Goal: Task Accomplishment & Management: Manage account settings

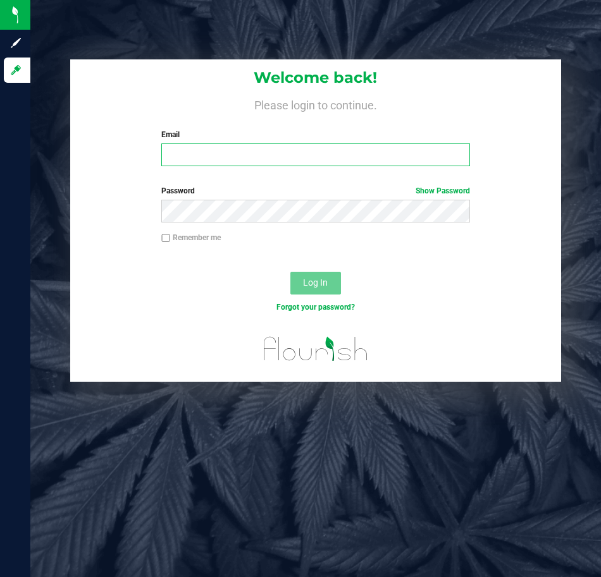
click at [226, 162] on input "Email" at bounding box center [315, 154] width 308 height 23
type input "[EMAIL_ADDRESS][DOMAIN_NAME]"
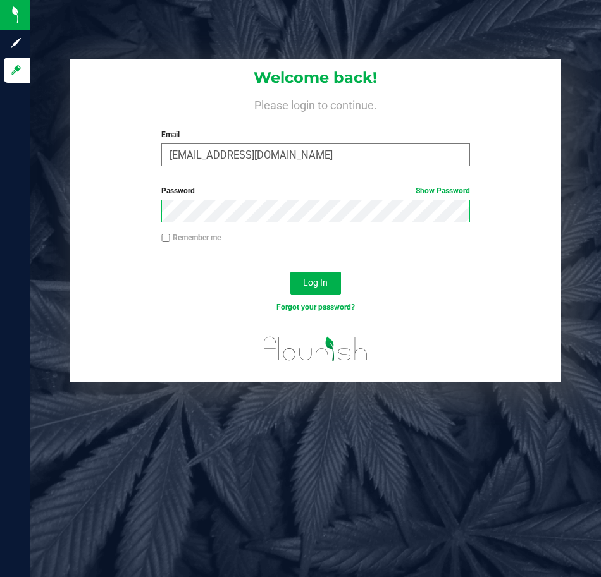
click at [290, 272] on button "Log In" at bounding box center [315, 283] width 51 height 23
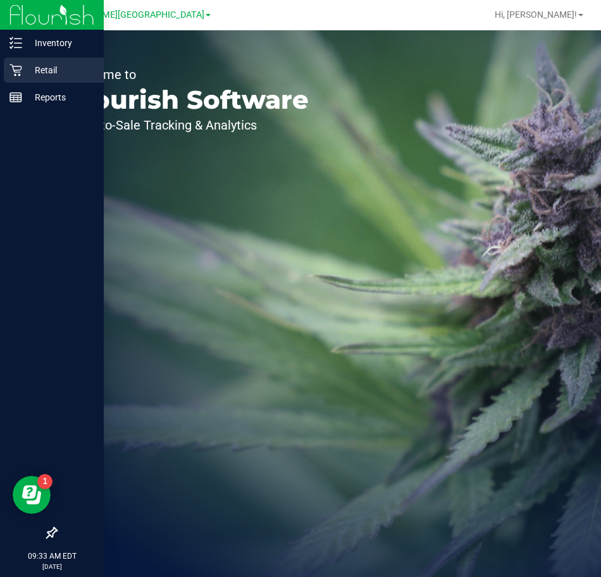
click at [37, 63] on p "Retail" at bounding box center [60, 70] width 76 height 15
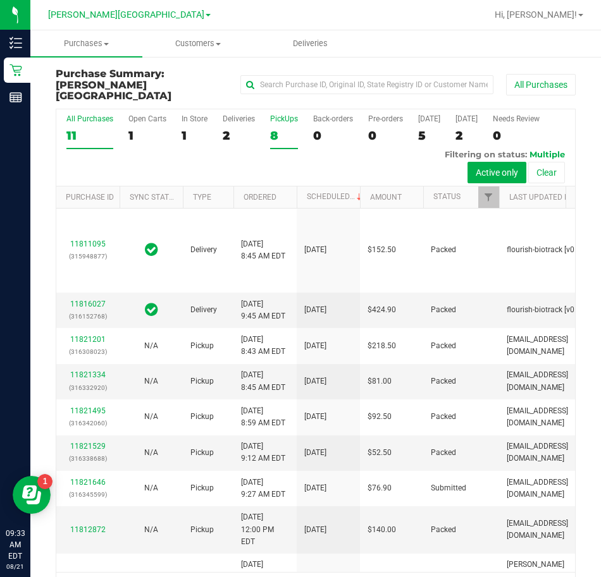
click at [273, 128] on div "8" at bounding box center [284, 135] width 28 height 15
click at [0, 0] on input "PickUps 8" at bounding box center [0, 0] width 0 height 0
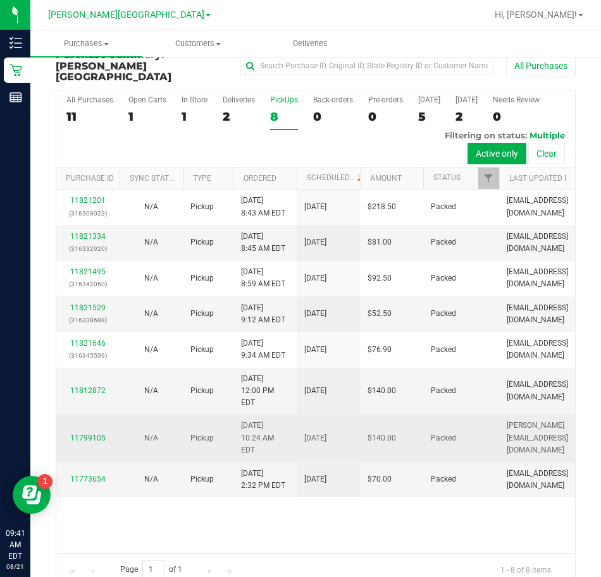
scroll to position [30, 0]
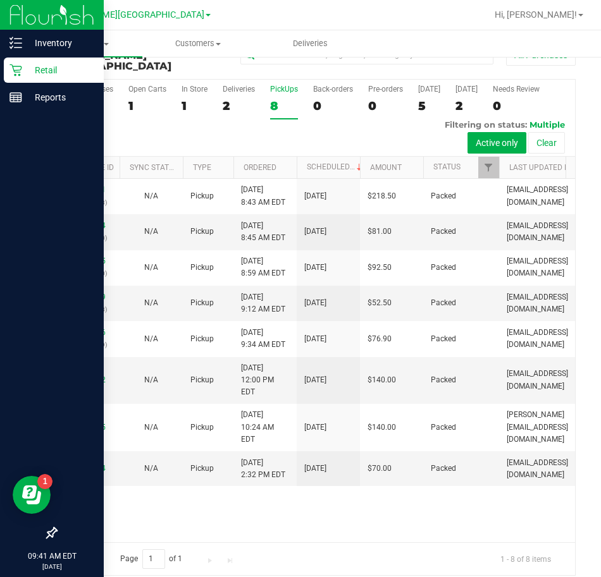
click at [15, 60] on div "Retail" at bounding box center [54, 70] width 100 height 25
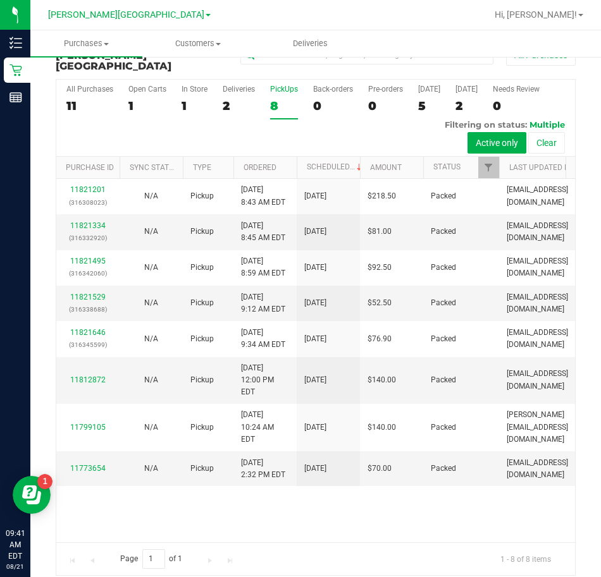
click at [275, 99] on div "8" at bounding box center [284, 106] width 28 height 15
click at [0, 0] on input "PickUps 8" at bounding box center [0, 0] width 0 height 0
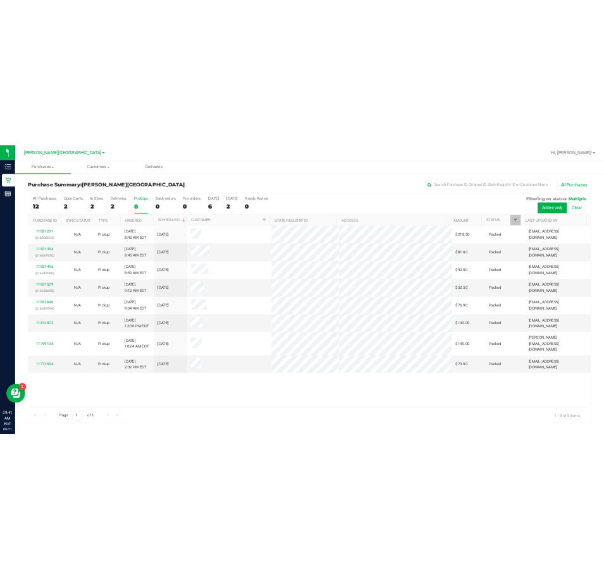
scroll to position [0, 0]
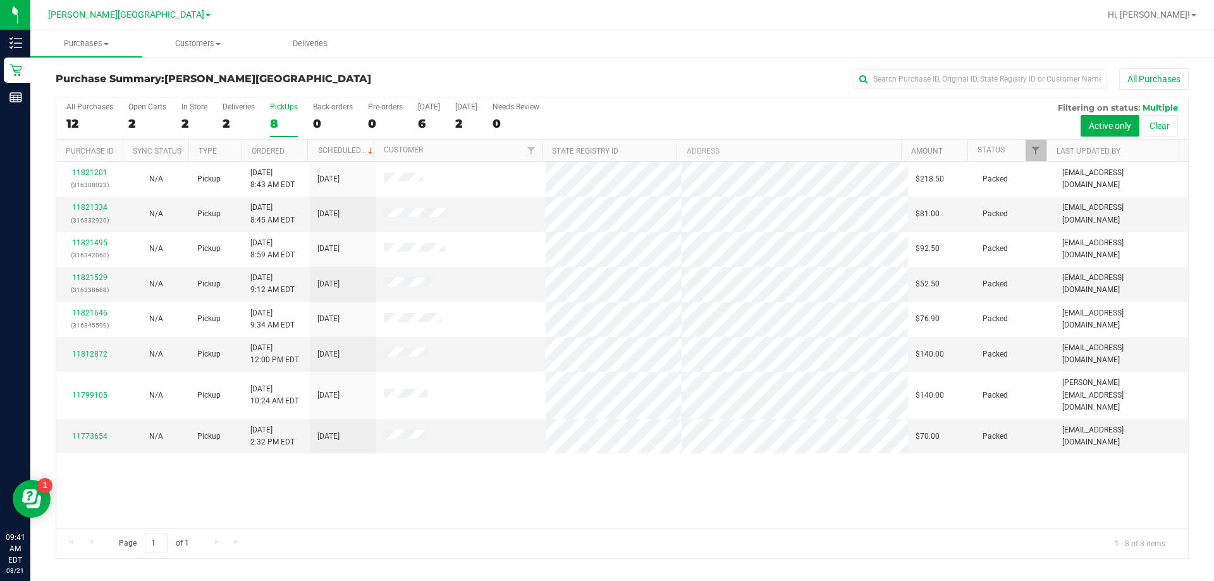
click at [491, 501] on div "11821201 (316308023) N/A Pickup 8/21/2025 8:43 AM EDT 8/21/2025 $218.50 Packed …" at bounding box center [622, 345] width 1132 height 366
click at [600, 513] on div "11821201 (316308023) N/A Pickup 8/21/2025 8:43 AM EDT 8/21/2025 $218.50 Packed …" at bounding box center [622, 345] width 1132 height 366
click at [516, 484] on div "11821201 (316308023) N/A Pickup 8/21/2025 8:43 AM EDT 8/21/2025 $218.50 Packed …" at bounding box center [622, 345] width 1132 height 366
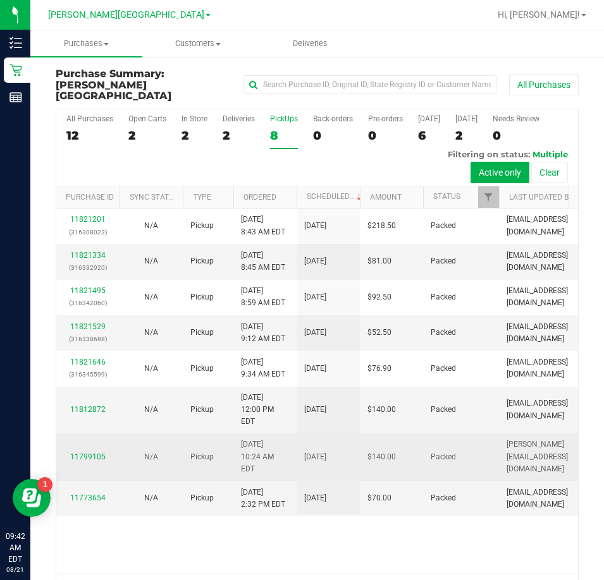
scroll to position [81, 0]
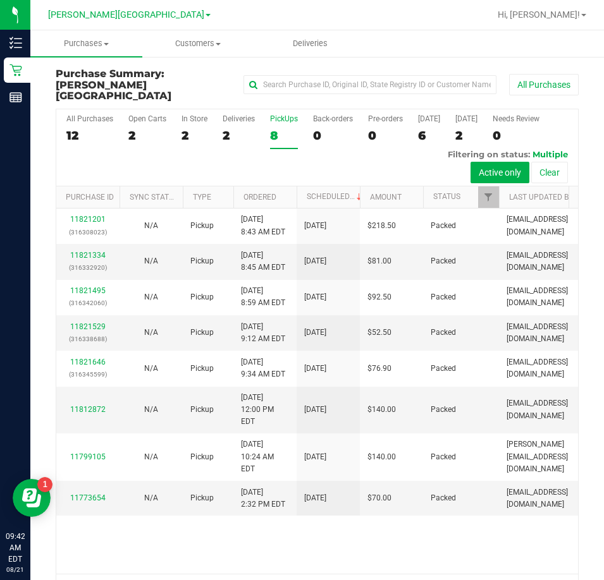
click at [274, 128] on div "8" at bounding box center [284, 135] width 28 height 15
click at [0, 0] on input "PickUps 8" at bounding box center [0, 0] width 0 height 0
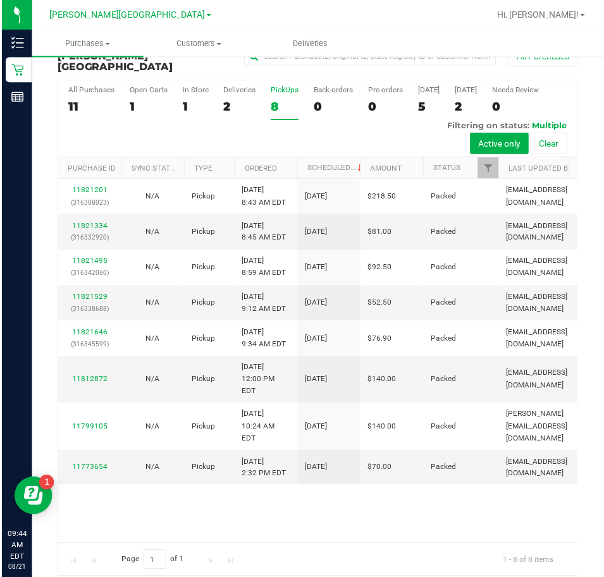
scroll to position [0, 0]
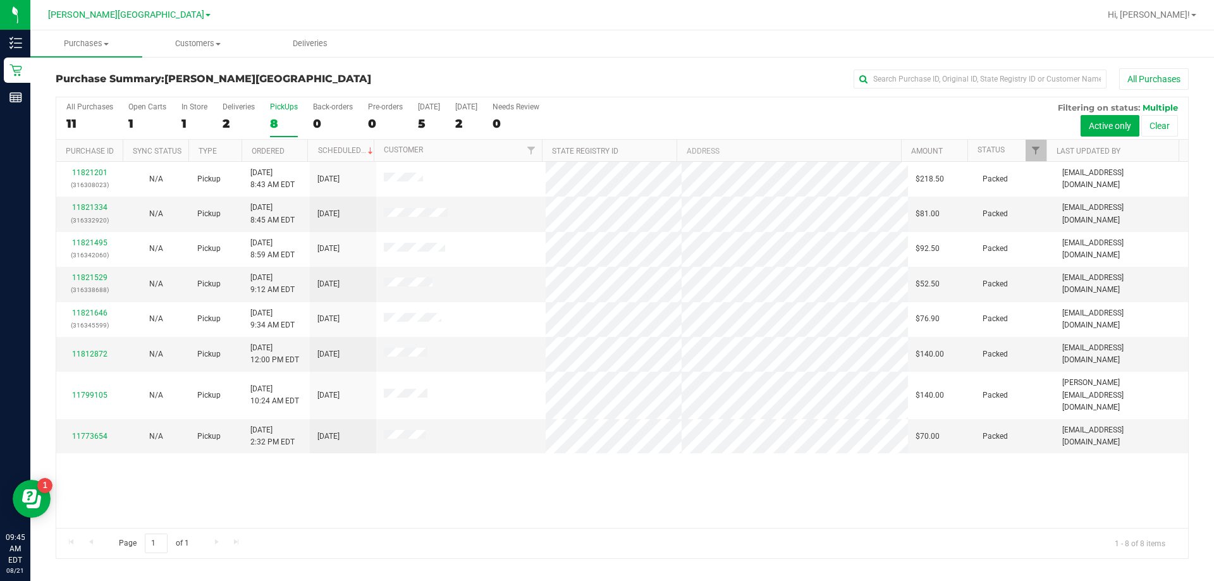
click at [279, 125] on div "8" at bounding box center [284, 123] width 28 height 15
click at [0, 0] on input "PickUps 8" at bounding box center [0, 0] width 0 height 0
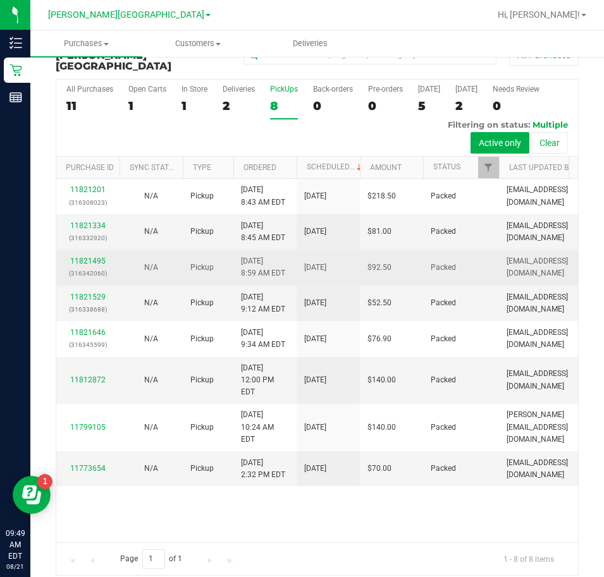
scroll to position [83, 0]
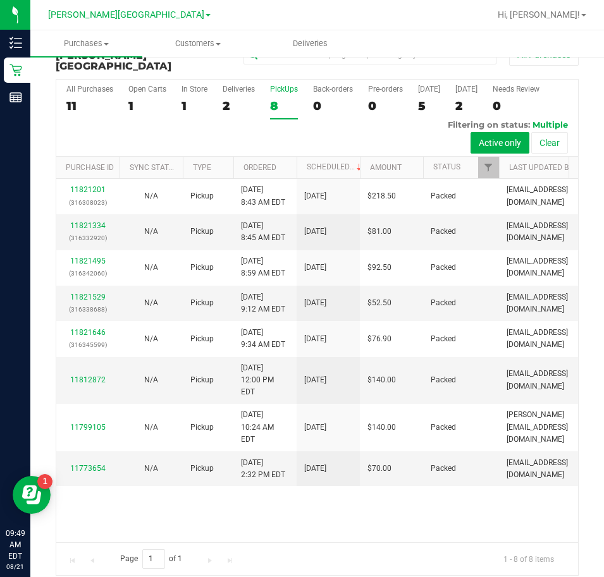
click at [272, 99] on div "8" at bounding box center [284, 106] width 28 height 15
click at [0, 0] on input "PickUps 8" at bounding box center [0, 0] width 0 height 0
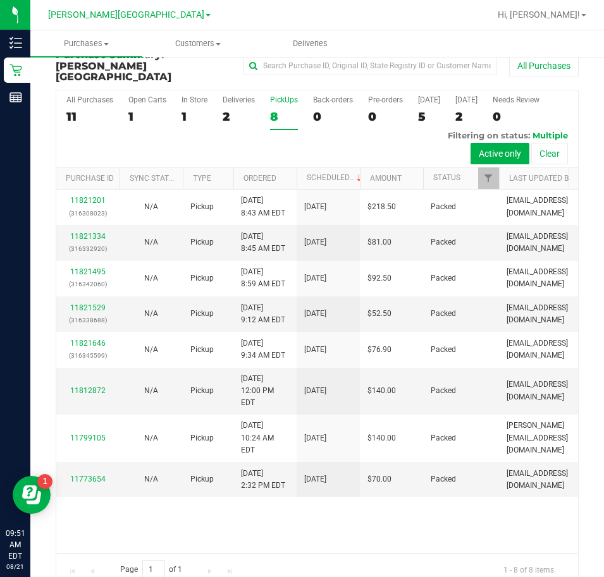
scroll to position [30, 0]
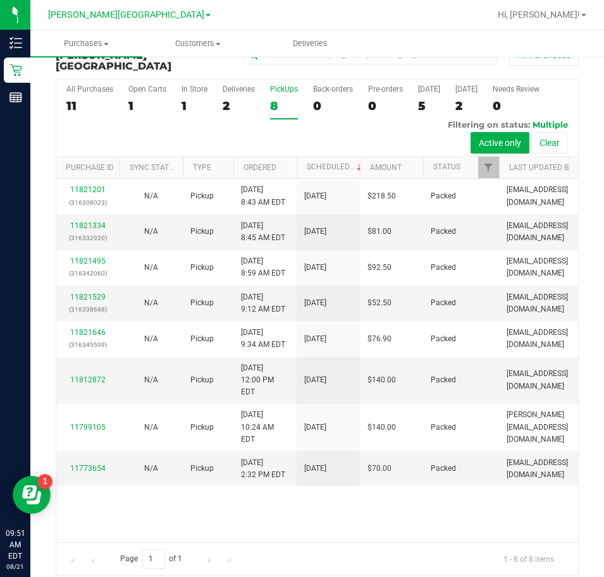
click at [271, 99] on div "8" at bounding box center [284, 106] width 28 height 15
click at [0, 0] on input "PickUps 8" at bounding box center [0, 0] width 0 height 0
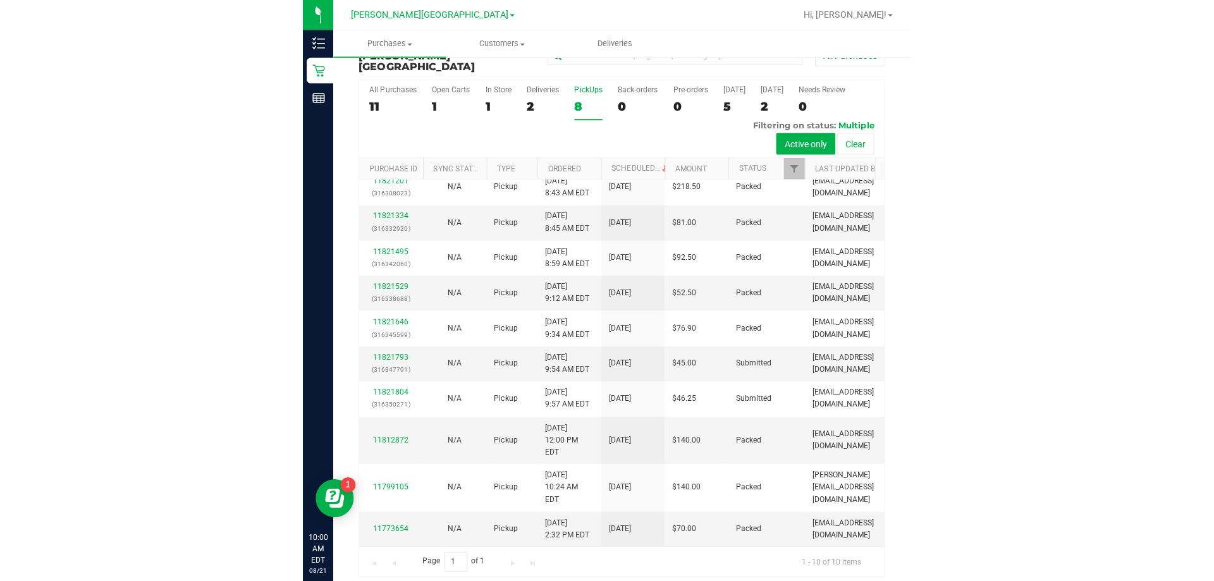
scroll to position [0, 0]
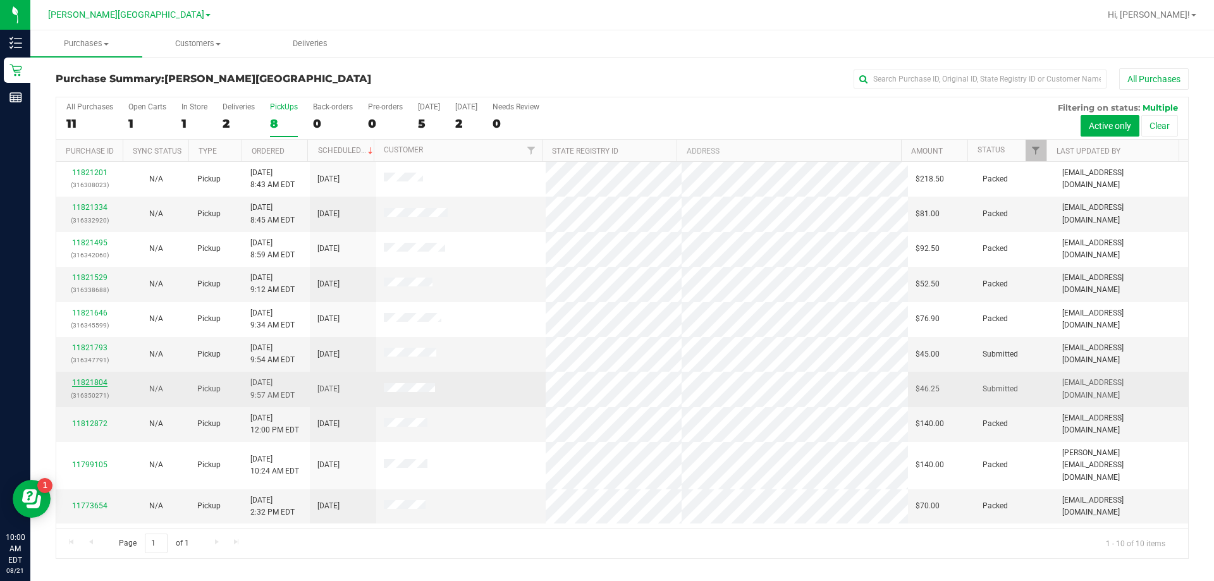
click at [86, 384] on link "11821804" at bounding box center [89, 382] width 35 height 9
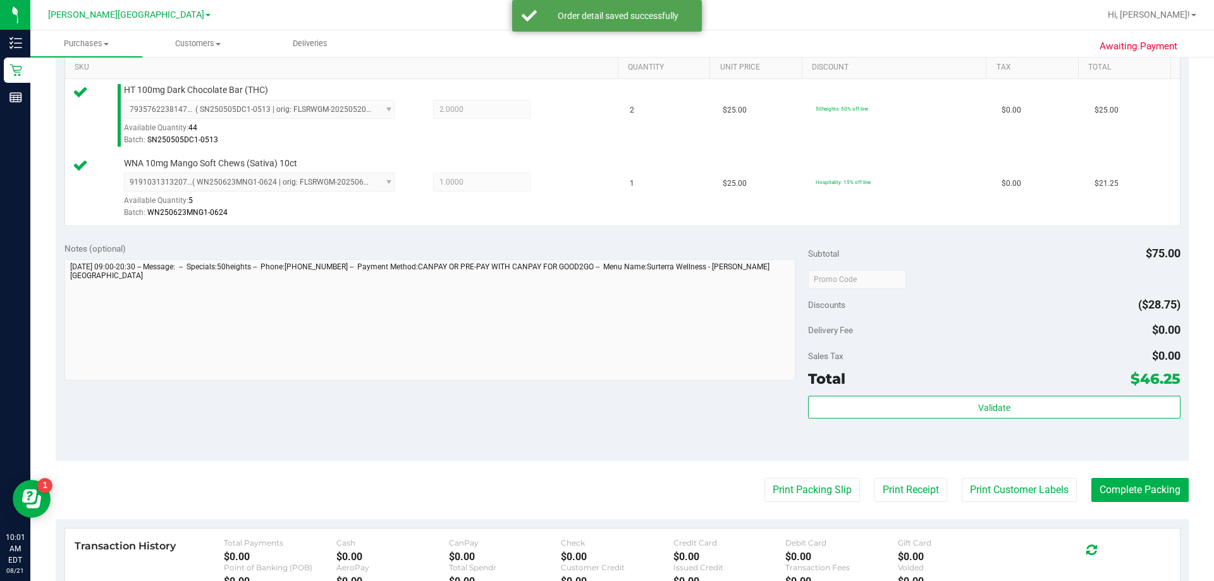
scroll to position [379, 0]
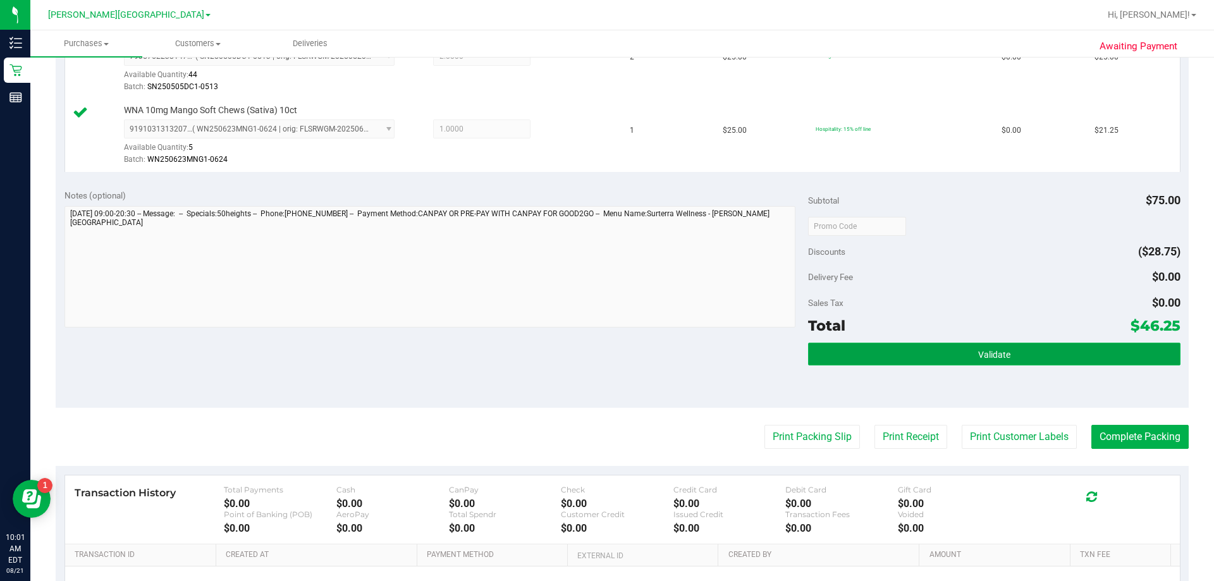
click at [600, 353] on button "Validate" at bounding box center [994, 354] width 372 height 23
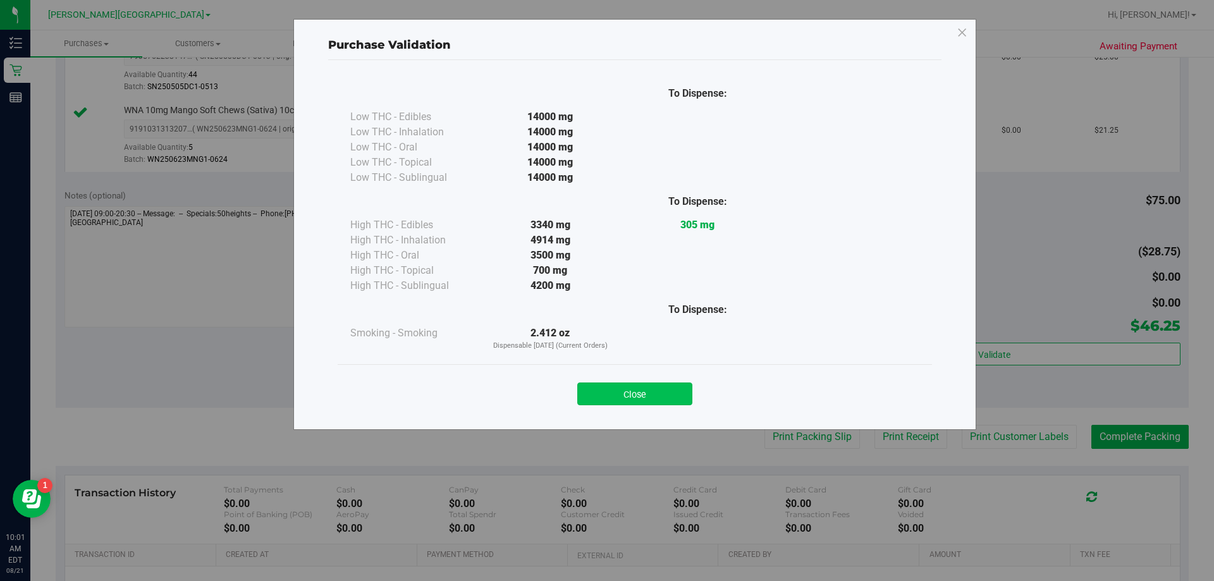
click at [600, 401] on button "Close" at bounding box center [634, 393] width 115 height 23
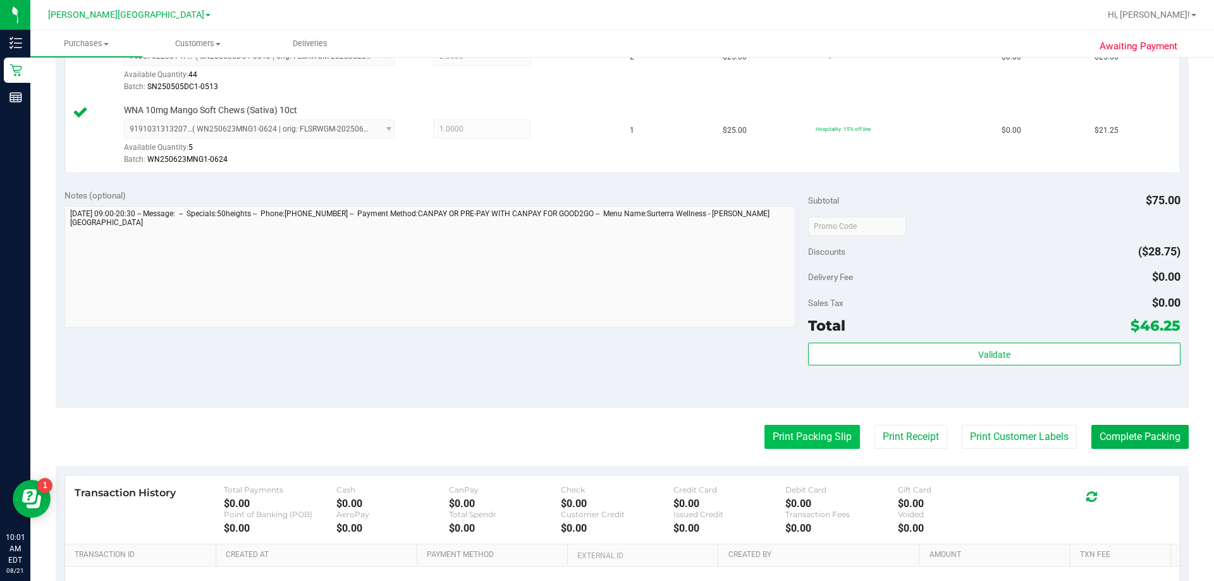
click at [600, 441] on button "Print Packing Slip" at bounding box center [811, 437] width 95 height 24
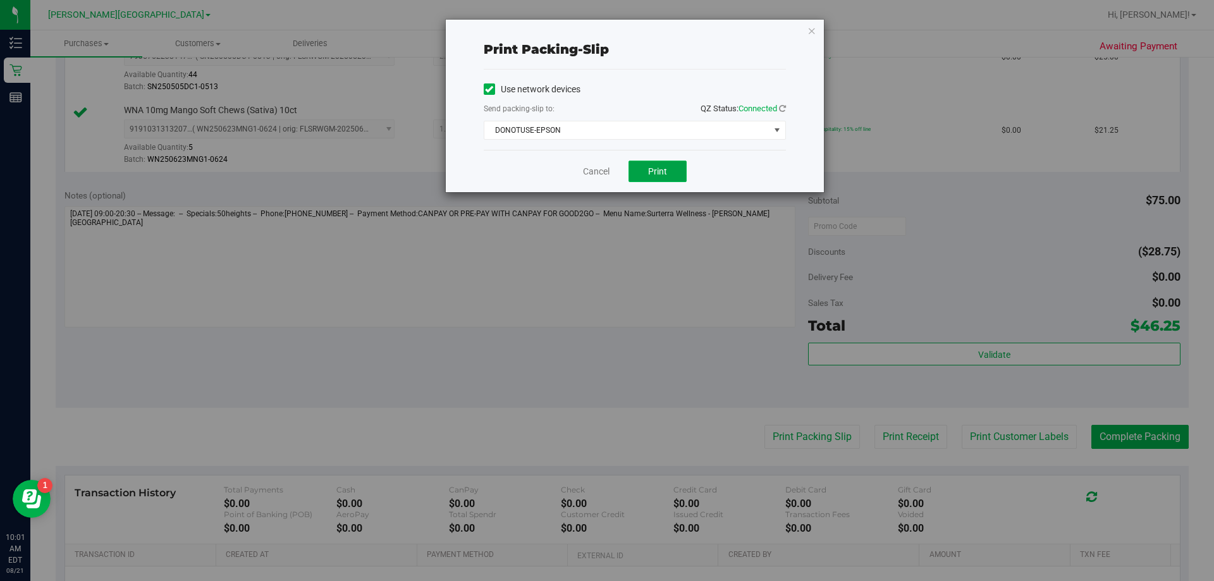
click at [600, 165] on button "Print" at bounding box center [657, 171] width 58 height 21
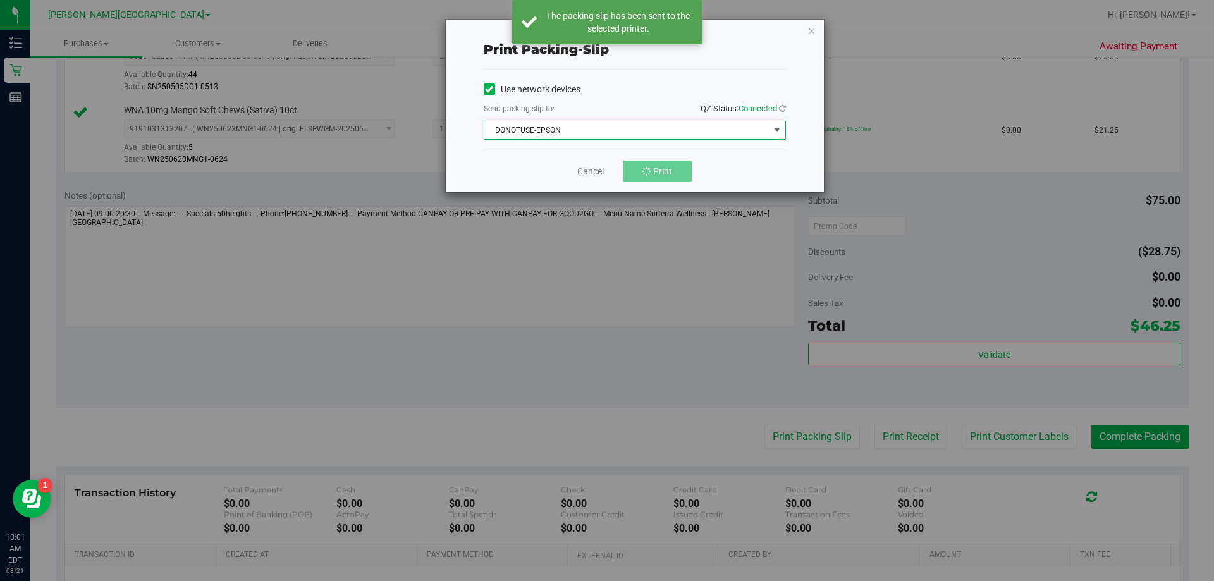
click at [600, 131] on span "DONOTUSE-EPSON" at bounding box center [626, 130] width 285 height 18
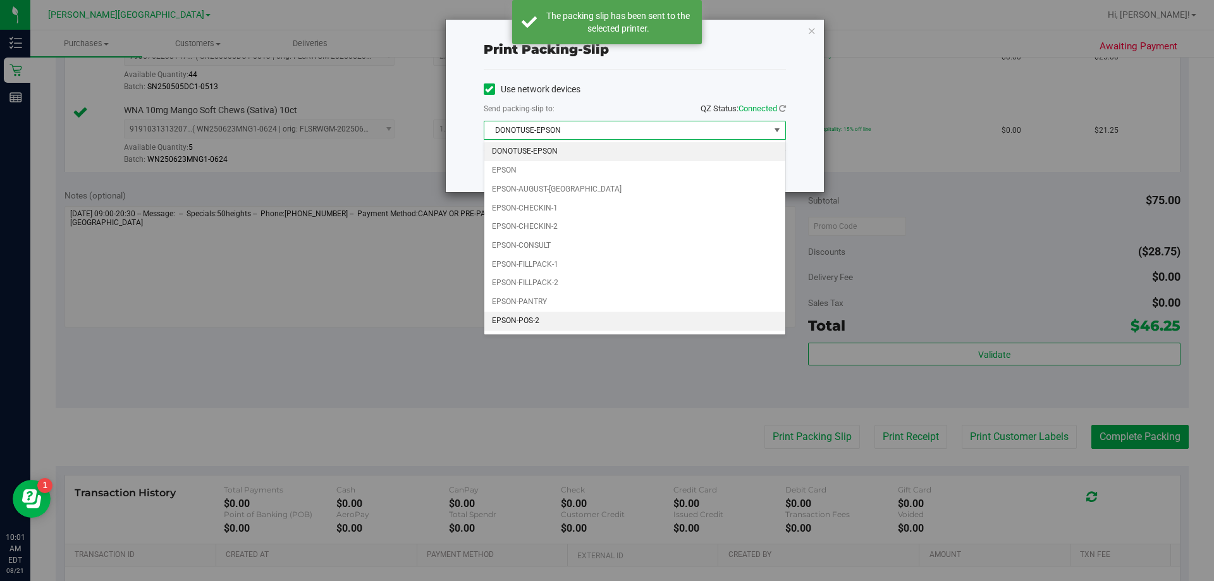
click at [547, 321] on li "EPSON-POS-2" at bounding box center [634, 321] width 301 height 19
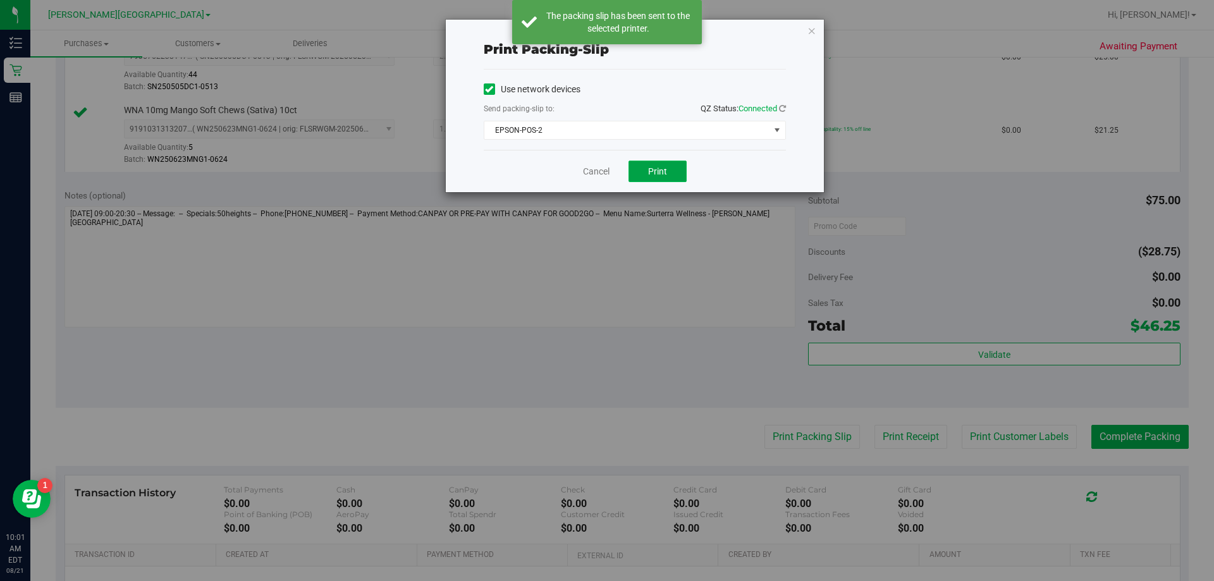
click at [600, 170] on button "Print" at bounding box center [657, 171] width 58 height 21
click at [600, 171] on span "Print" at bounding box center [657, 171] width 19 height 10
click at [600, 34] on icon "button" at bounding box center [811, 30] width 9 height 15
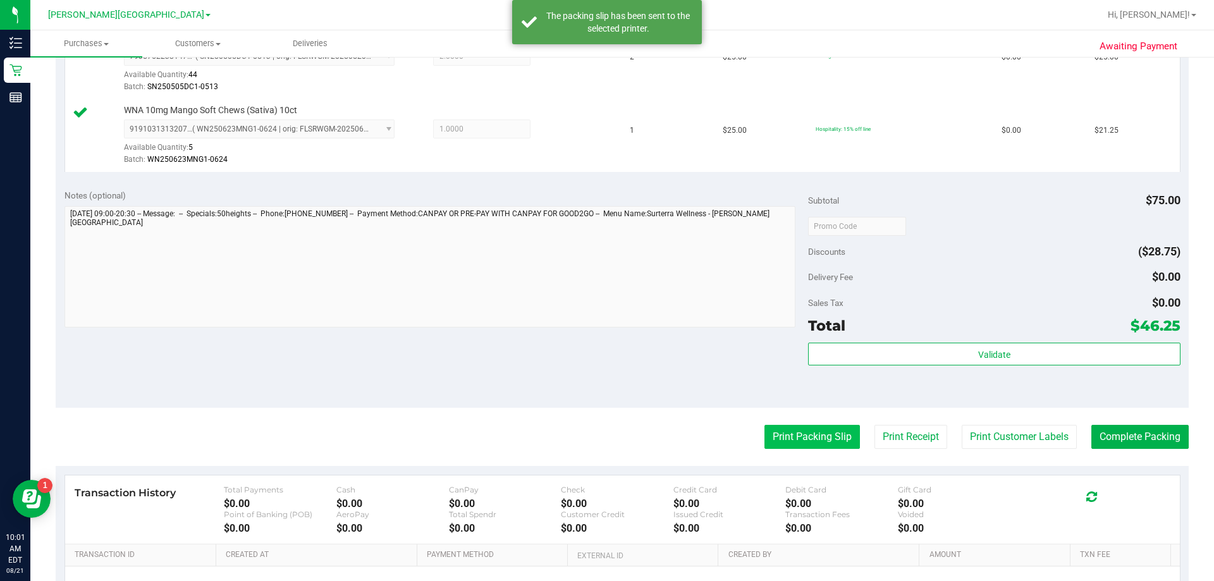
click at [600, 439] on button "Print Packing Slip" at bounding box center [811, 437] width 95 height 24
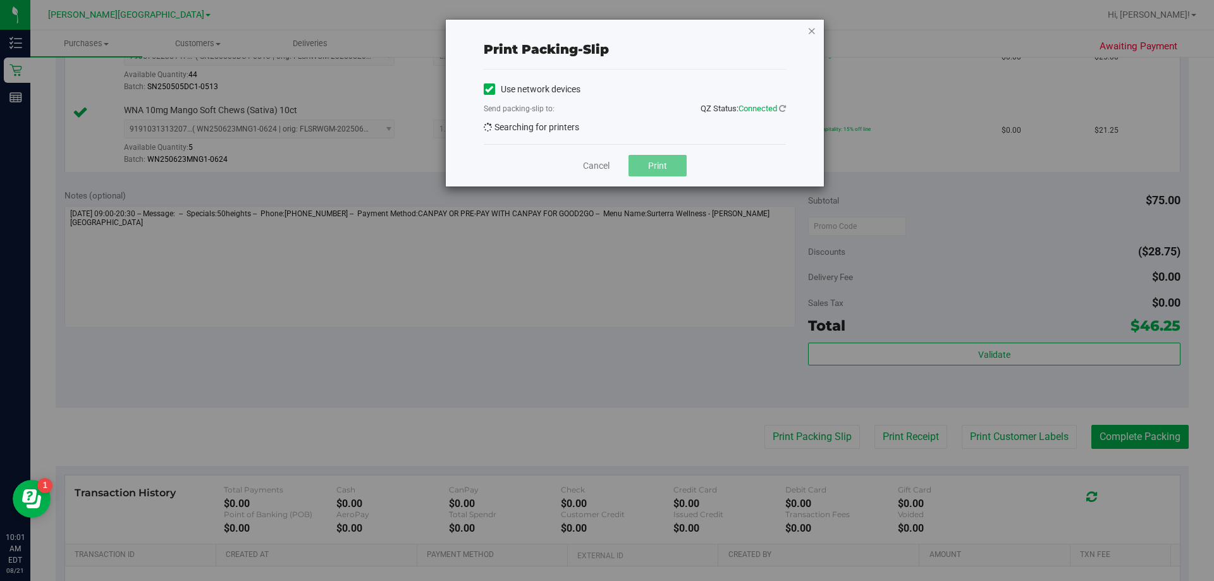
click at [600, 35] on icon "button" at bounding box center [811, 30] width 9 height 15
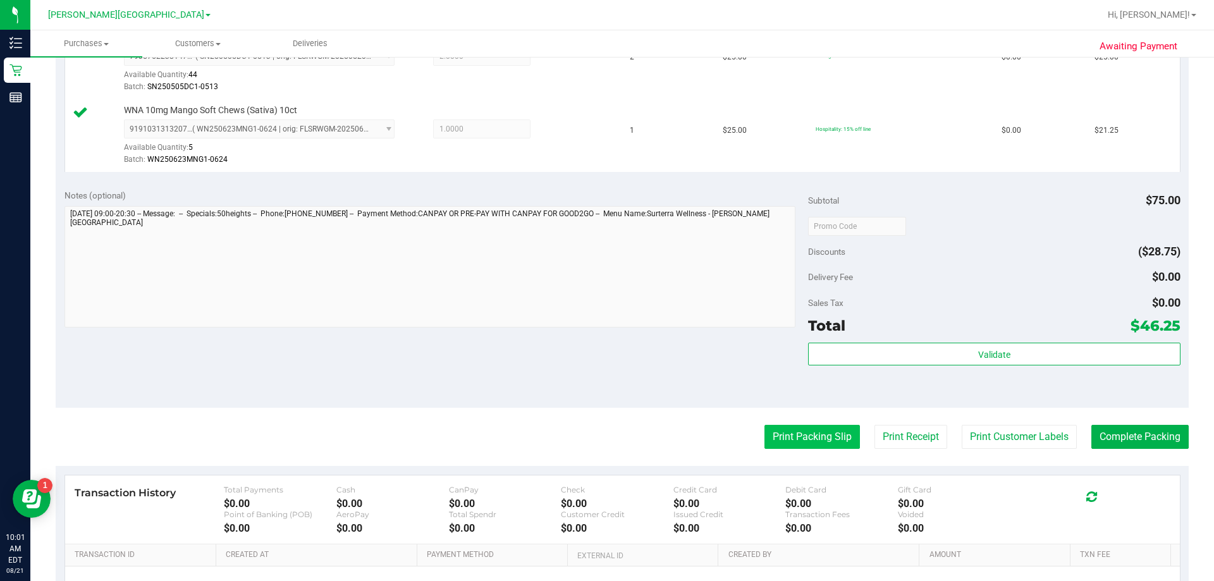
click at [600, 432] on button "Print Packing Slip" at bounding box center [811, 437] width 95 height 24
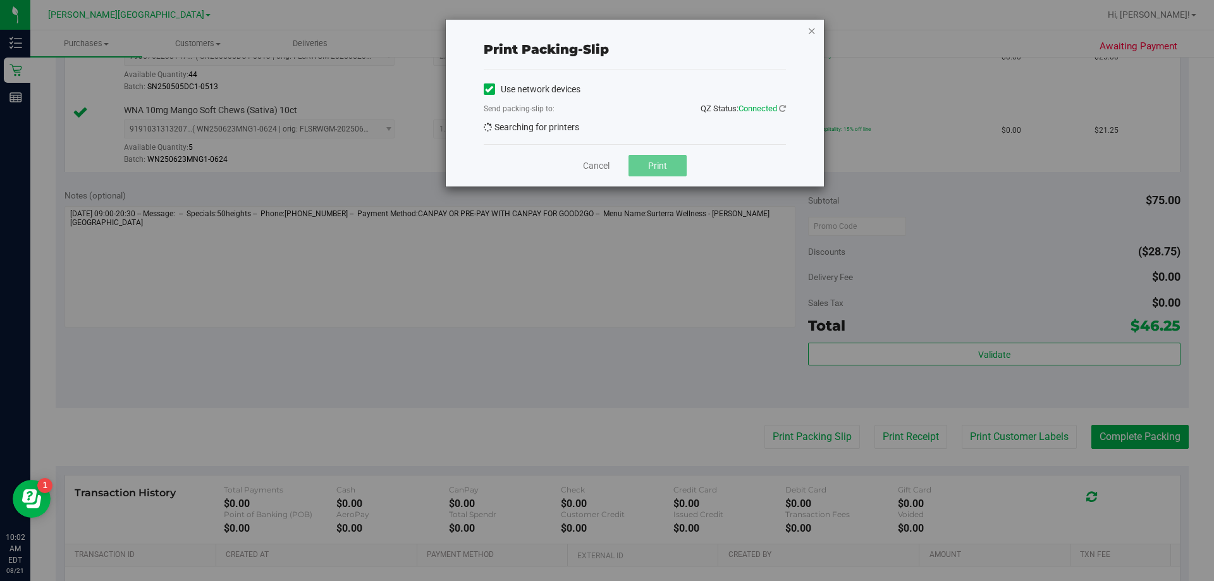
click at [600, 32] on icon "button" at bounding box center [811, 30] width 9 height 15
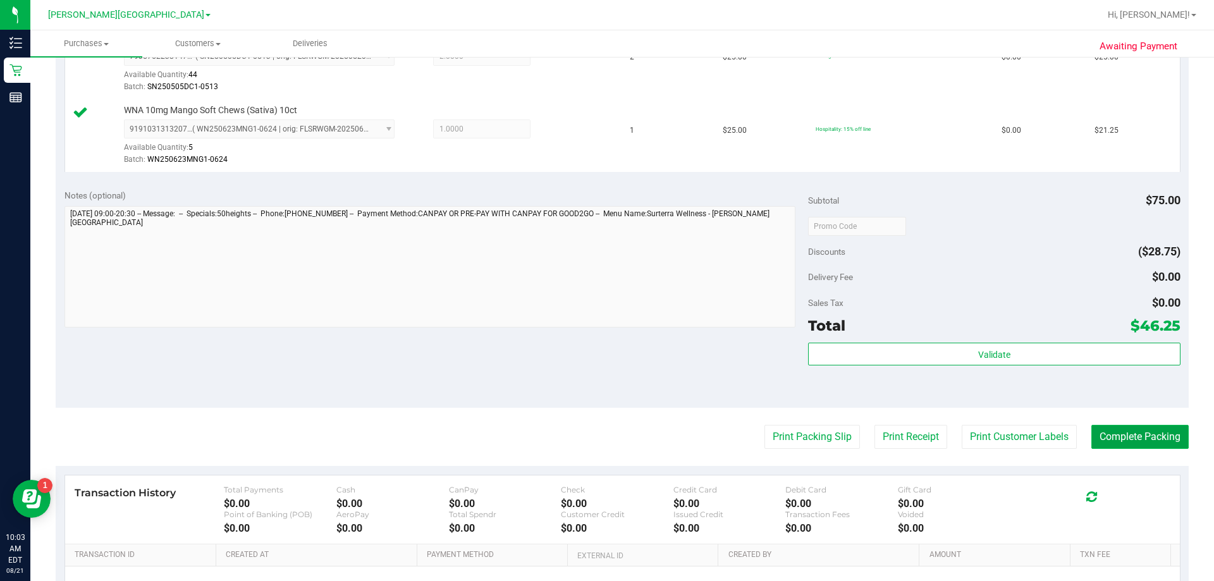
click at [600, 440] on button "Complete Packing" at bounding box center [1139, 437] width 97 height 24
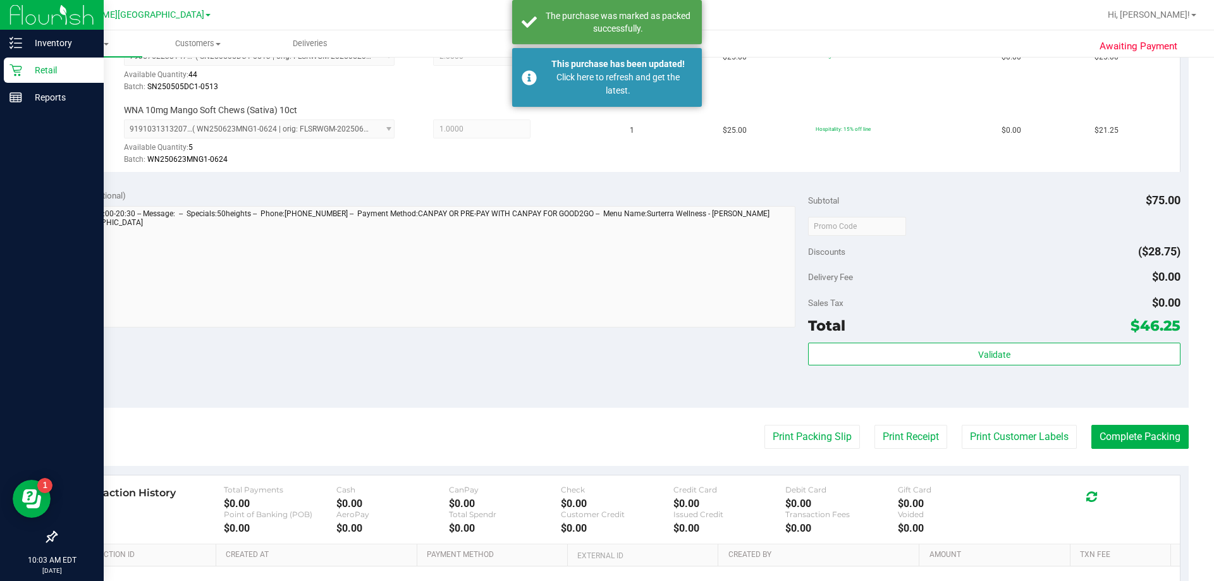
click at [28, 73] on p "Retail" at bounding box center [60, 70] width 76 height 15
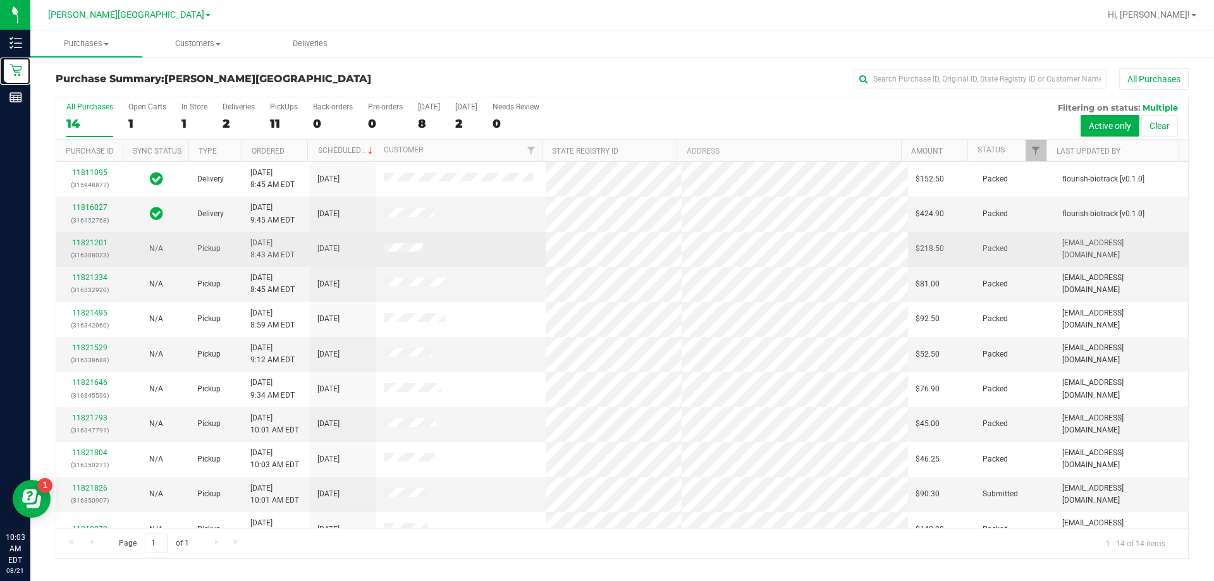
scroll to position [124, 0]
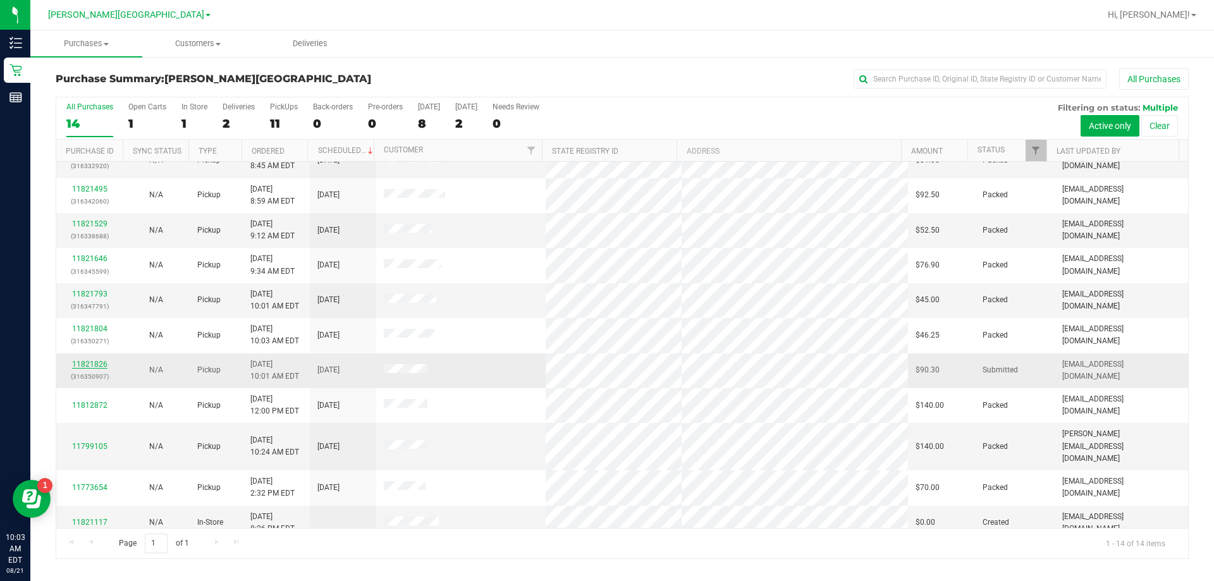
click at [89, 361] on link "11821826" at bounding box center [89, 364] width 35 height 9
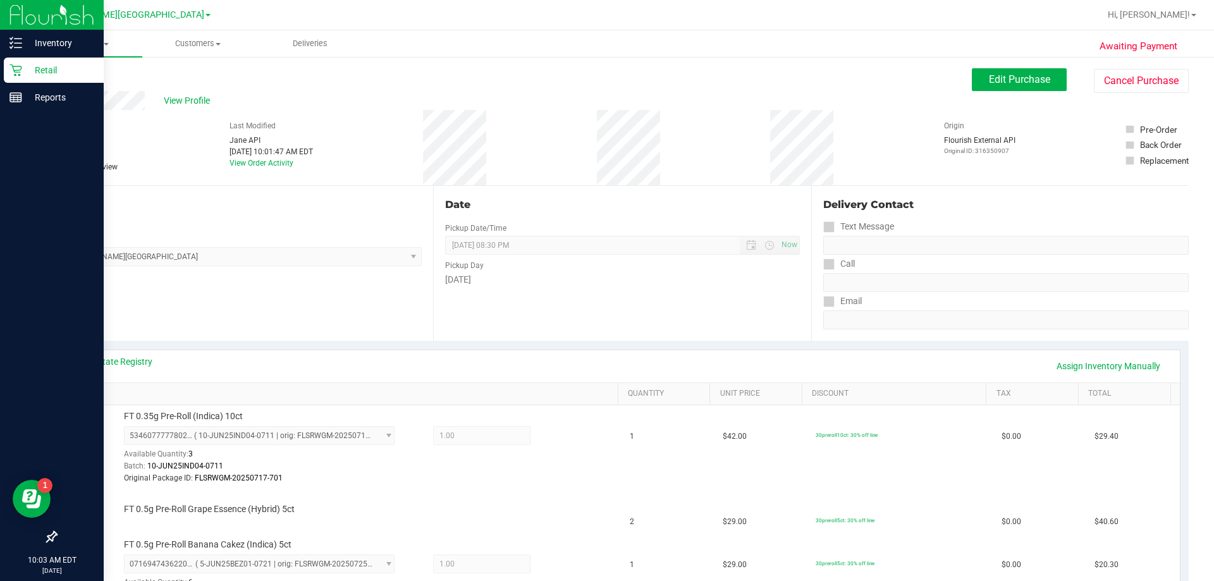
click at [22, 72] on p "Retail" at bounding box center [60, 70] width 76 height 15
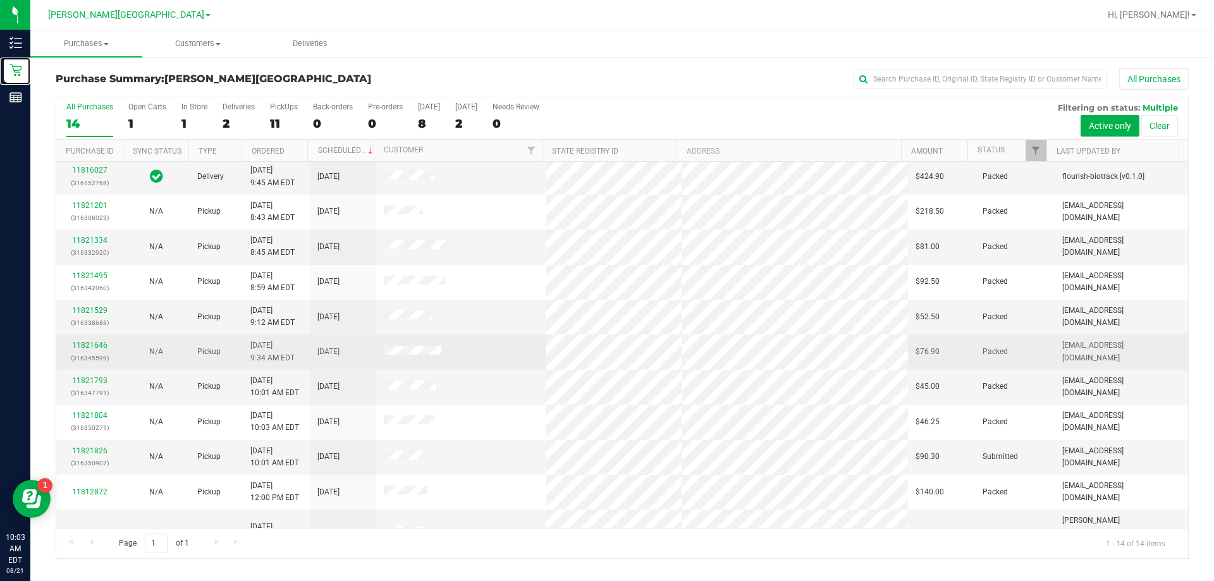
scroll to position [124, 0]
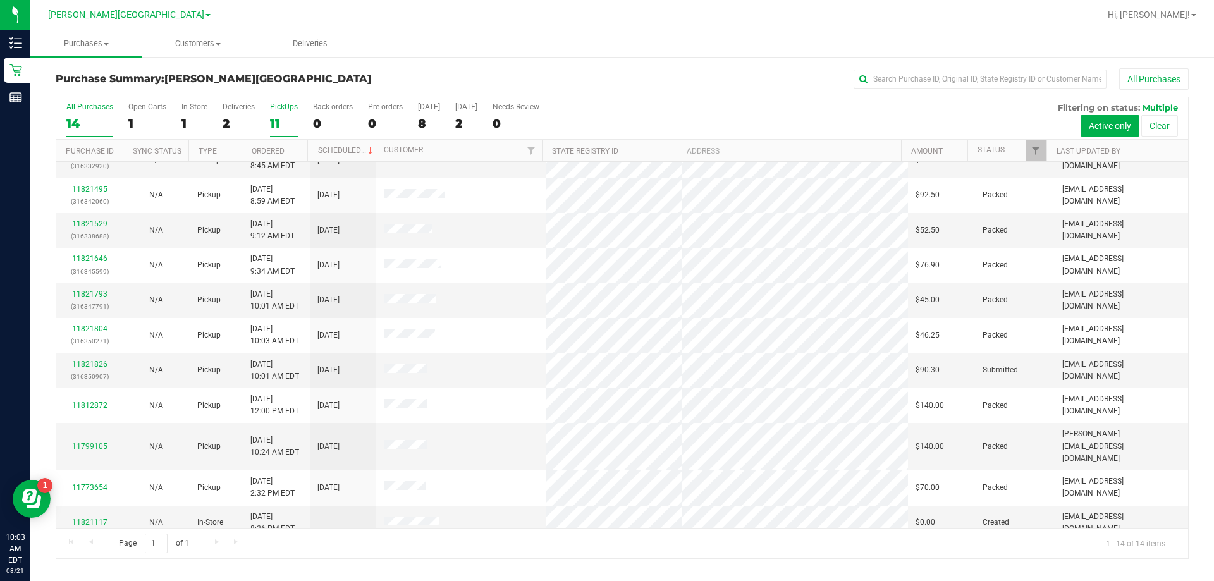
click at [281, 125] on div "11" at bounding box center [284, 123] width 28 height 15
click at [0, 0] on input "PickUps 11" at bounding box center [0, 0] width 0 height 0
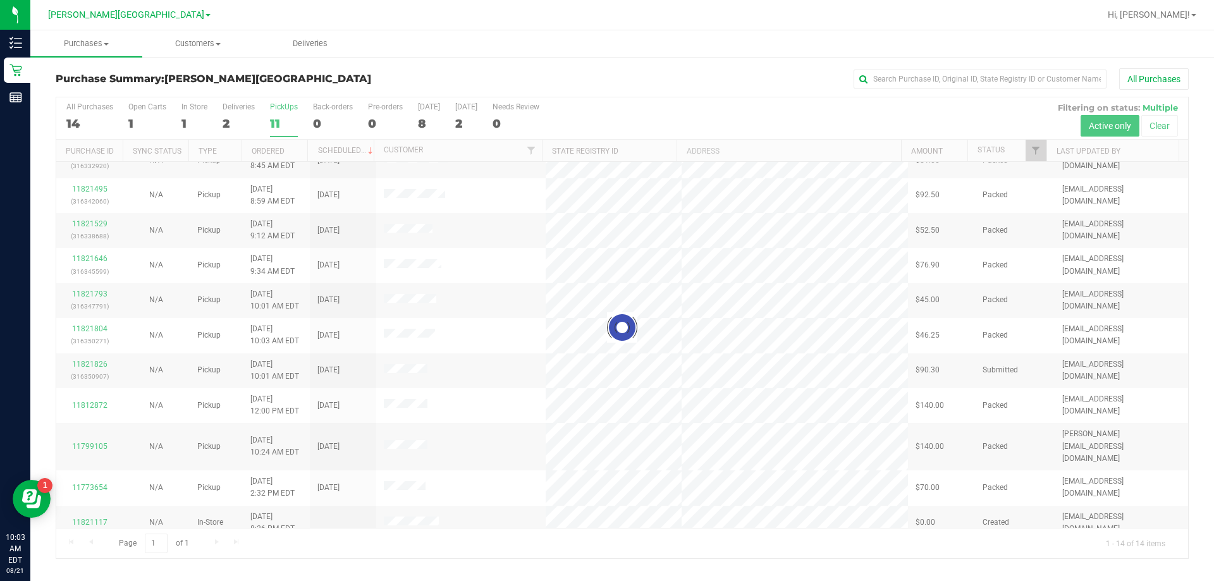
scroll to position [0, 0]
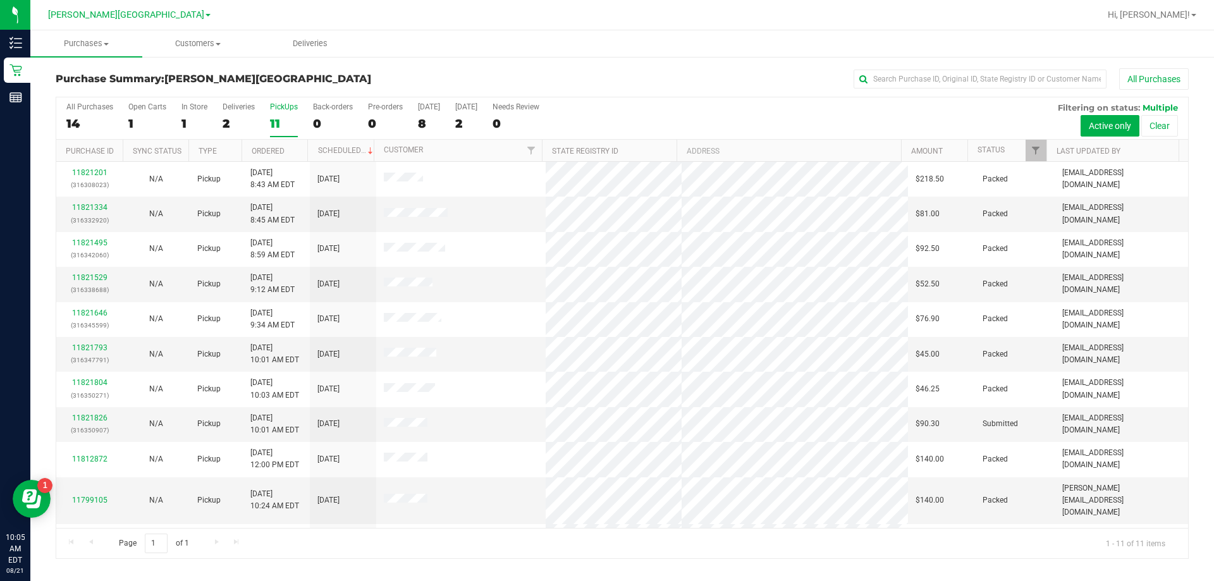
click at [274, 124] on div "11" at bounding box center [284, 123] width 28 height 15
click at [0, 0] on input "PickUps 11" at bounding box center [0, 0] width 0 height 0
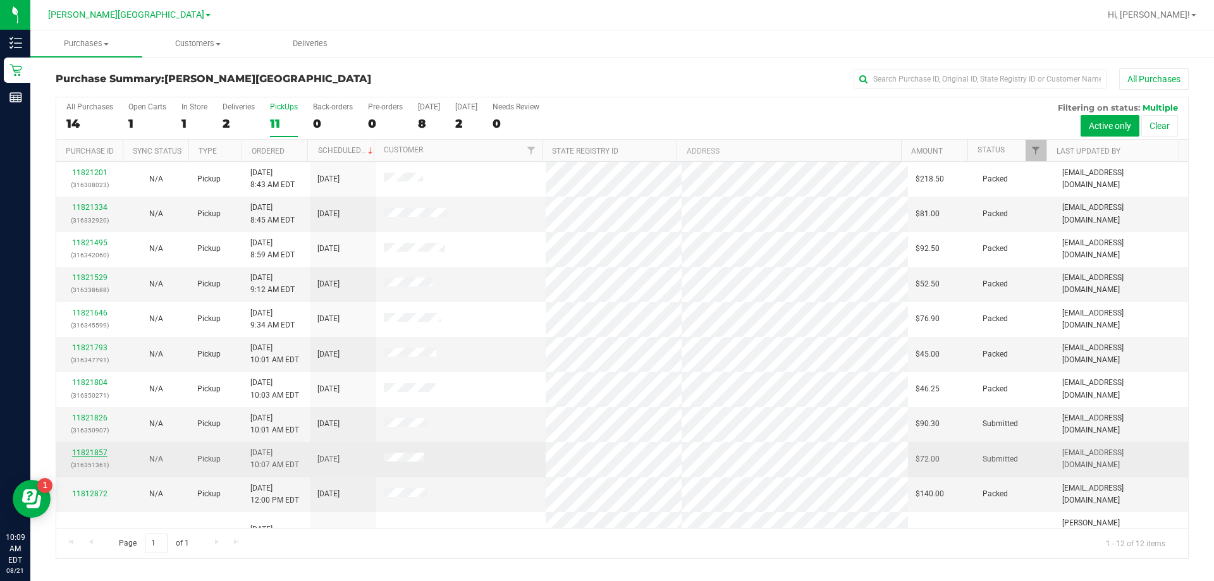
click at [87, 451] on link "11821857" at bounding box center [89, 452] width 35 height 9
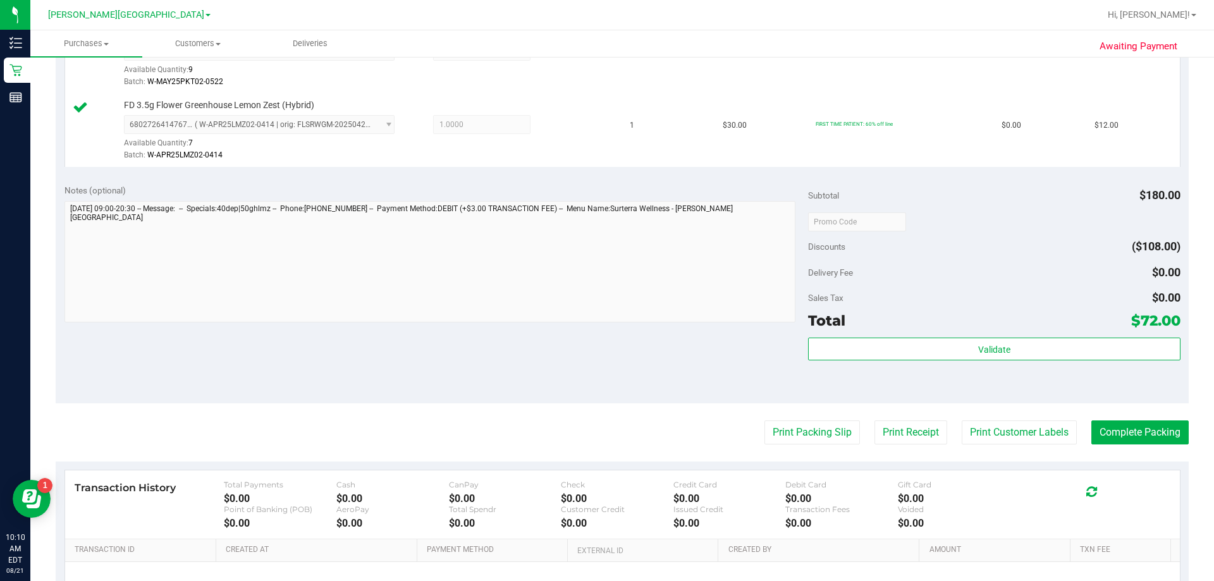
scroll to position [818, 0]
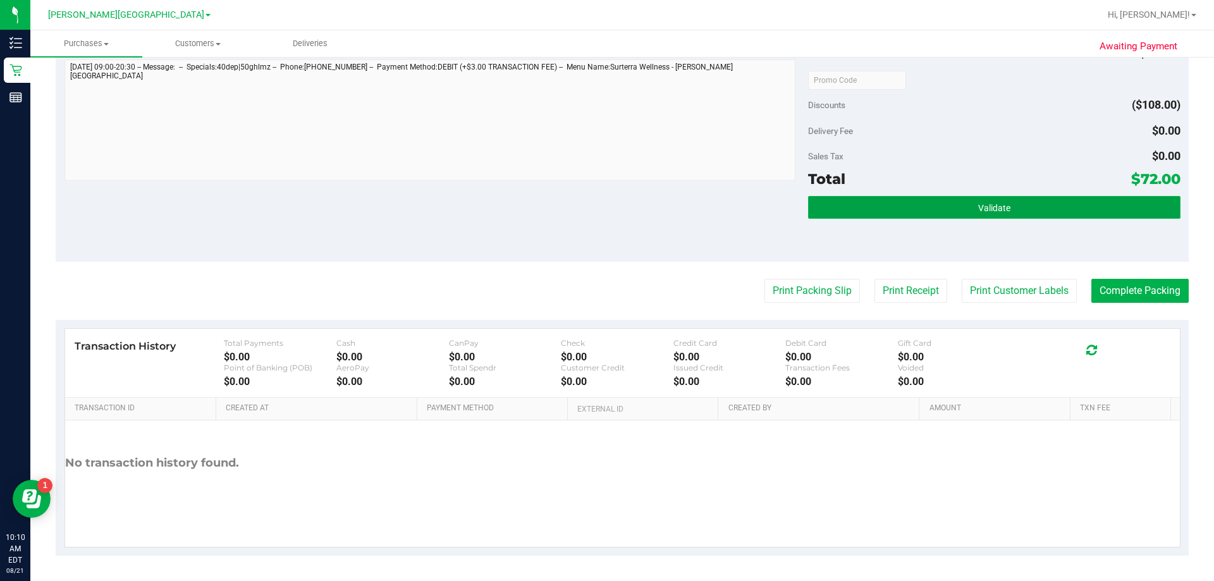
click at [600, 207] on button "Validate" at bounding box center [994, 207] width 372 height 23
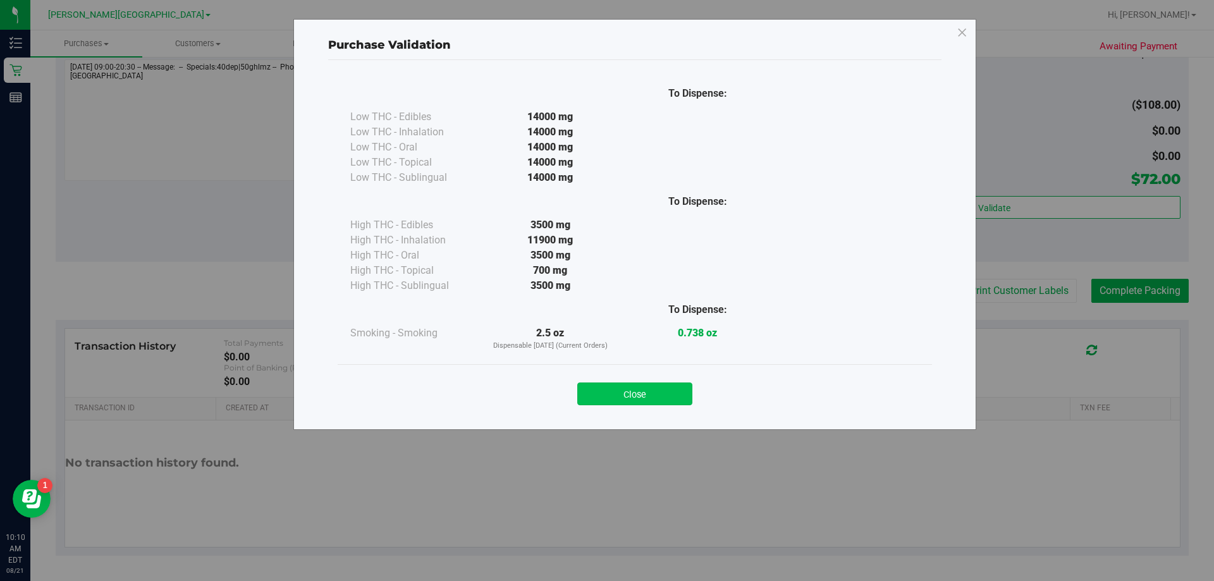
click at [600, 387] on button "Close" at bounding box center [634, 393] width 115 height 23
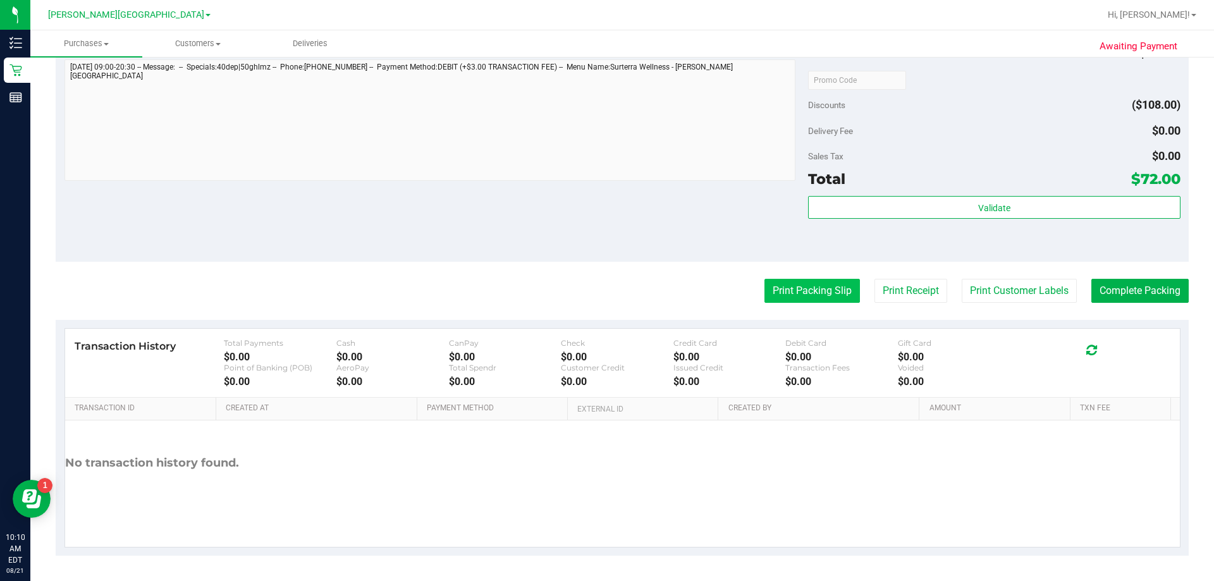
click at [600, 295] on button "Print Packing Slip" at bounding box center [811, 291] width 95 height 24
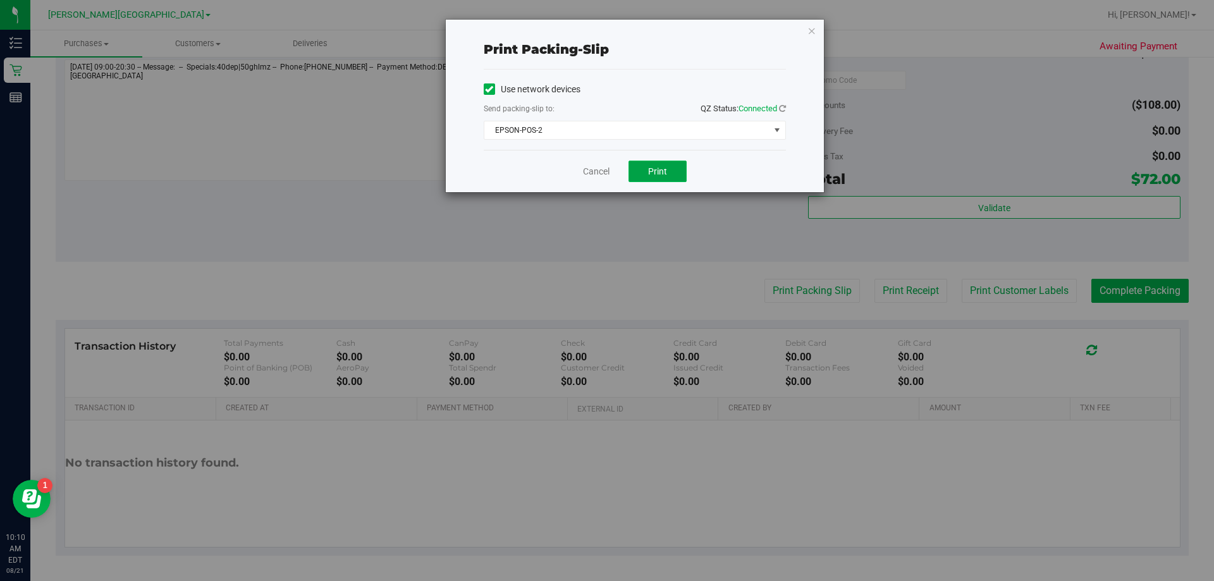
click at [600, 173] on span "Print" at bounding box center [657, 171] width 19 height 10
click at [600, 28] on icon "button" at bounding box center [811, 30] width 9 height 15
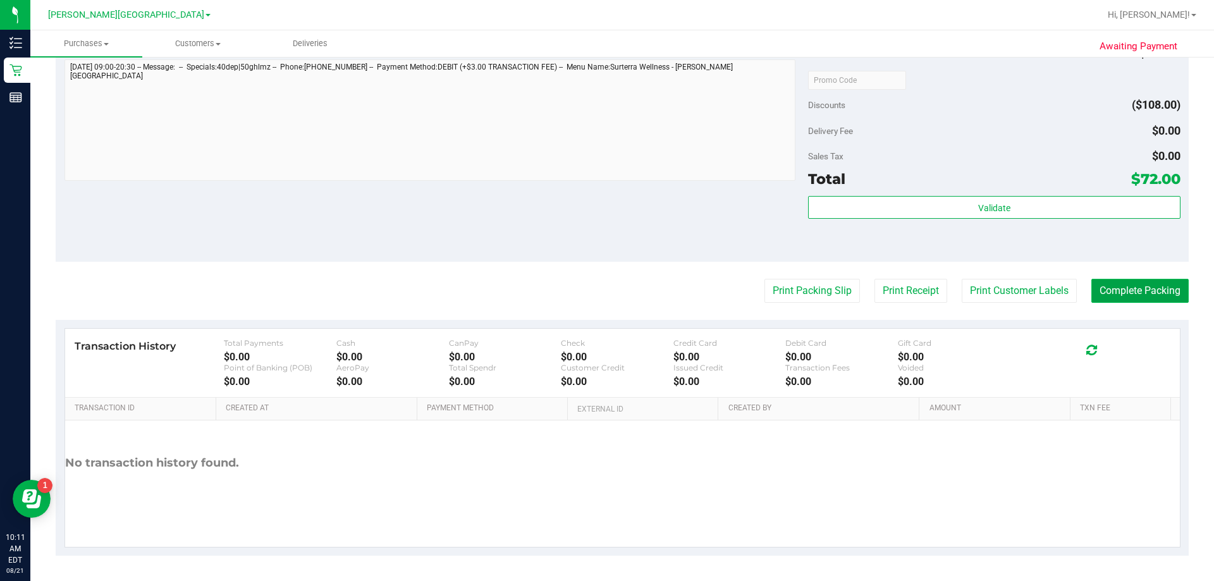
click at [600, 291] on button "Complete Packing" at bounding box center [1139, 291] width 97 height 24
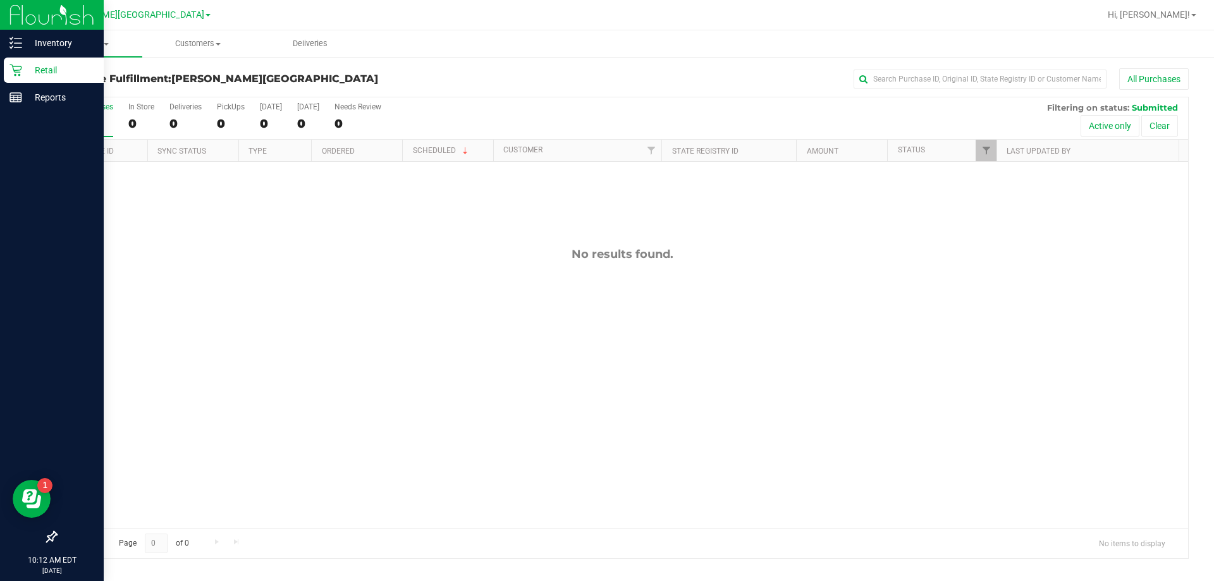
click at [24, 65] on p "Retail" at bounding box center [60, 70] width 76 height 15
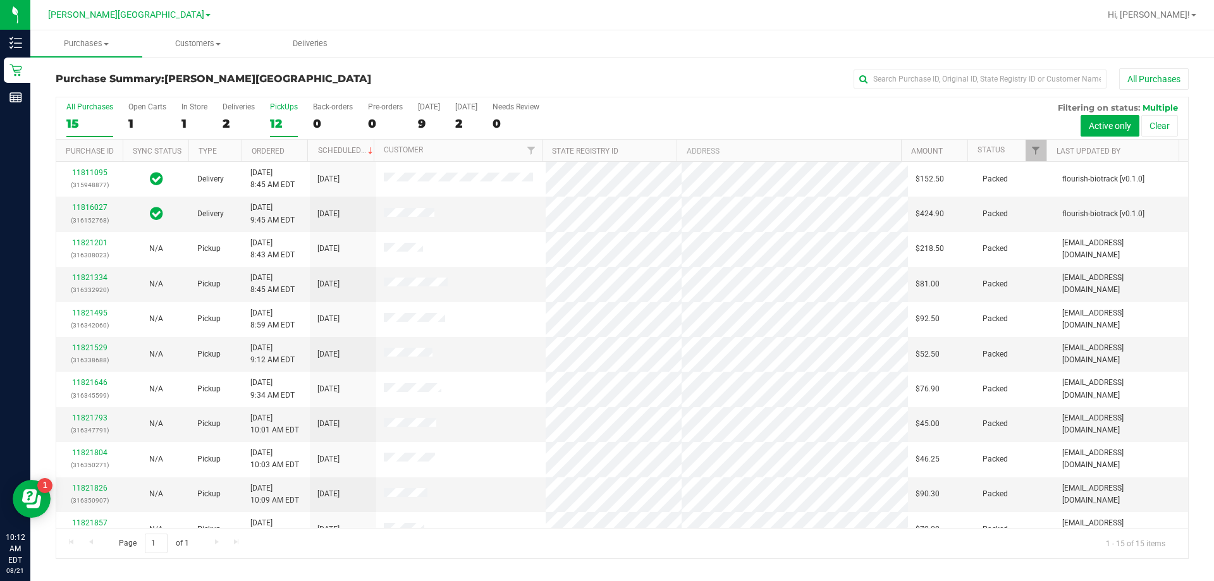
click at [277, 122] on div "12" at bounding box center [284, 123] width 28 height 15
click at [0, 0] on input "PickUps 12" at bounding box center [0, 0] width 0 height 0
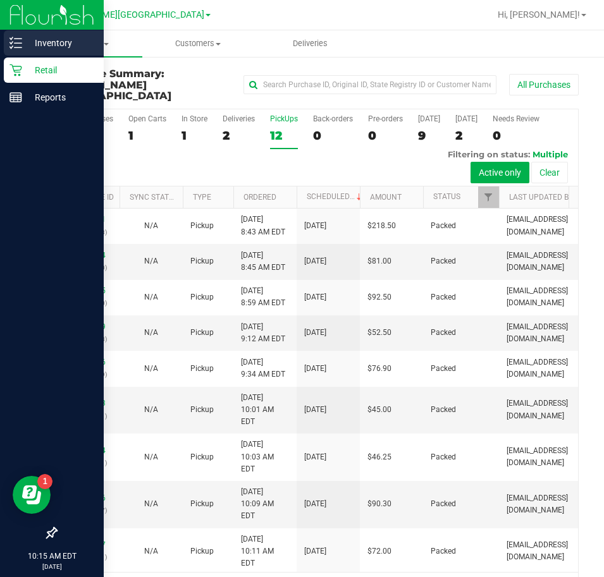
click at [25, 36] on p "Inventory" at bounding box center [60, 42] width 76 height 15
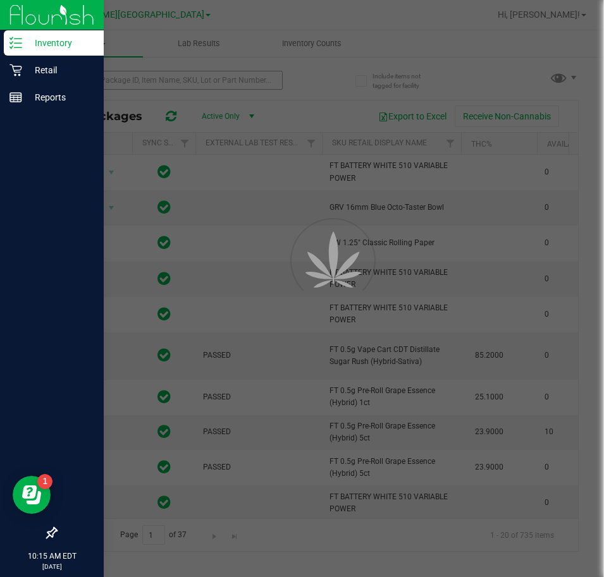
click at [151, 86] on div at bounding box center [302, 288] width 604 height 577
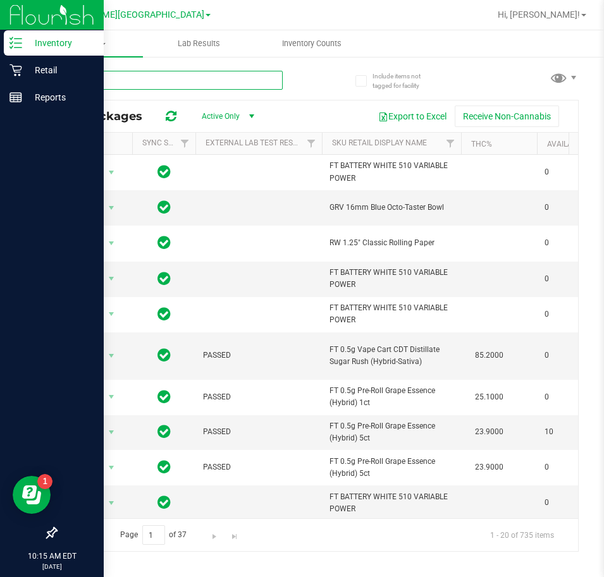
click at [150, 80] on input "text" at bounding box center [169, 80] width 227 height 19
type input "black triangle"
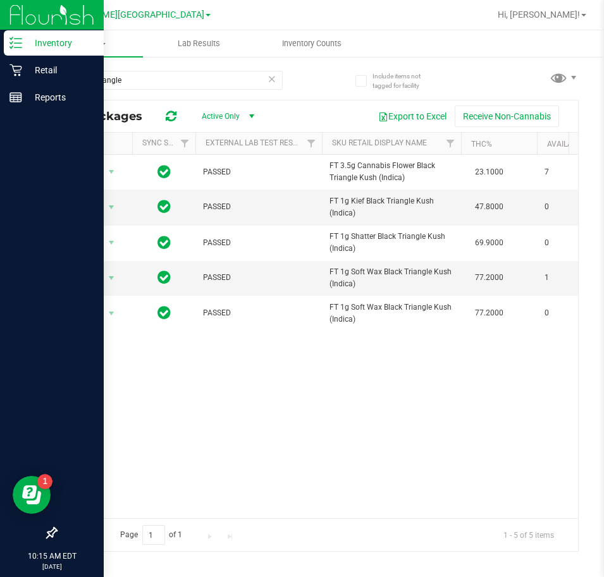
click at [171, 461] on div "Action Action Global inventory Package audit log Print package label Print prod…" at bounding box center [317, 336] width 522 height 363
drag, startPoint x: 127, startPoint y: 76, endPoint x: 28, endPoint y: 81, distance: 98.7
click at [37, 81] on div "Include items not tagged for facility black triangle All Packages Active Only A…" at bounding box center [316, 249] width 573 height 386
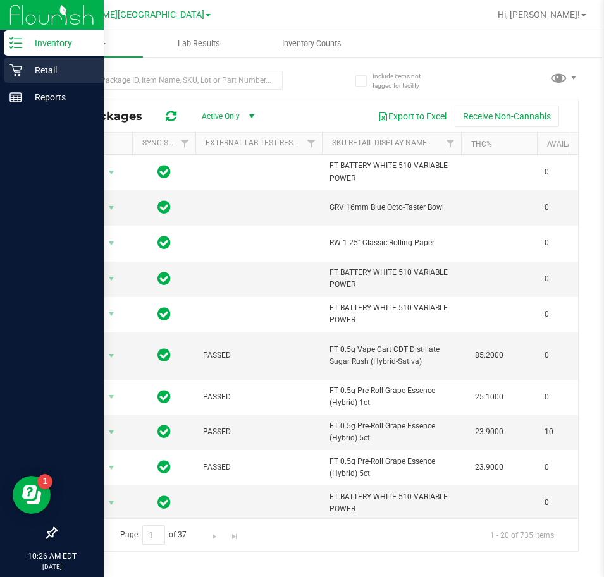
click at [6, 64] on div "Retail" at bounding box center [54, 70] width 100 height 25
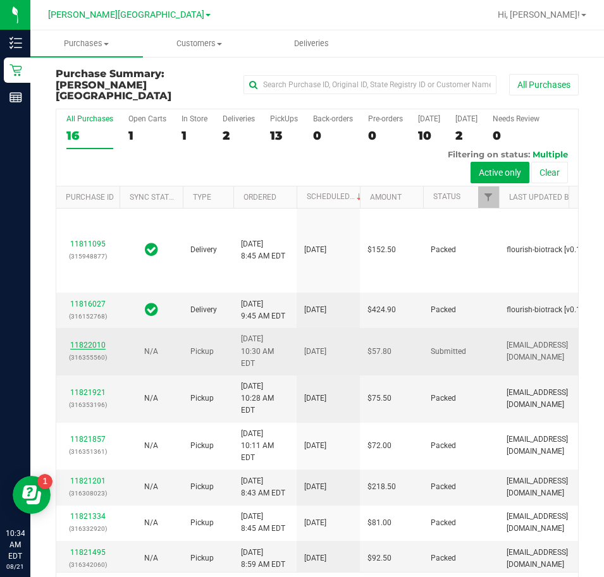
click at [93, 350] on link "11822010" at bounding box center [87, 345] width 35 height 9
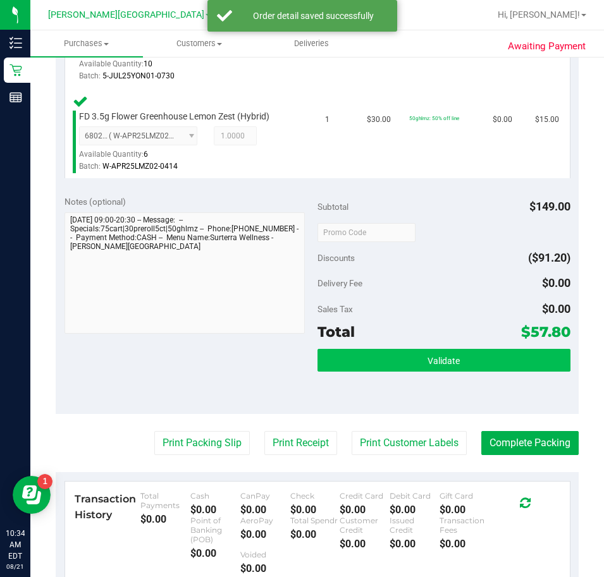
scroll to position [569, 0]
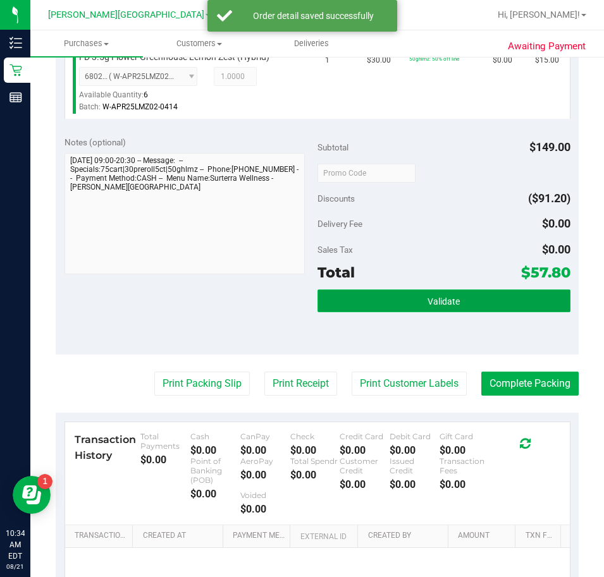
click at [442, 303] on span "Validate" at bounding box center [443, 301] width 32 height 10
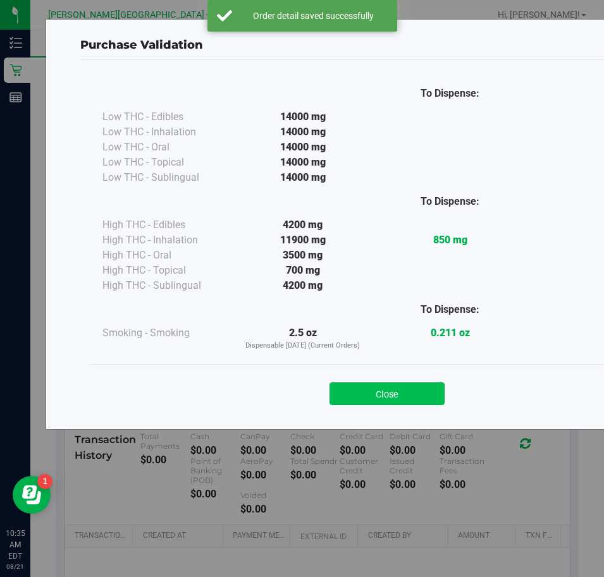
click at [372, 384] on button "Close" at bounding box center [386, 393] width 115 height 23
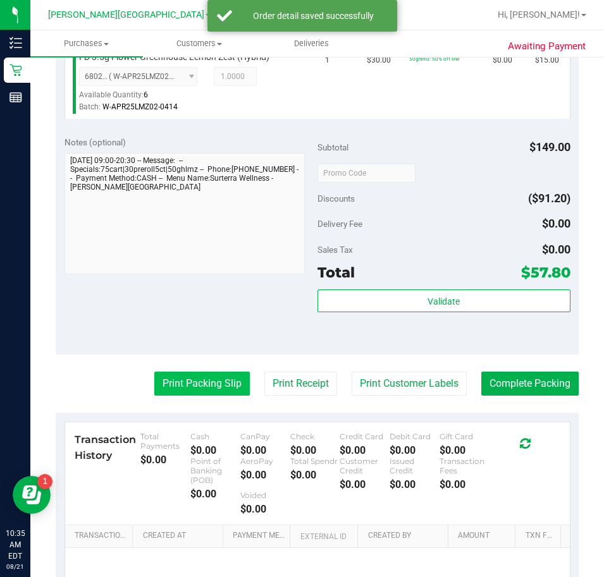
click at [183, 386] on button "Print Packing Slip" at bounding box center [201, 384] width 95 height 24
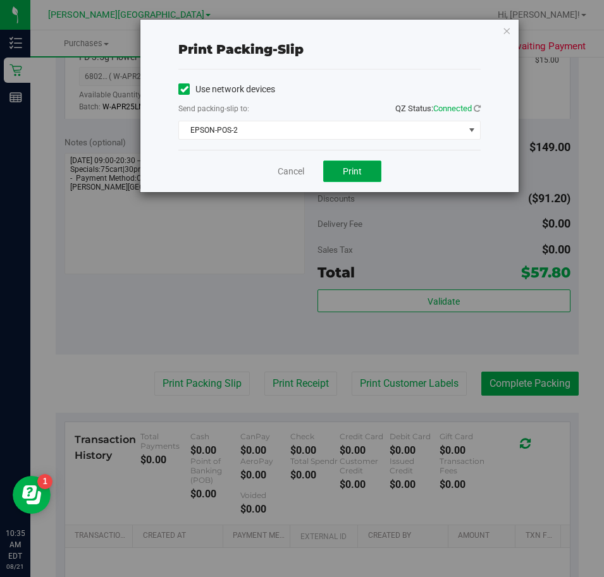
click at [360, 174] on span "Print" at bounding box center [352, 171] width 19 height 10
click at [503, 28] on icon "button" at bounding box center [506, 30] width 9 height 15
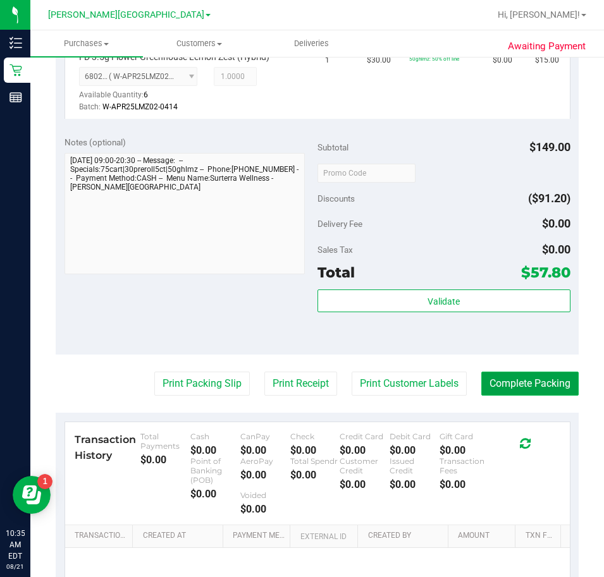
click at [491, 382] on button "Complete Packing" at bounding box center [529, 384] width 97 height 24
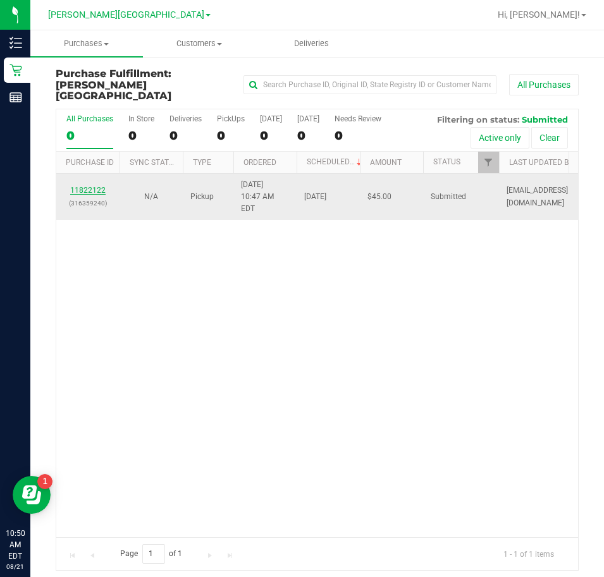
click at [94, 186] on link "11822122" at bounding box center [87, 190] width 35 height 9
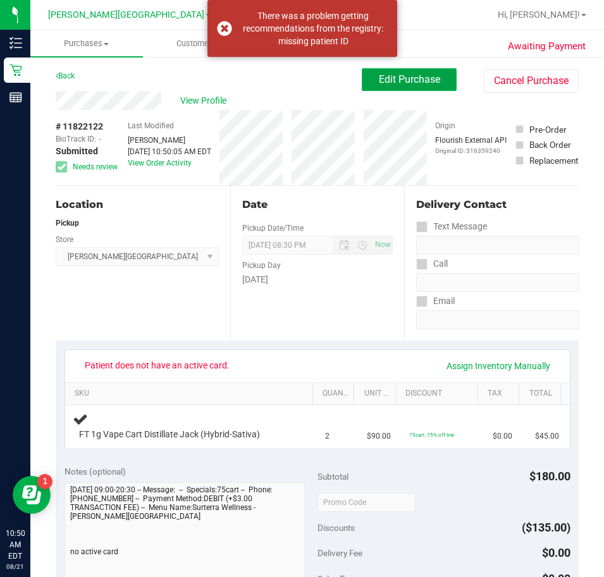
click at [393, 70] on button "Edit Purchase" at bounding box center [409, 79] width 95 height 23
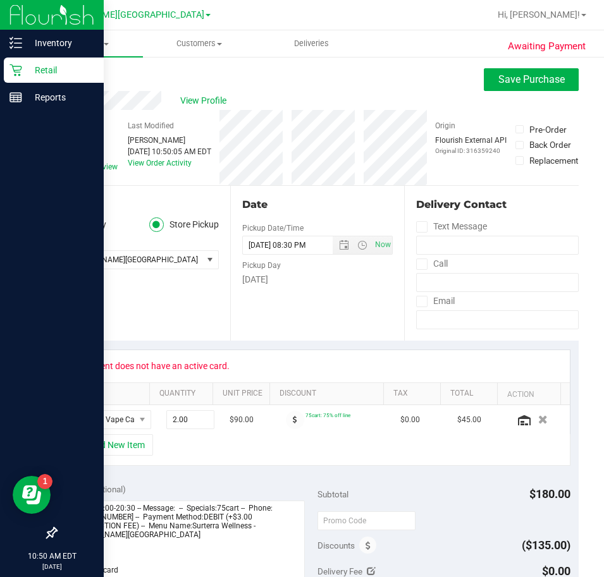
click at [35, 68] on p "Retail" at bounding box center [60, 70] width 76 height 15
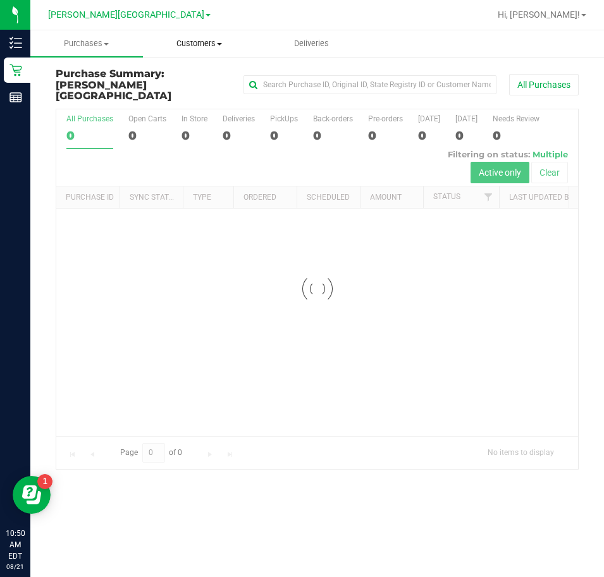
click at [207, 51] on uib-tab-heading "Customers All customers Add a new customer All physicians" at bounding box center [198, 43] width 111 height 25
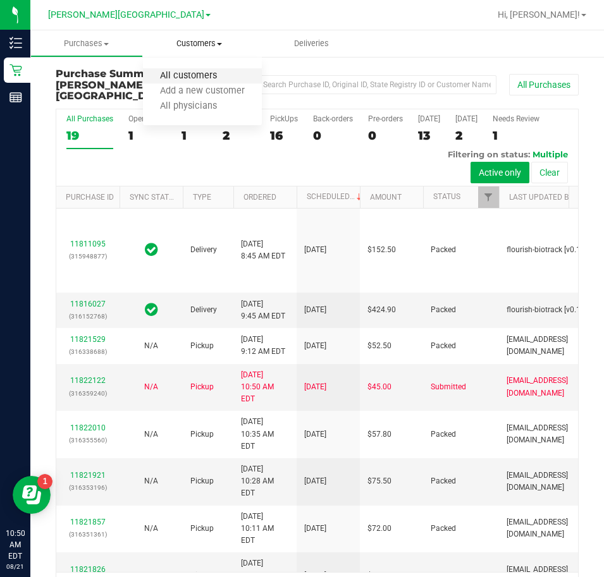
click at [203, 73] on span "All customers" at bounding box center [188, 76] width 91 height 11
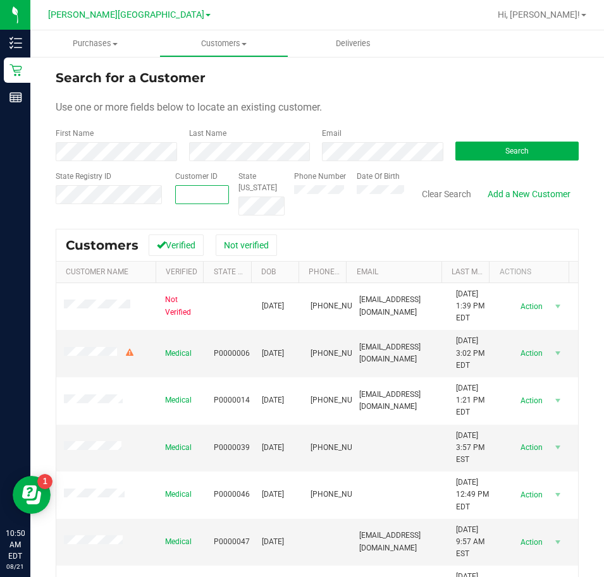
click at [202, 193] on span at bounding box center [202, 194] width 54 height 19
click at [202, 193] on input "text" at bounding box center [202, 195] width 52 height 18
paste input "text"
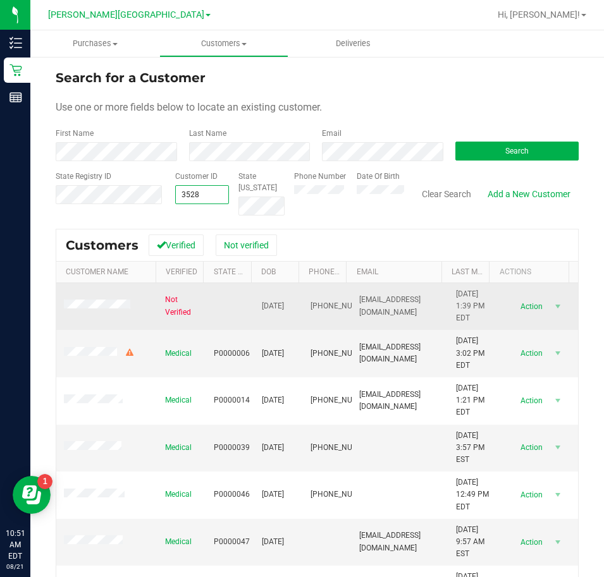
type input "35284"
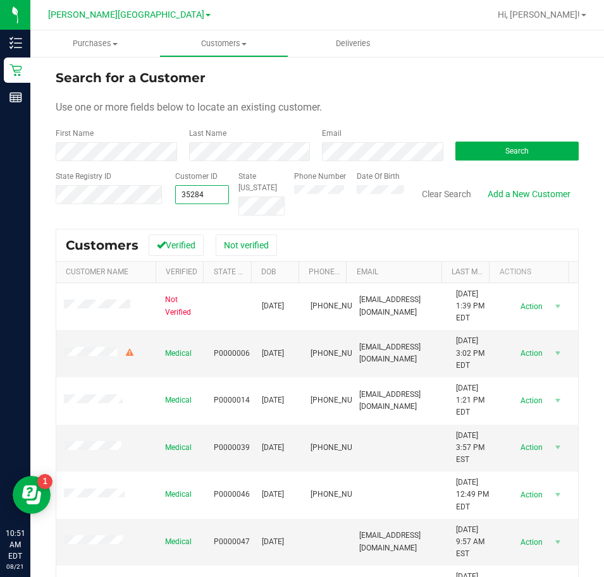
drag, startPoint x: 206, startPoint y: 195, endPoint x: 167, endPoint y: 200, distance: 39.6
click at [167, 200] on div "Customer ID 35284 State ID" at bounding box center [225, 193] width 119 height 45
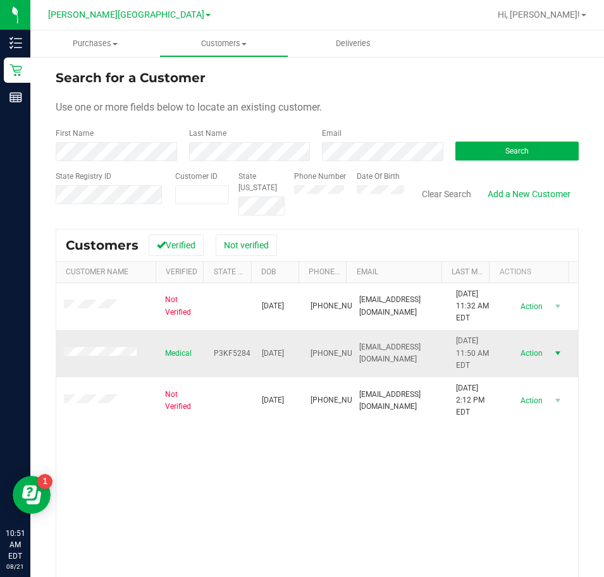
click at [511, 351] on span "Action" at bounding box center [529, 354] width 41 height 18
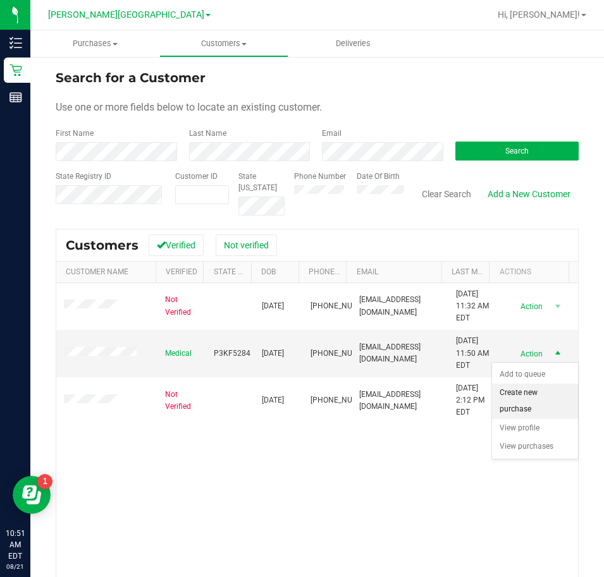
click at [530, 399] on li "Create new purchase" at bounding box center [535, 401] width 86 height 35
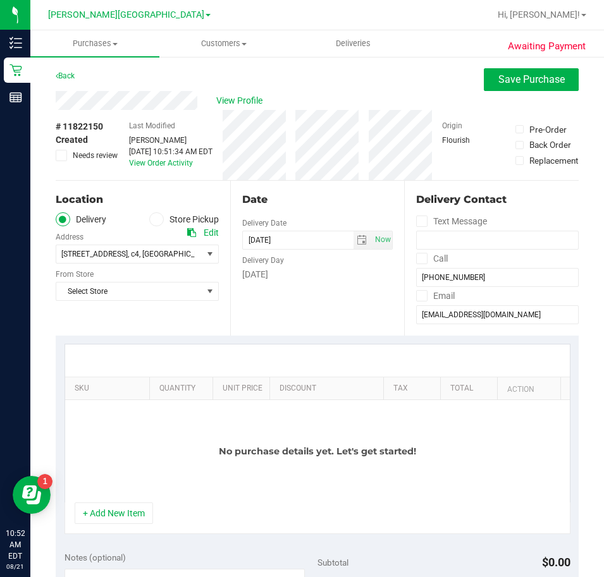
click at [69, 528] on div "+ Add New Item" at bounding box center [317, 519] width 506 height 32
click at [107, 510] on button "+ Add New Item" at bounding box center [114, 513] width 78 height 21
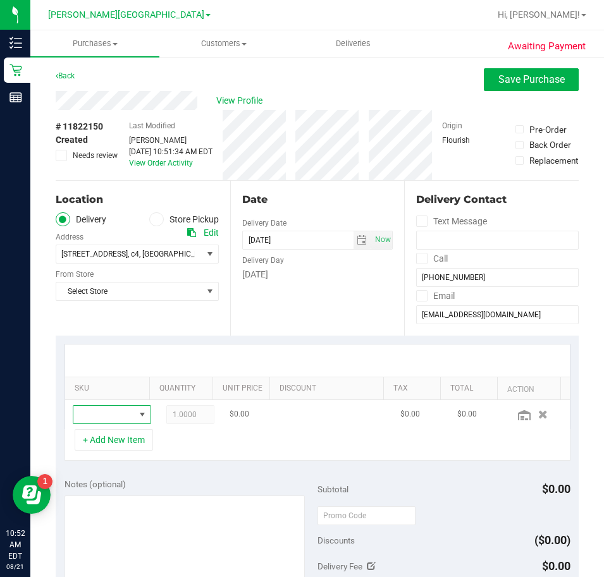
click at [96, 412] on span "NO DATA FOUND" at bounding box center [103, 415] width 61 height 18
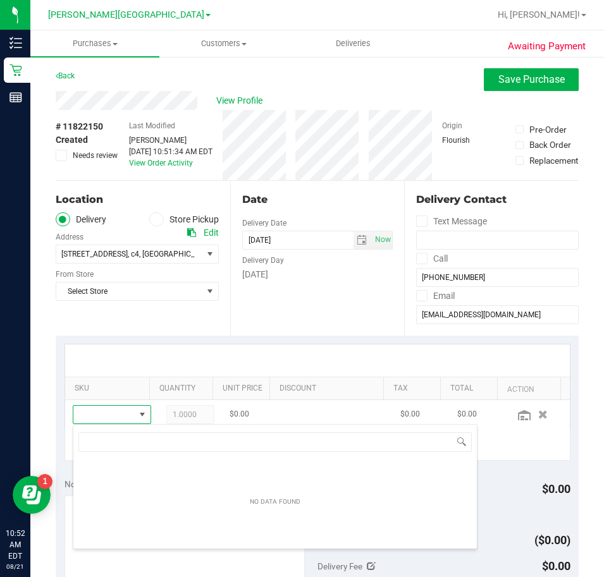
scroll to position [19, 50]
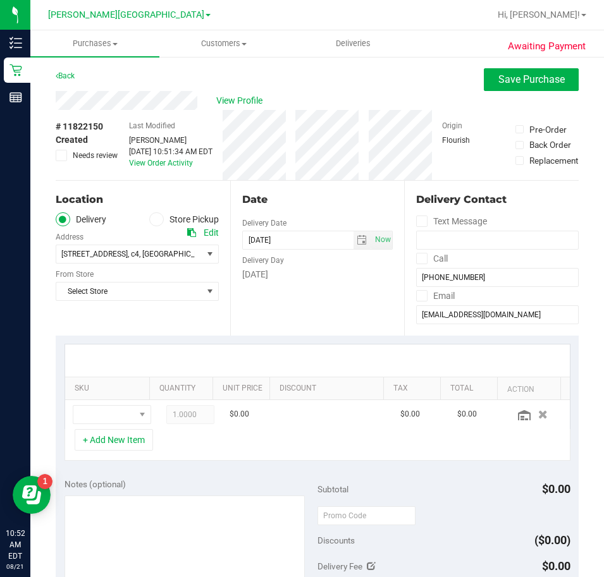
click at [153, 219] on icon at bounding box center [156, 219] width 8 height 0
click at [0, 0] on input "Store Pickup" at bounding box center [0, 0] width 0 height 0
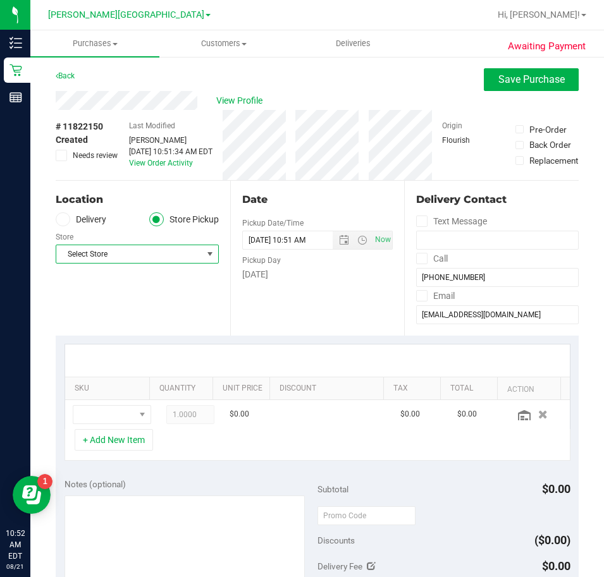
click at [205, 253] on span "select" at bounding box center [210, 254] width 10 height 10
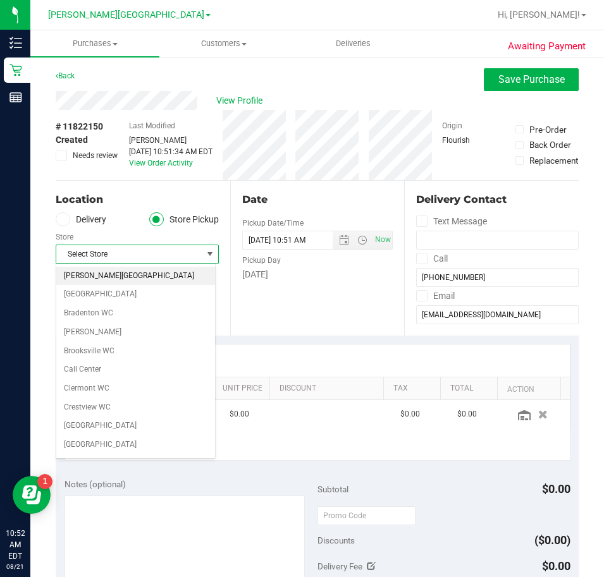
click at [109, 278] on li "[PERSON_NAME][GEOGRAPHIC_DATA]" at bounding box center [135, 276] width 159 height 19
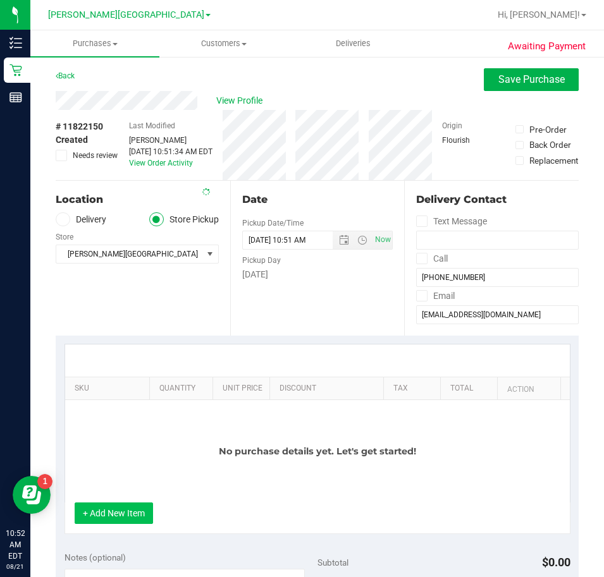
click at [145, 513] on button "+ Add New Item" at bounding box center [114, 513] width 78 height 21
click at [119, 516] on button "+ Add New Item" at bounding box center [114, 513] width 78 height 21
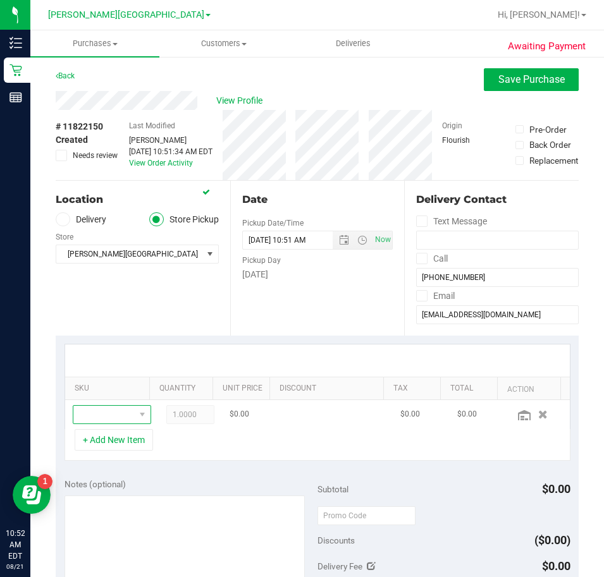
click at [104, 413] on span "NO DATA FOUND" at bounding box center [103, 415] width 61 height 18
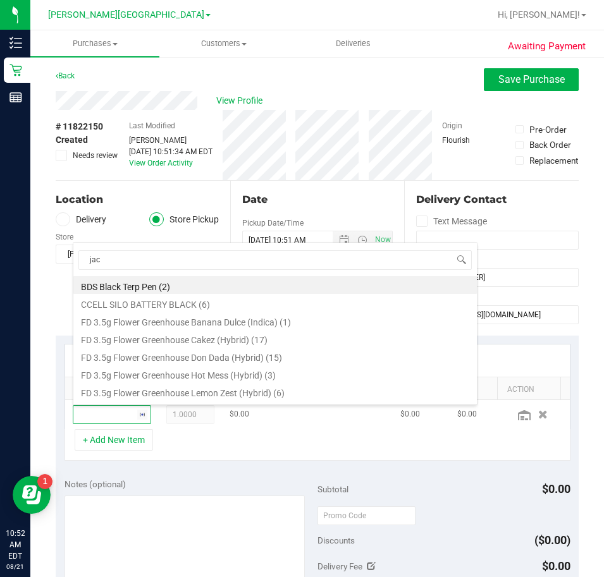
type input "jack"
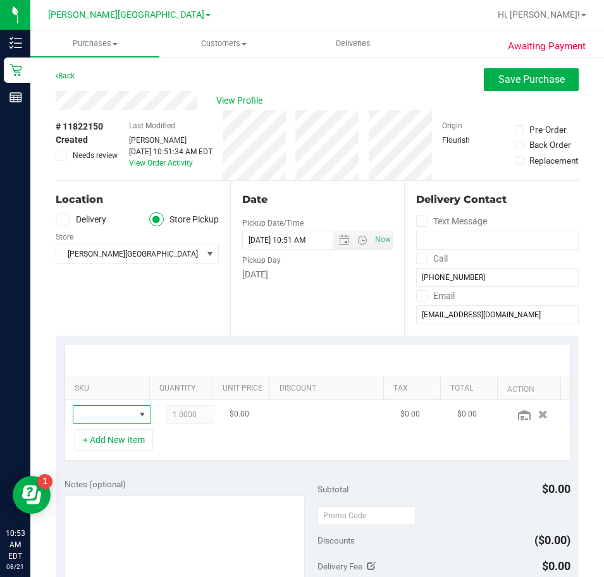
click at [97, 413] on span "NO DATA FOUND" at bounding box center [103, 415] width 61 height 18
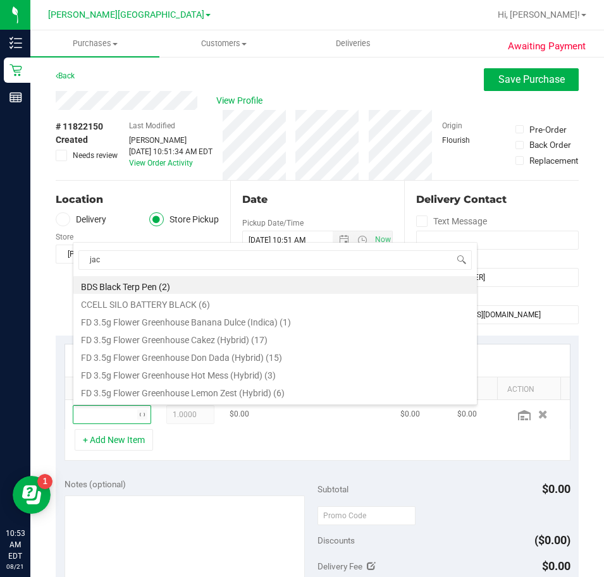
type input "jack"
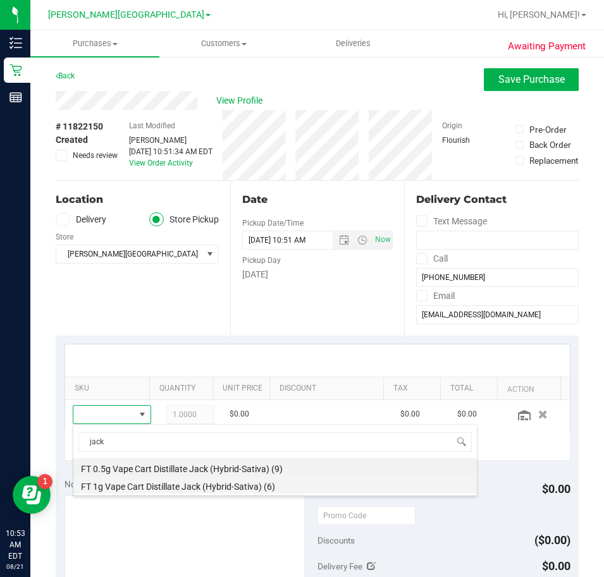
click at [180, 491] on li "FT 1g Vape Cart Distillate Jack (Hybrid-Sativa) (6)" at bounding box center [274, 485] width 403 height 18
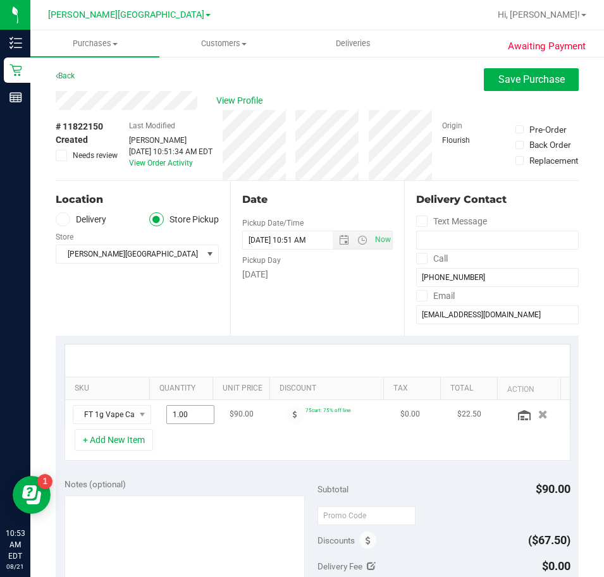
click at [169, 412] on span "1.00 1" at bounding box center [190, 414] width 48 height 19
type input "2"
type input "2.00"
click at [190, 442] on div "+ Add New Item" at bounding box center [317, 445] width 506 height 32
click at [514, 76] on span "Save Purchase" at bounding box center [531, 79] width 66 height 12
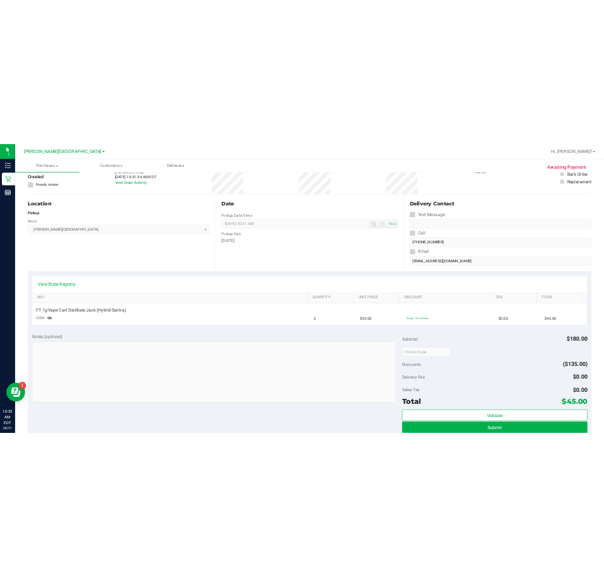
scroll to position [253, 0]
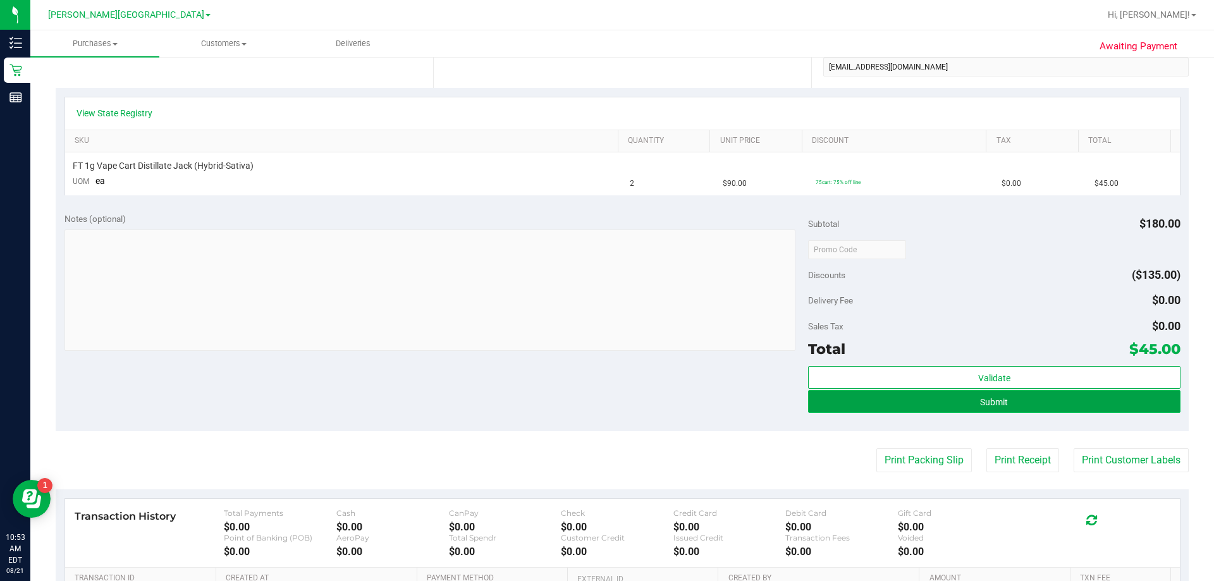
click at [600, 394] on button "Submit" at bounding box center [994, 401] width 372 height 23
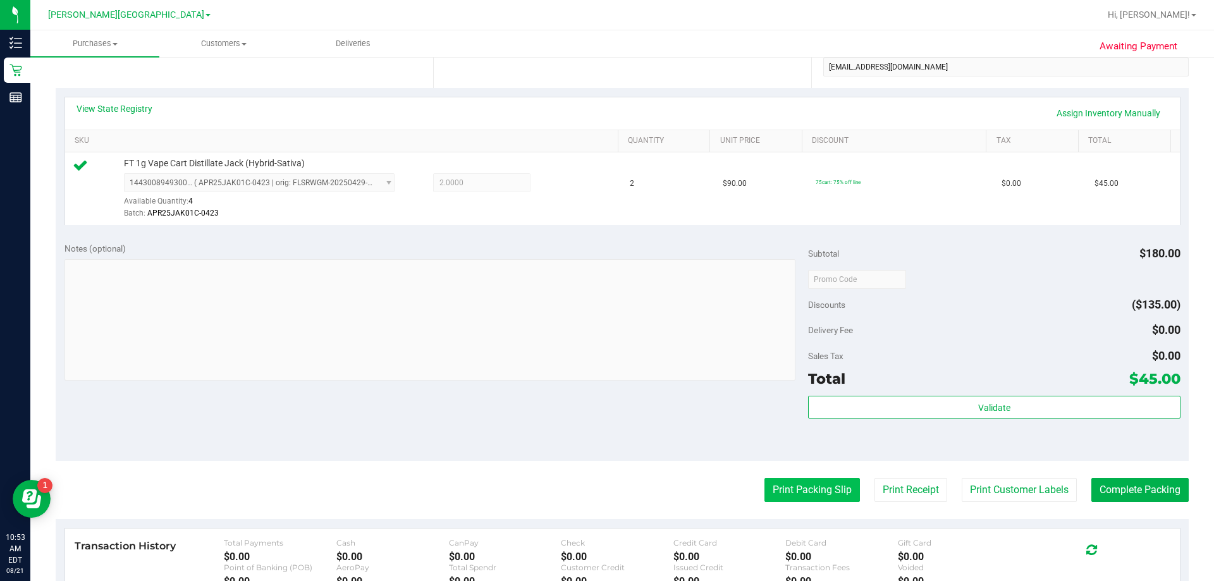
click at [600, 492] on button "Print Packing Slip" at bounding box center [811, 490] width 95 height 24
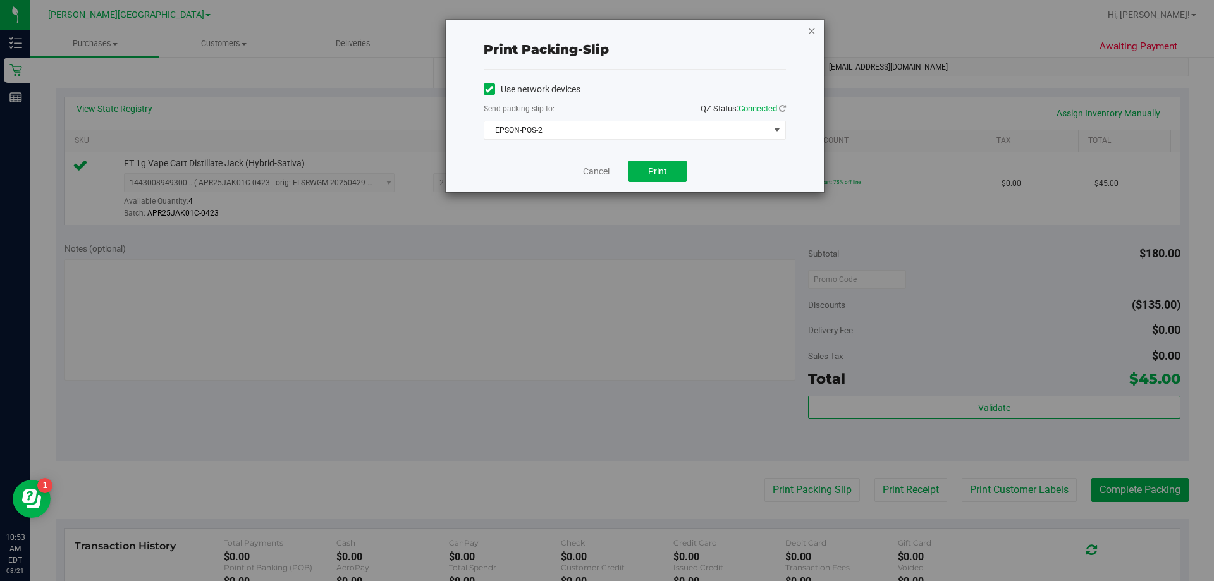
click at [600, 32] on icon "button" at bounding box center [811, 30] width 9 height 15
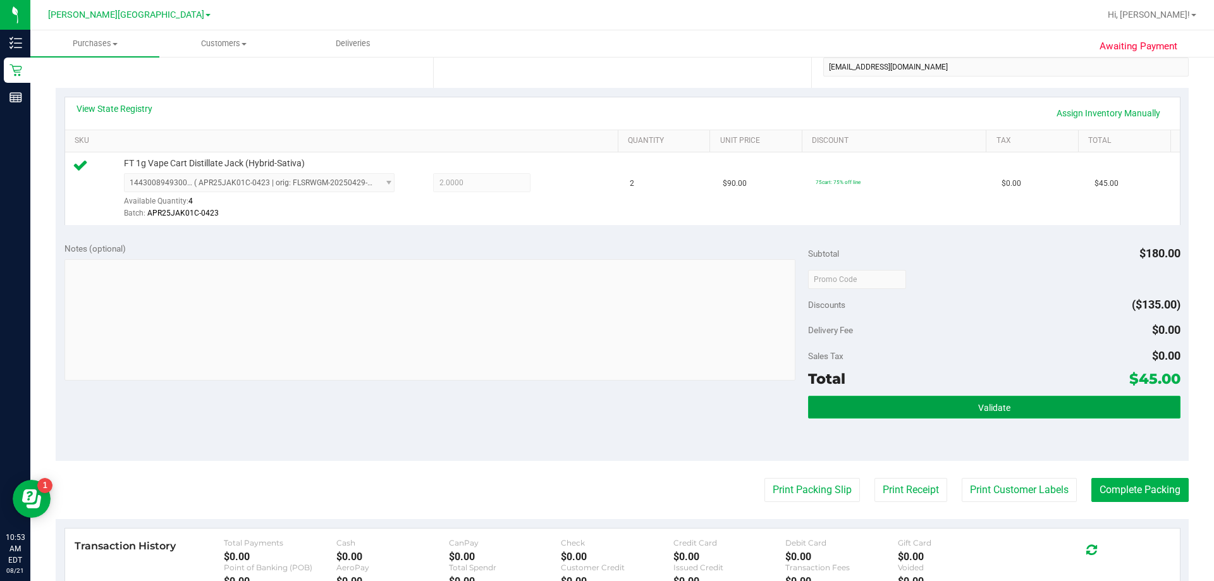
click at [600, 416] on button "Validate" at bounding box center [994, 407] width 372 height 23
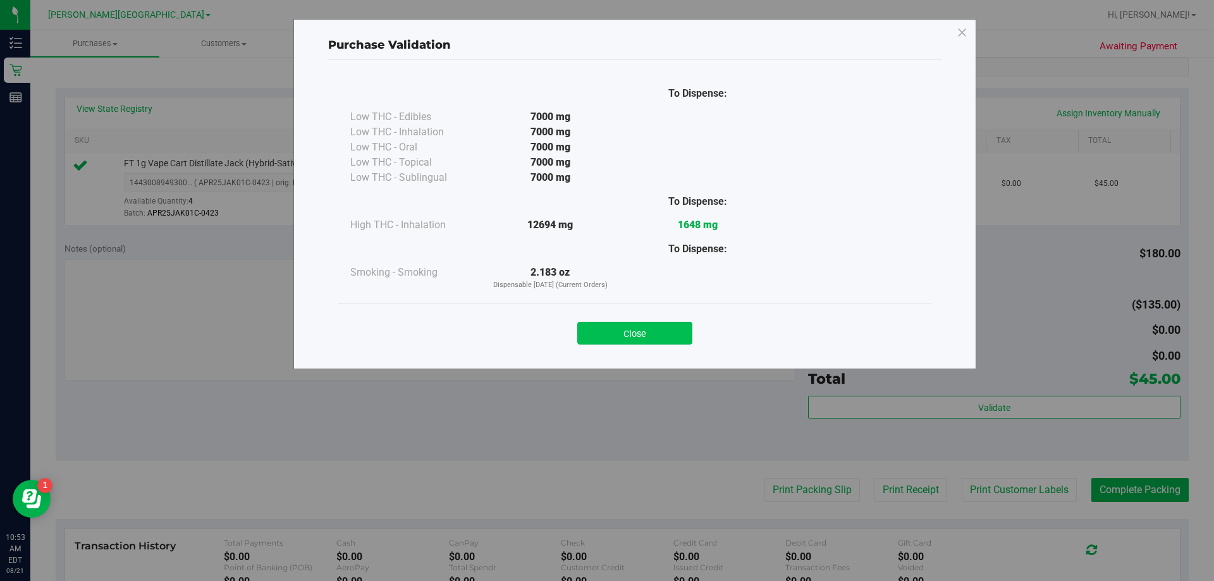
click at [600, 327] on button "Close" at bounding box center [634, 333] width 115 height 23
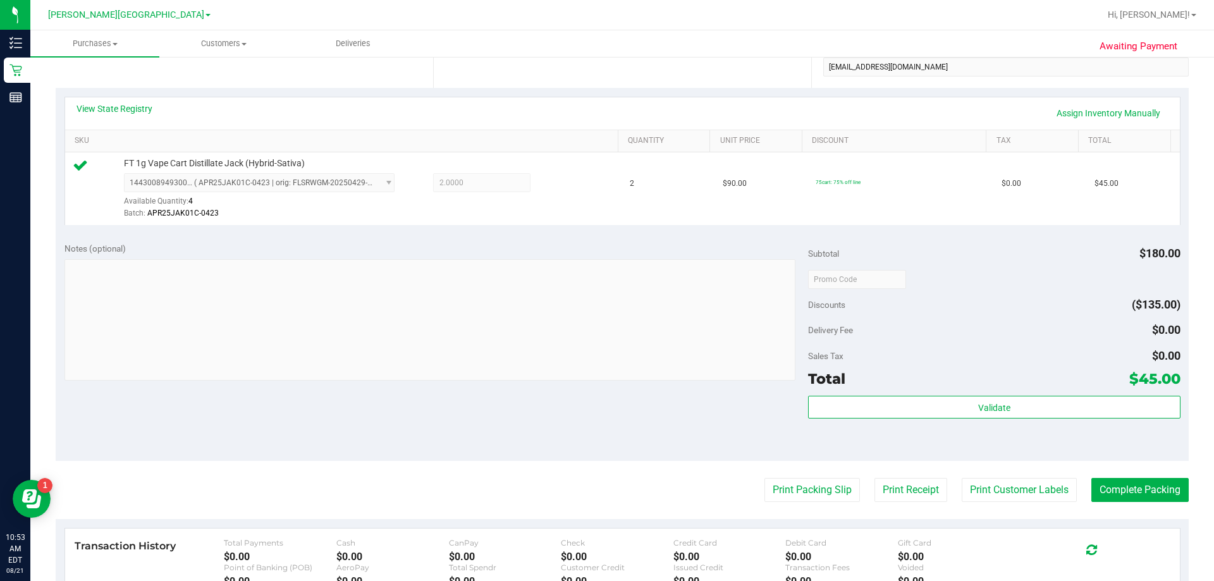
click at [600, 505] on purchase-details "Back Edit Purchase Cancel Purchase View Profile # 11822150 BioTrack ID: - Submi…" at bounding box center [622, 285] width 1133 height 940
click at [600, 491] on button "Print Packing Slip" at bounding box center [811, 490] width 95 height 24
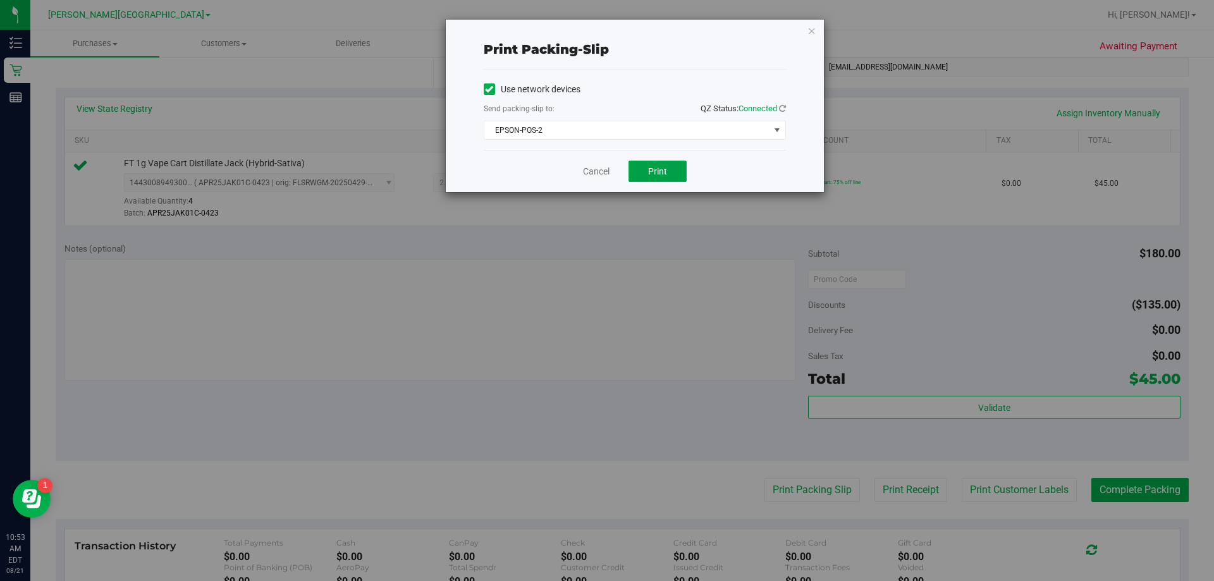
click at [600, 170] on span "Print" at bounding box center [657, 171] width 19 height 10
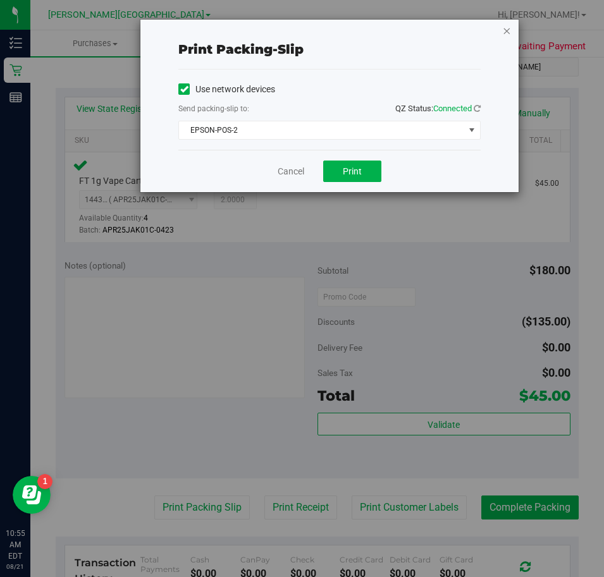
click at [504, 28] on icon "button" at bounding box center [506, 30] width 9 height 15
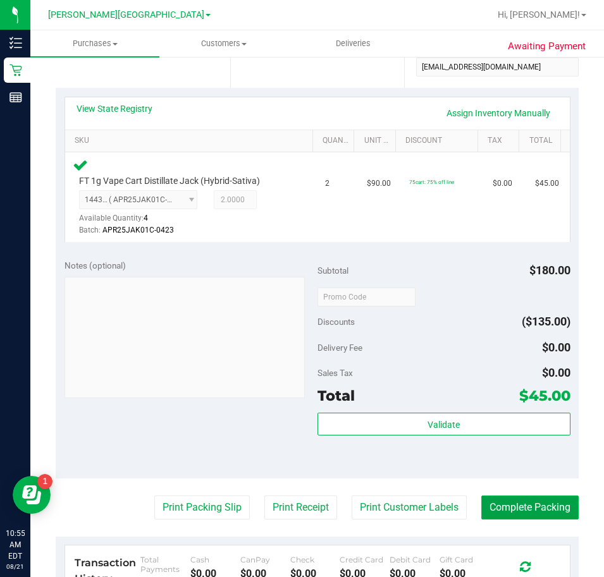
click at [498, 505] on button "Complete Packing" at bounding box center [529, 508] width 97 height 24
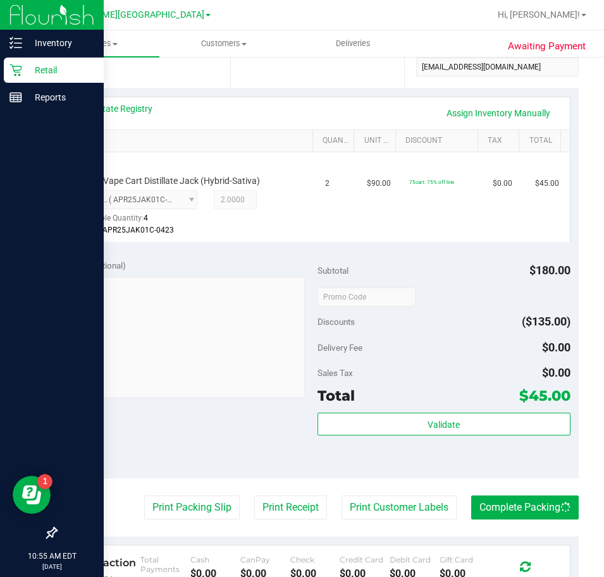
click at [40, 75] on p "Retail" at bounding box center [60, 70] width 76 height 15
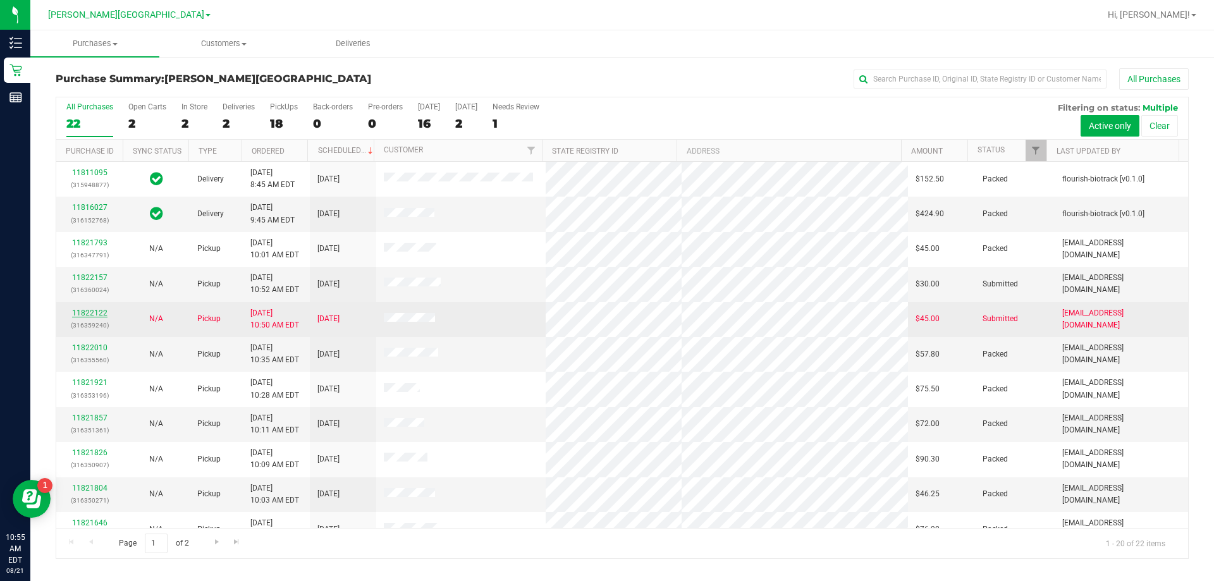
click at [92, 310] on link "11822122" at bounding box center [89, 312] width 35 height 9
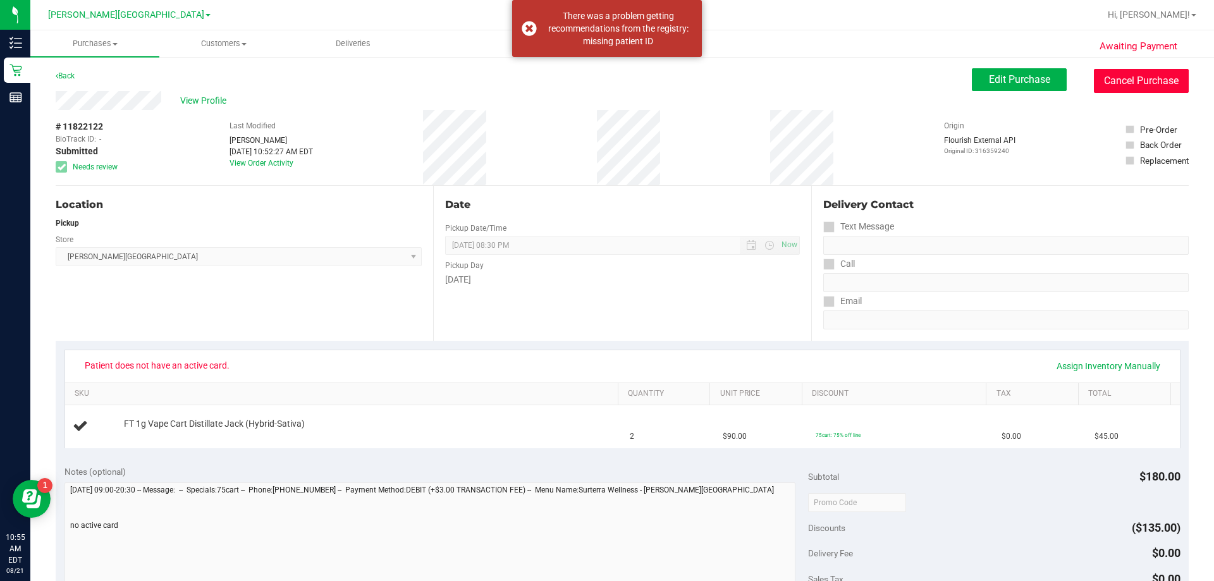
click at [600, 86] on button "Cancel Purchase" at bounding box center [1141, 81] width 95 height 24
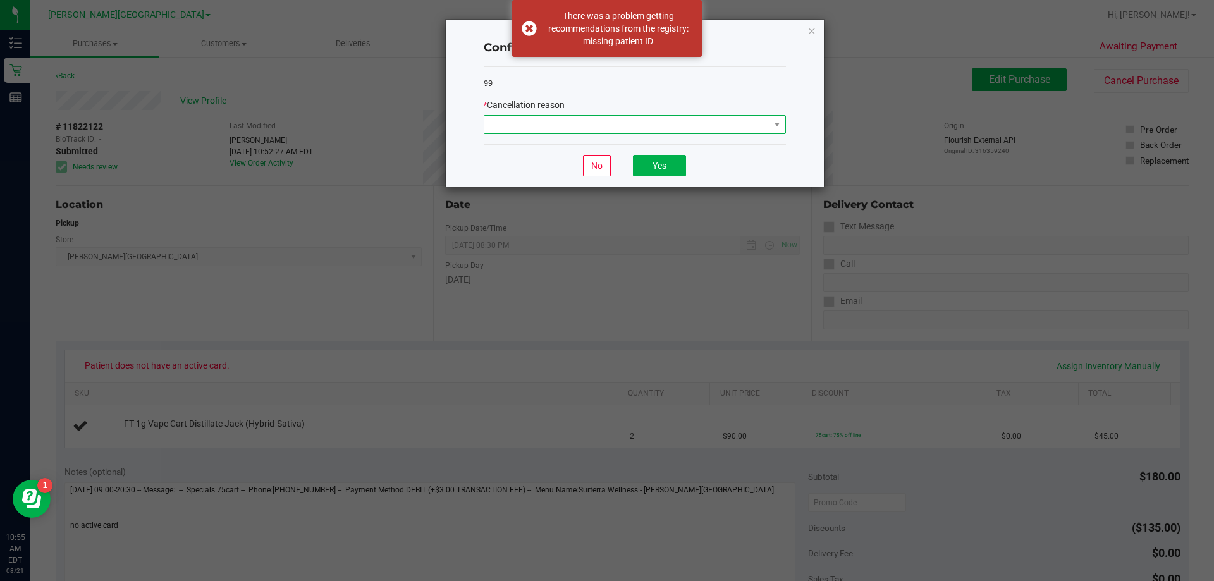
click at [592, 118] on span at bounding box center [626, 125] width 285 height 18
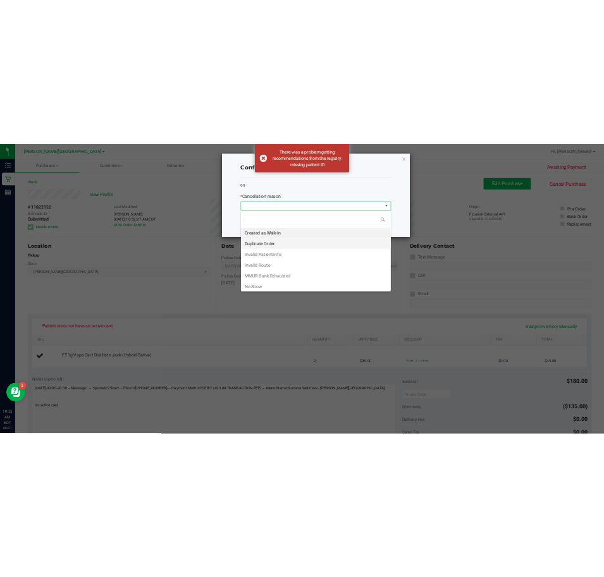
scroll to position [19, 302]
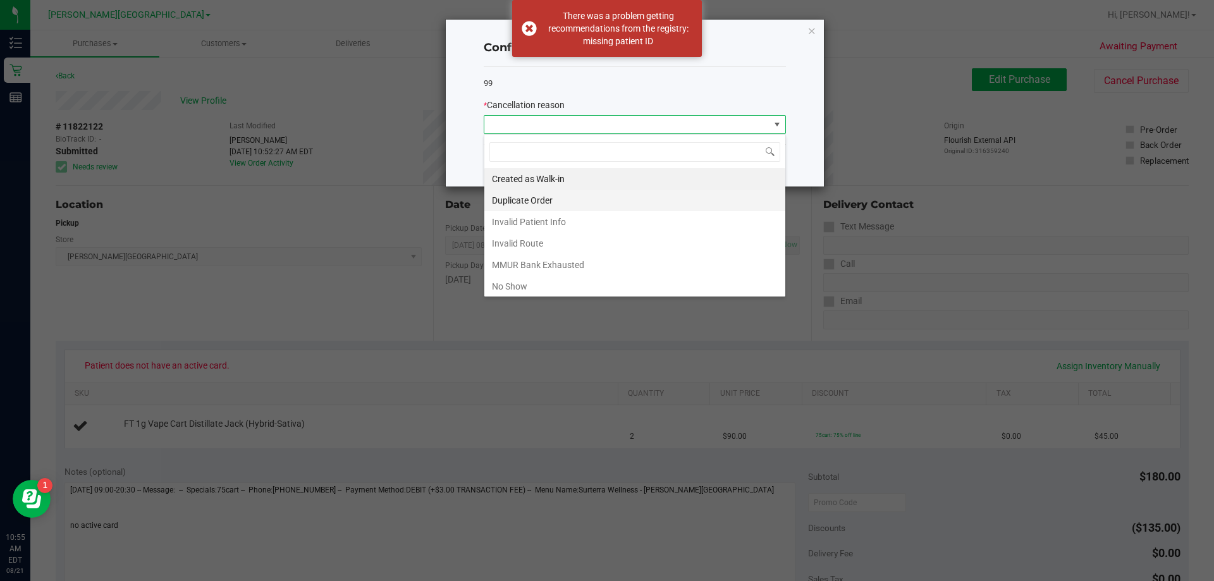
click at [518, 198] on li "Duplicate Order" at bounding box center [634, 200] width 301 height 21
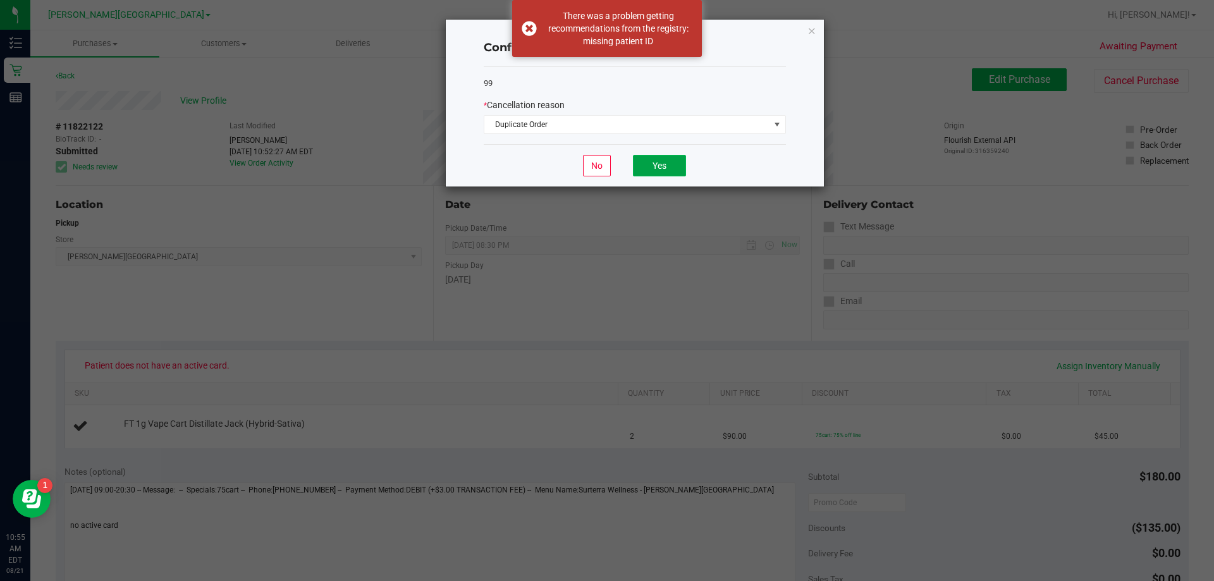
click at [600, 166] on button "Yes" at bounding box center [659, 165] width 53 height 21
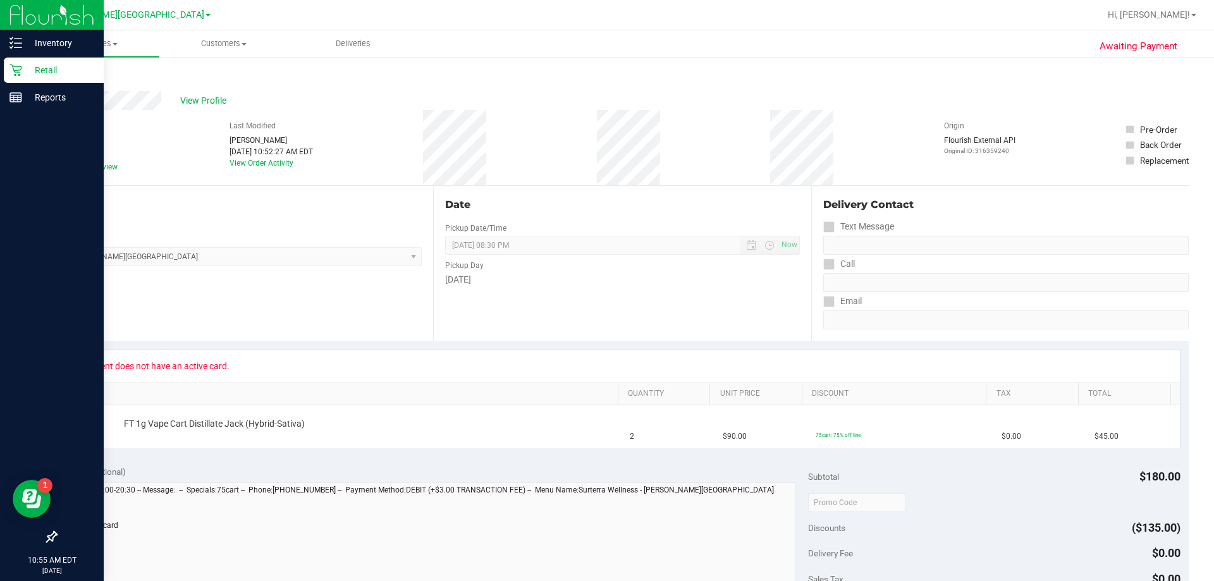
click at [16, 71] on icon at bounding box center [15, 70] width 13 height 13
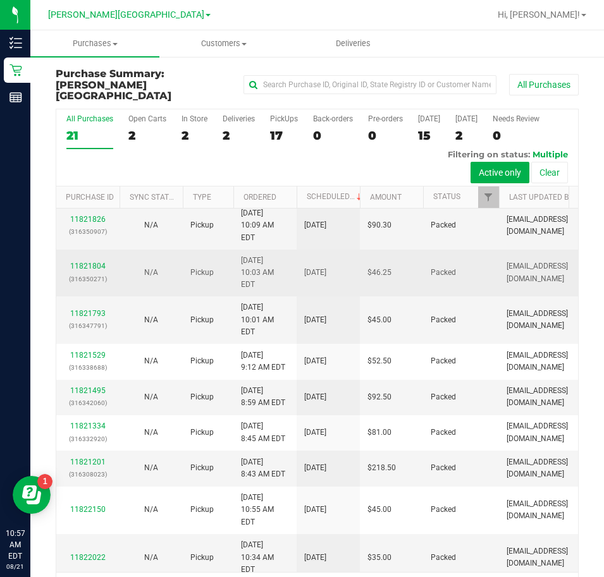
scroll to position [328, 0]
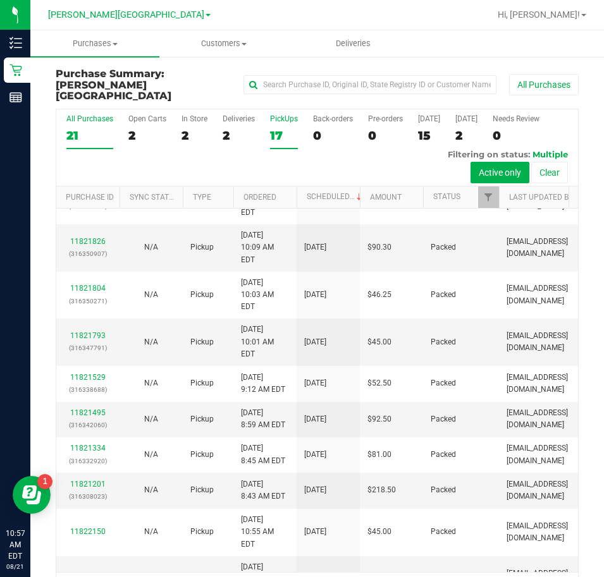
click at [279, 128] on div "17" at bounding box center [284, 135] width 28 height 15
click at [0, 0] on input "PickUps 17" at bounding box center [0, 0] width 0 height 0
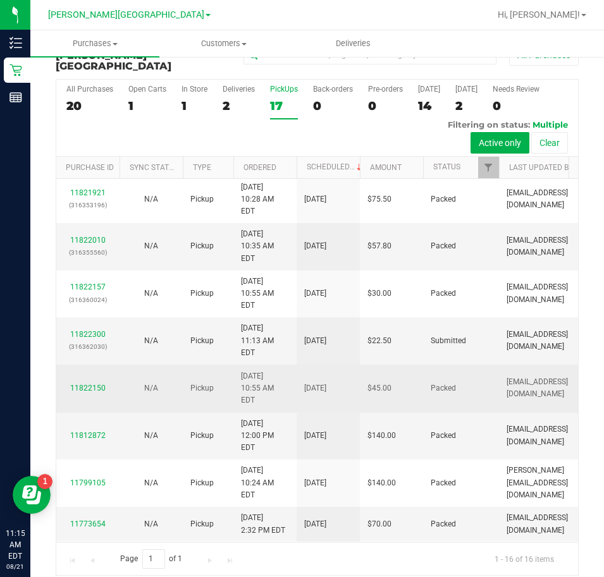
scroll to position [534, 0]
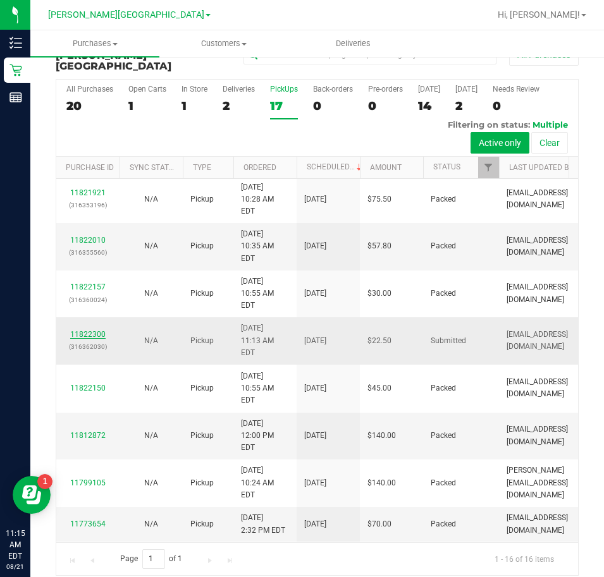
click at [82, 330] on link "11822300" at bounding box center [87, 334] width 35 height 9
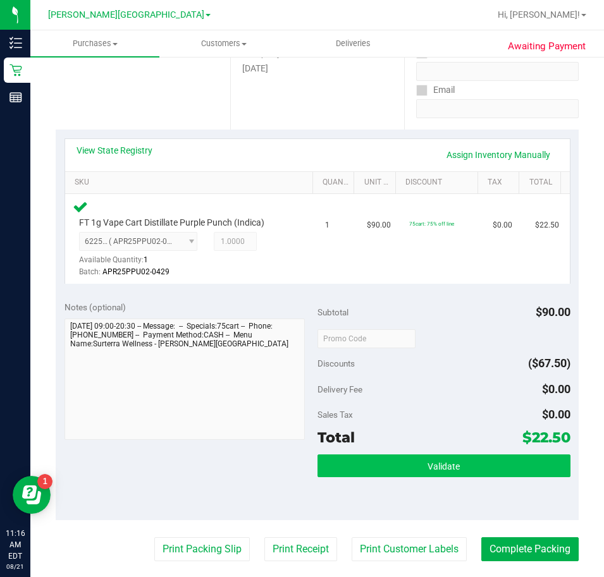
scroll to position [283, 0]
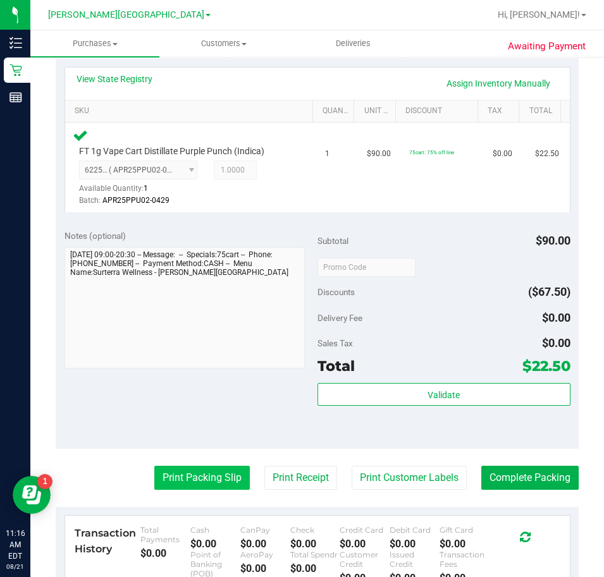
click at [199, 487] on button "Print Packing Slip" at bounding box center [201, 478] width 95 height 24
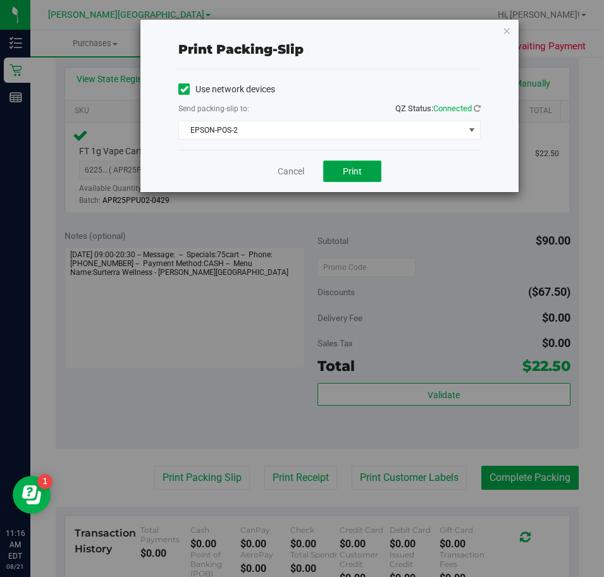
click at [340, 163] on button "Print" at bounding box center [352, 171] width 58 height 21
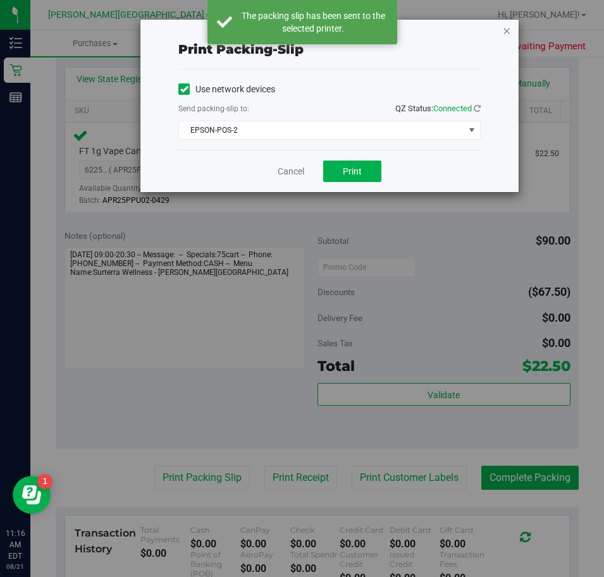
click at [508, 28] on icon "button" at bounding box center [506, 30] width 9 height 15
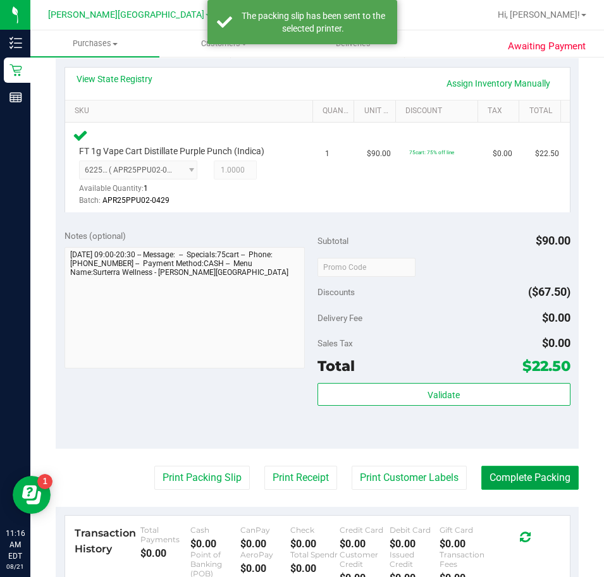
click at [517, 473] on button "Complete Packing" at bounding box center [529, 478] width 97 height 24
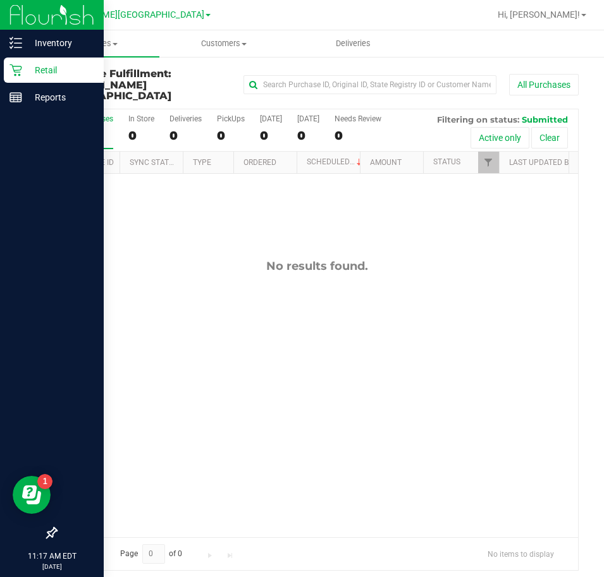
click at [28, 67] on p "Retail" at bounding box center [60, 70] width 76 height 15
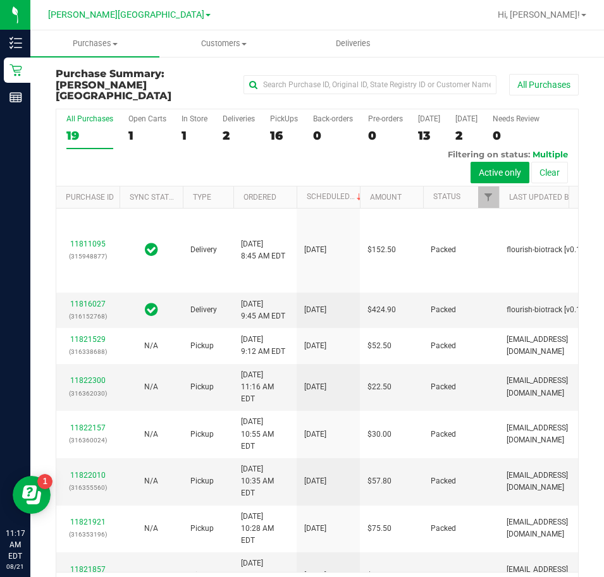
click at [276, 128] on div "16" at bounding box center [284, 135] width 28 height 15
click at [0, 0] on input "PickUps 16" at bounding box center [0, 0] width 0 height 0
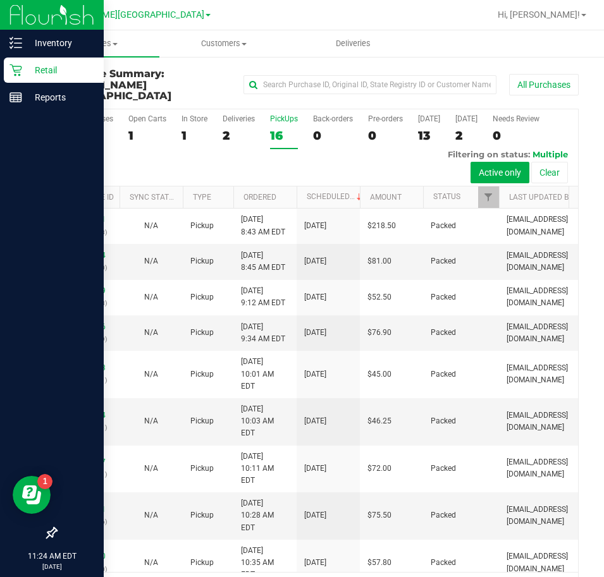
click at [51, 19] on img at bounding box center [51, 15] width 85 height 30
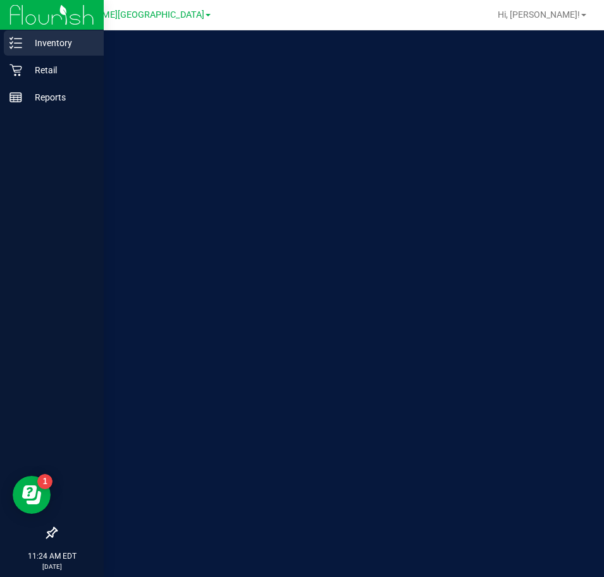
click at [46, 39] on p "Inventory" at bounding box center [60, 42] width 76 height 15
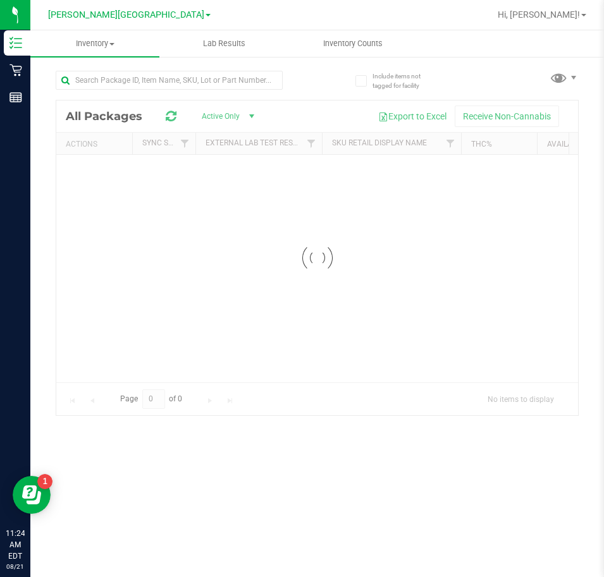
click at [164, 90] on div "Inventory All packages All inventory Waste log Lab Results Inventory Counts" at bounding box center [316, 303] width 573 height 547
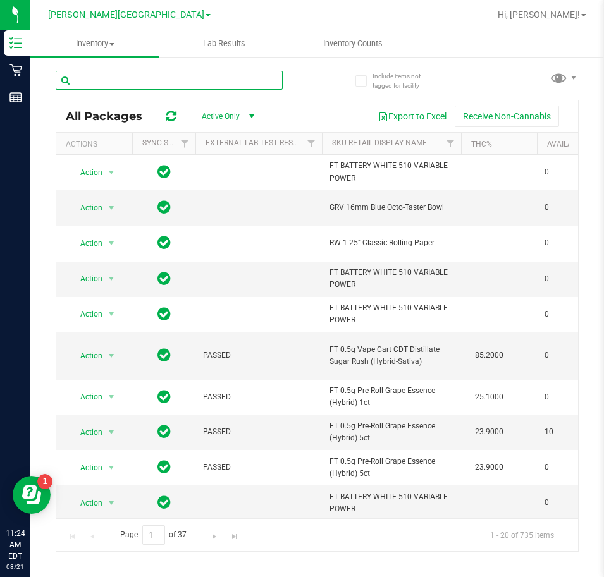
click at [164, 78] on input "text" at bounding box center [169, 80] width 227 height 19
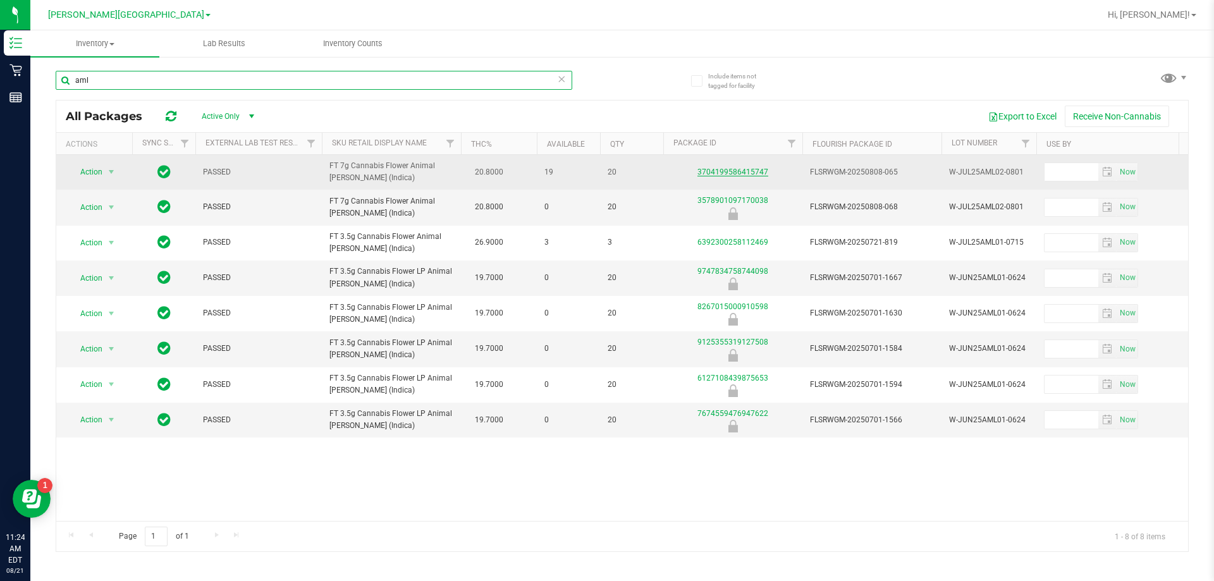
type input "aml"
click at [600, 174] on link "3704199586415747" at bounding box center [732, 172] width 71 height 9
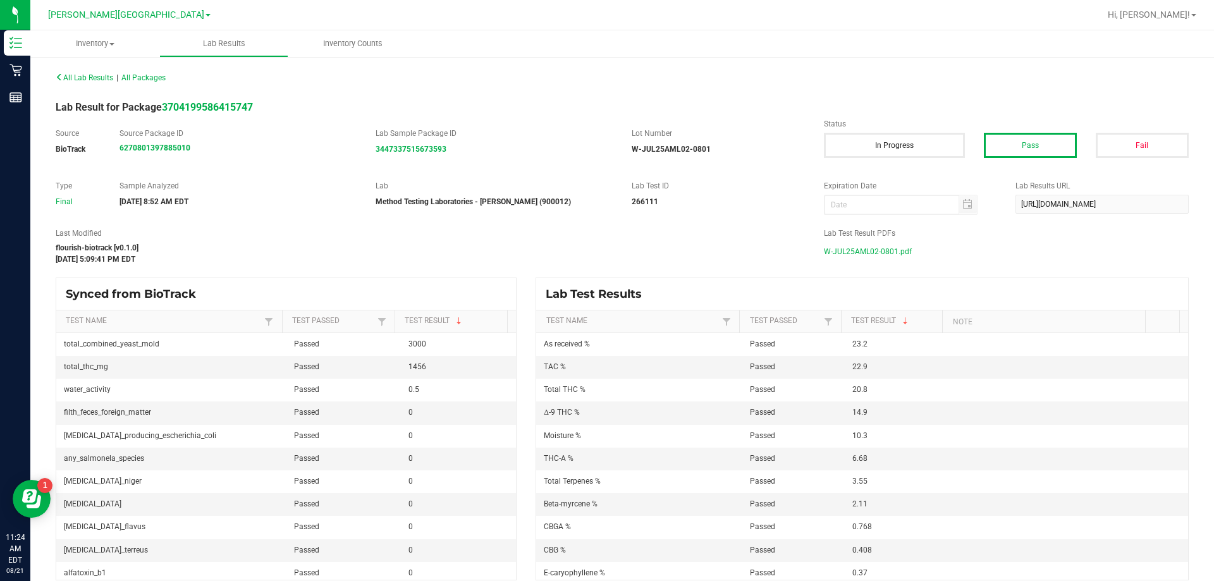
click at [600, 252] on span "W-JUL25AML02-0801.pdf" at bounding box center [868, 251] width 88 height 19
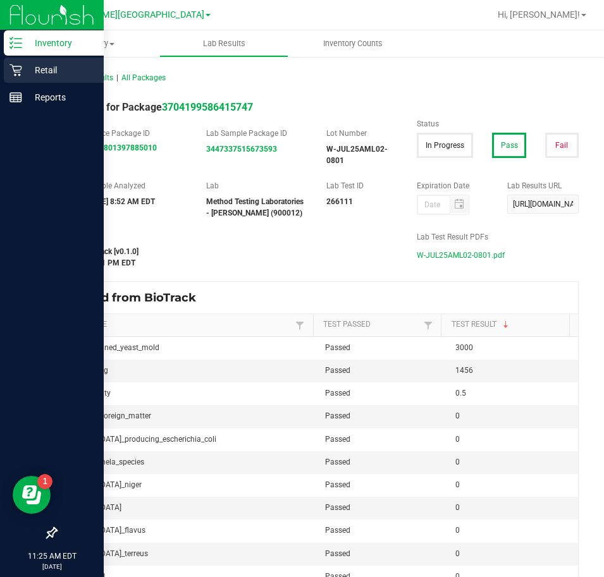
click at [15, 66] on icon at bounding box center [15, 70] width 13 height 13
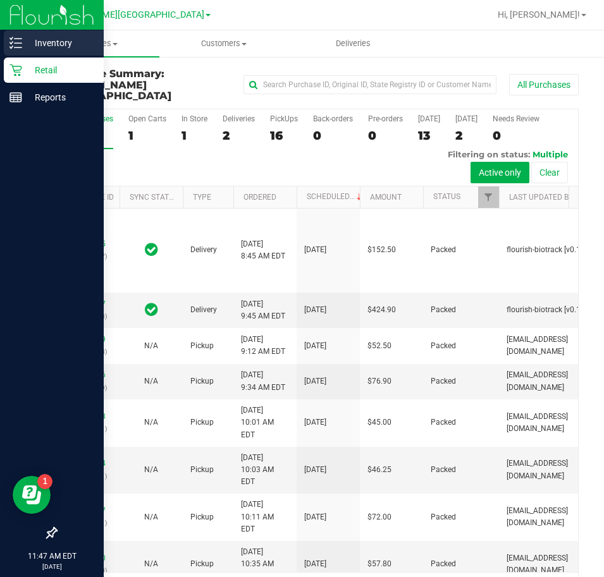
click at [50, 37] on p "Inventory" at bounding box center [60, 42] width 76 height 15
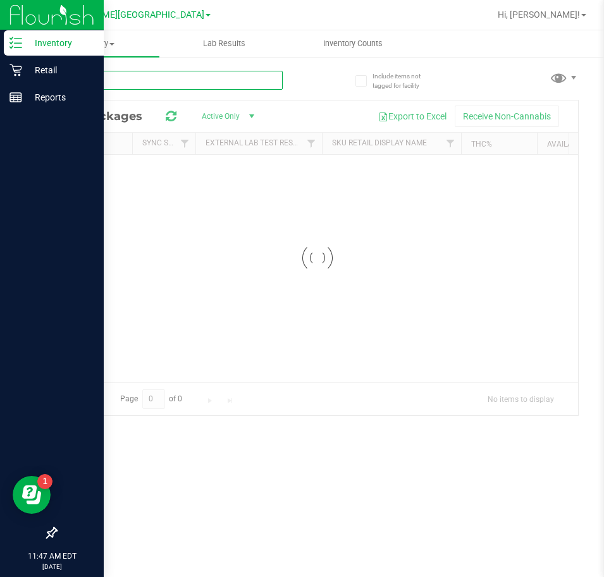
click at [156, 85] on input "text" at bounding box center [169, 80] width 227 height 19
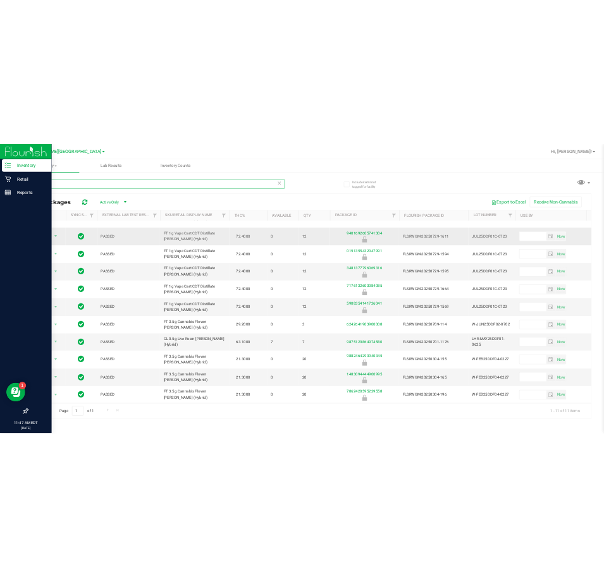
scroll to position [44, 0]
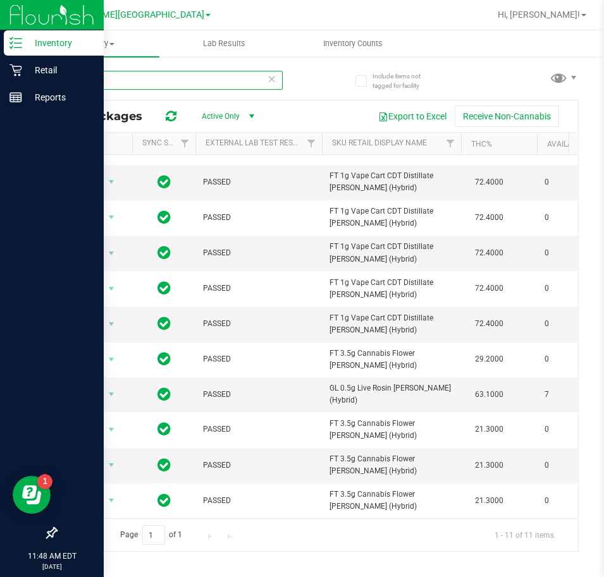
type input "ddf"
drag, startPoint x: 102, startPoint y: 82, endPoint x: 49, endPoint y: 82, distance: 53.1
click at [49, 82] on div "Include items not tagged for facility ddf All Packages Active Only Active Only …" at bounding box center [316, 249] width 573 height 386
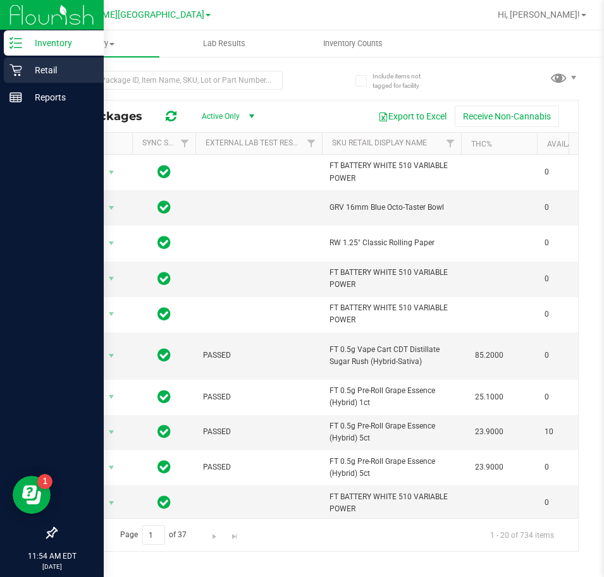
click at [25, 64] on p "Retail" at bounding box center [60, 70] width 76 height 15
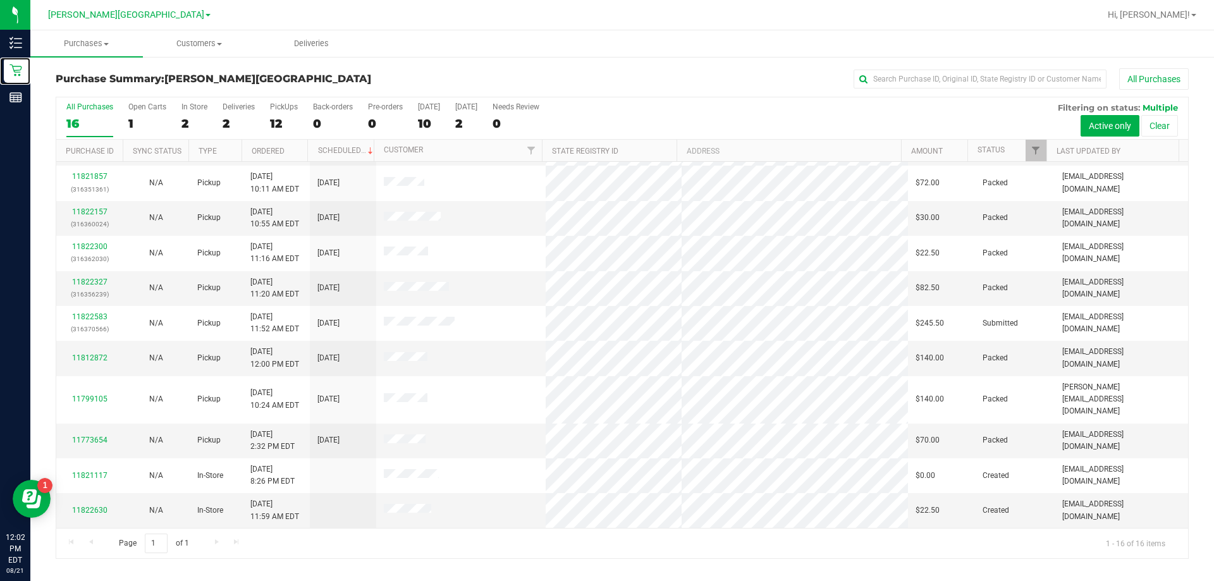
scroll to position [194, 0]
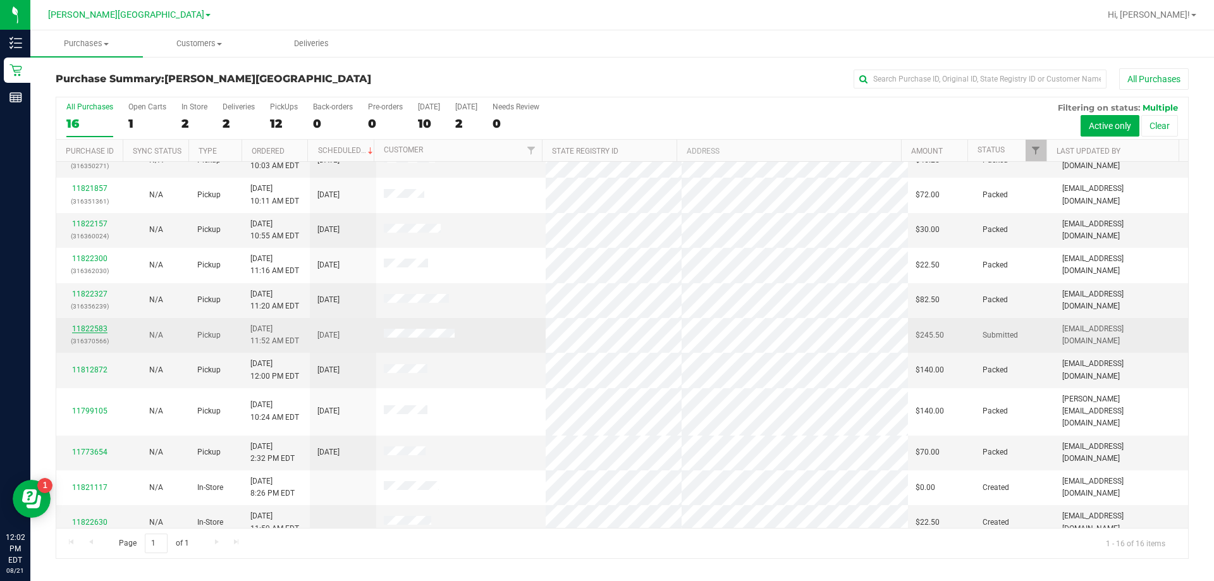
click at [92, 329] on link "11822583" at bounding box center [89, 328] width 35 height 9
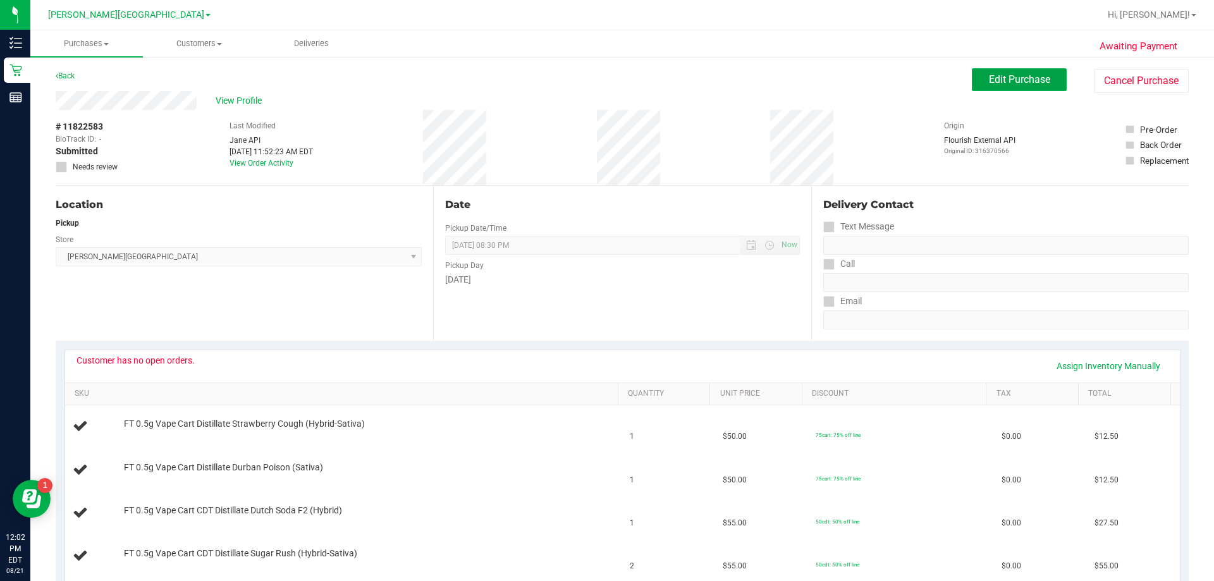
click at [600, 78] on button "Edit Purchase" at bounding box center [1019, 79] width 95 height 23
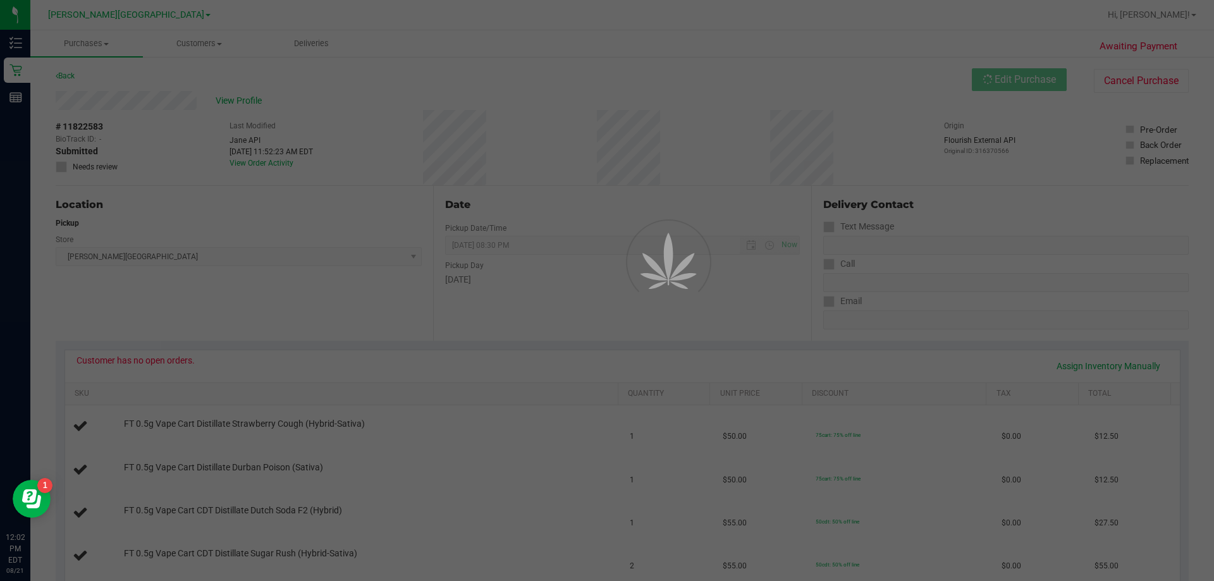
click at [63, 163] on div at bounding box center [607, 290] width 1214 height 581
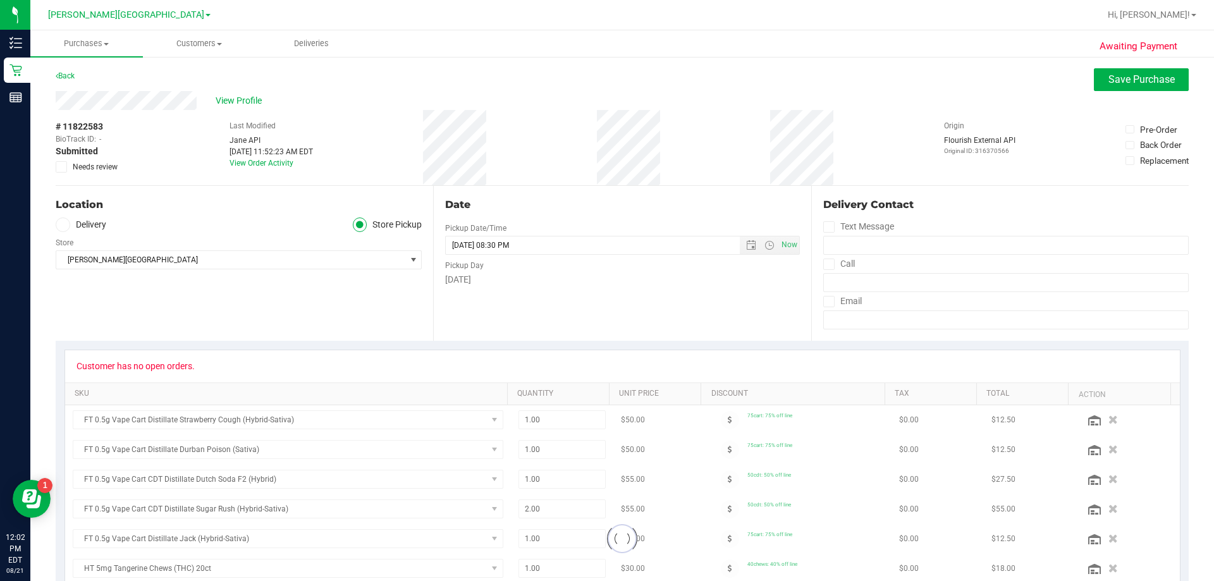
click at [63, 167] on icon at bounding box center [62, 167] width 8 height 0
click at [0, 0] on input "Needs review" at bounding box center [0, 0] width 0 height 0
click at [600, 82] on span "Save Purchase" at bounding box center [1141, 79] width 66 height 12
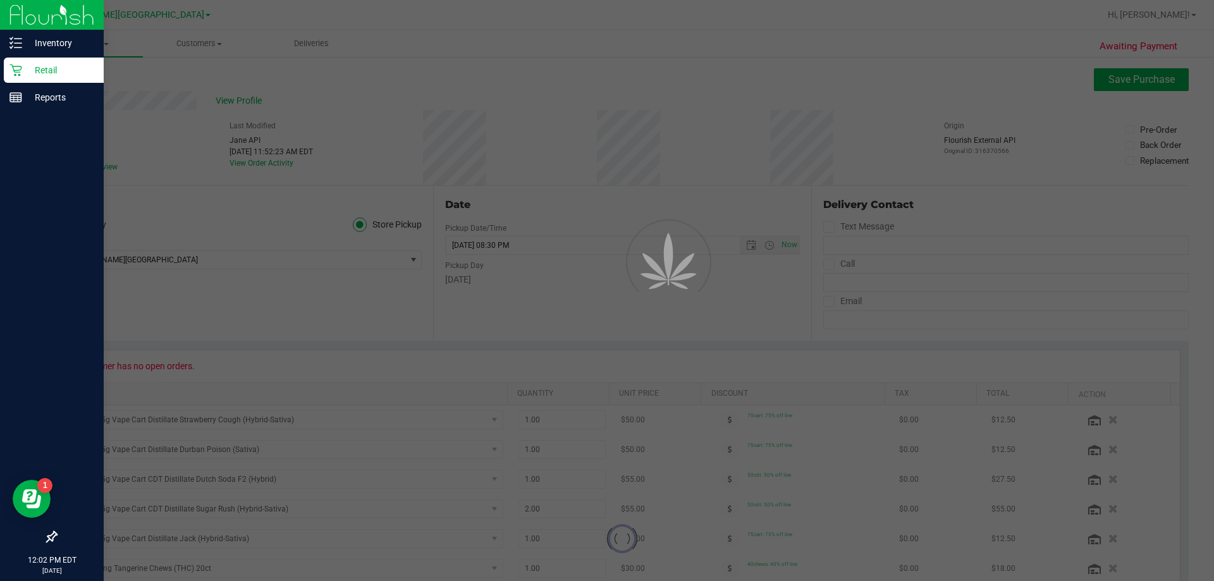
click at [24, 66] on p "Retail" at bounding box center [60, 70] width 76 height 15
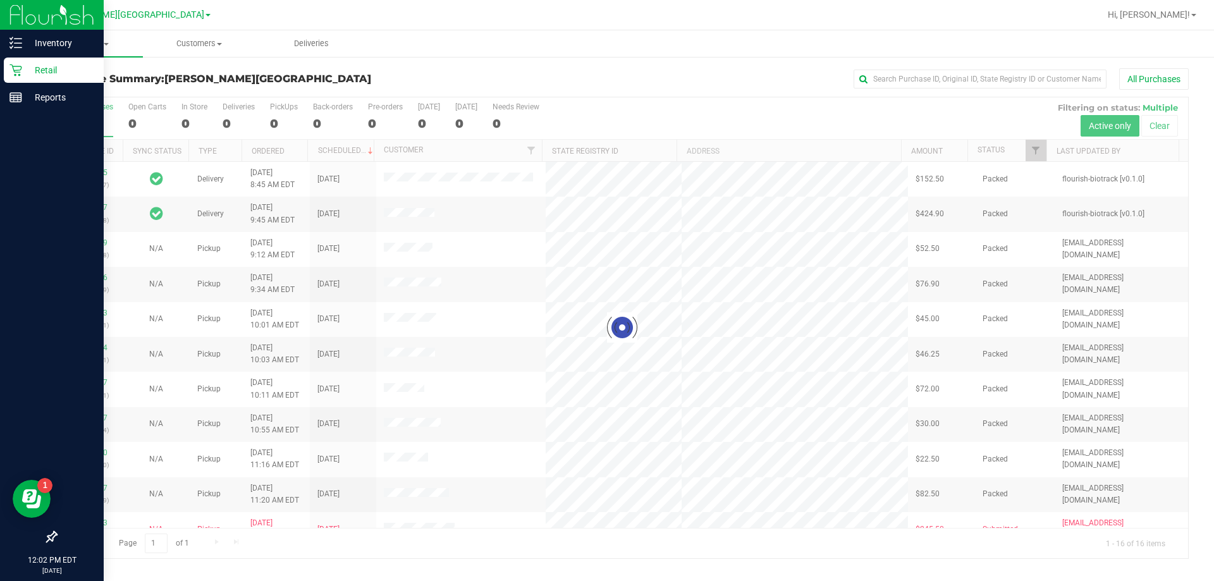
click at [24, 66] on p "Retail" at bounding box center [60, 70] width 76 height 15
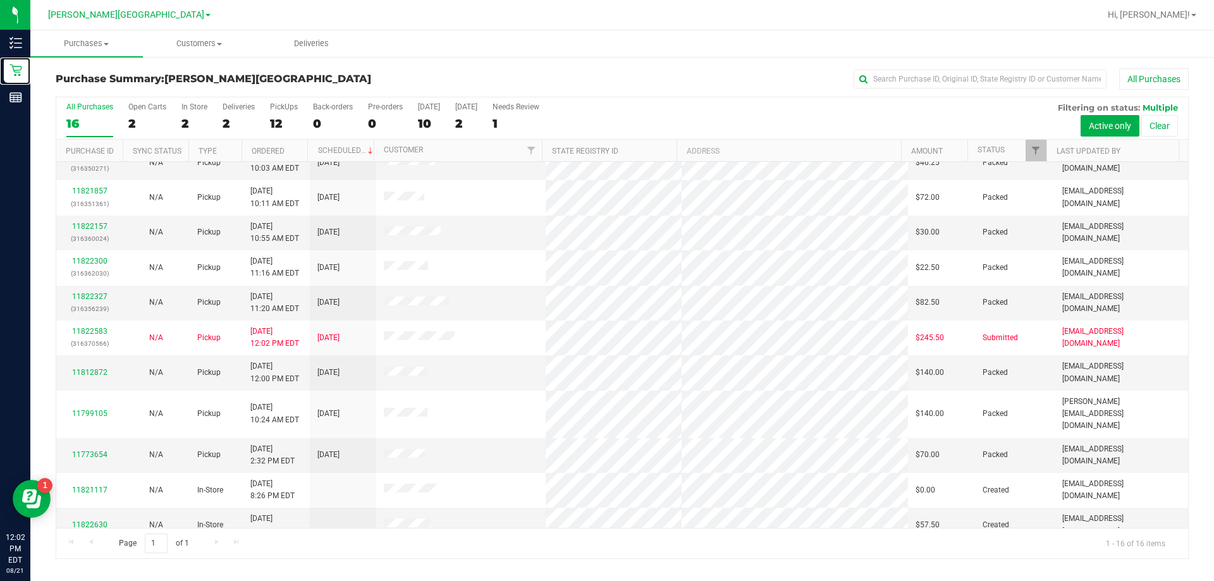
scroll to position [194, 0]
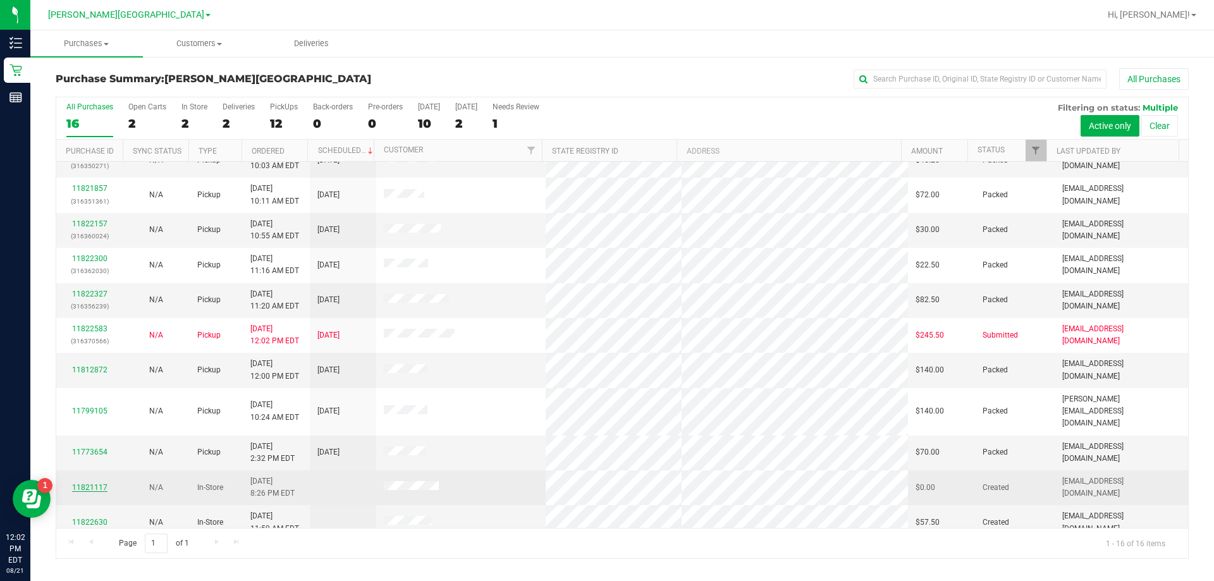
click at [87, 483] on link "11821117" at bounding box center [89, 487] width 35 height 9
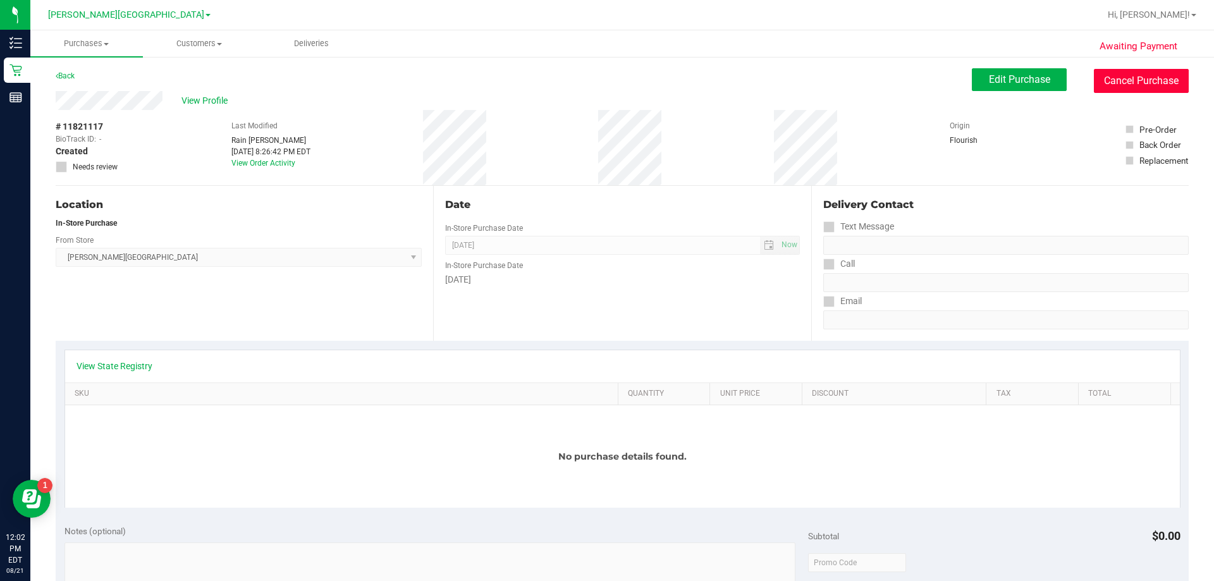
click at [600, 92] on button "Cancel Purchase" at bounding box center [1141, 81] width 95 height 24
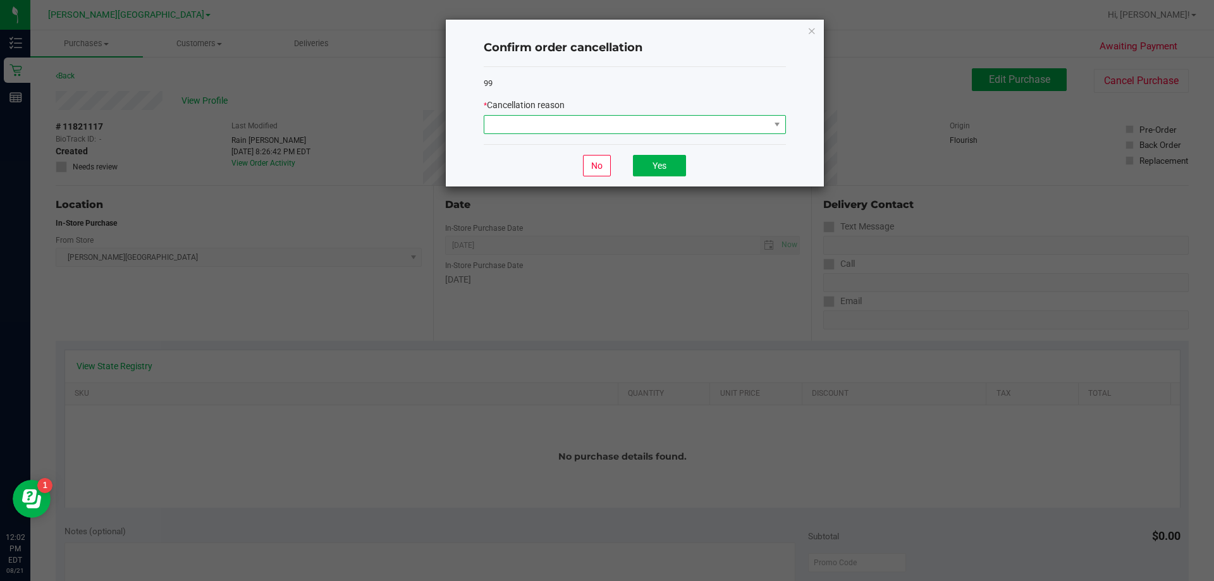
click at [600, 118] on span at bounding box center [626, 125] width 285 height 18
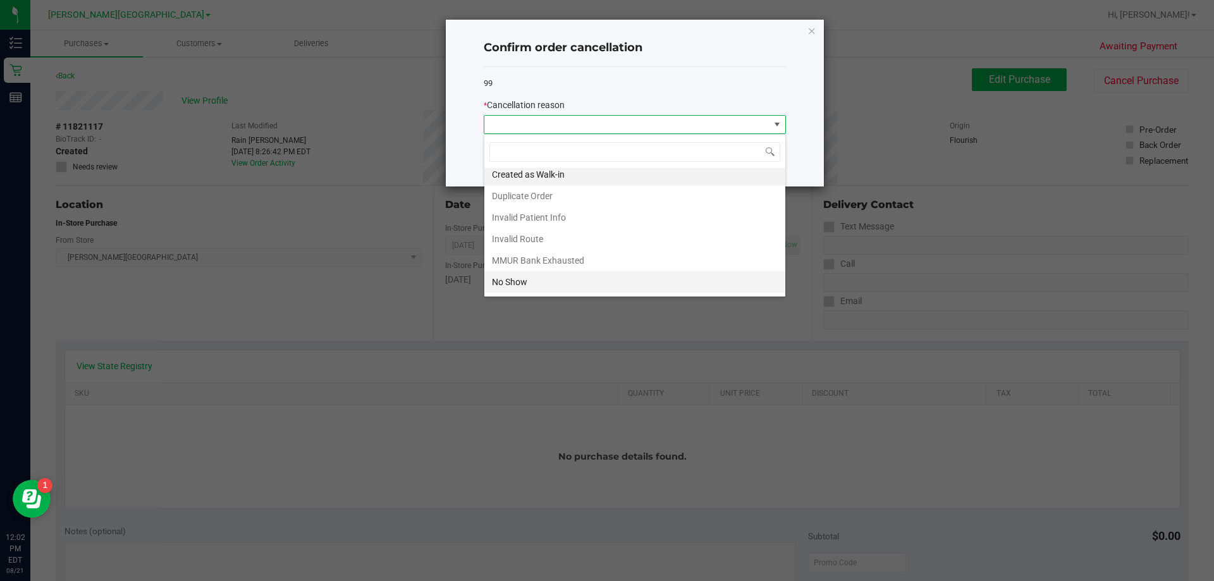
scroll to position [4, 0]
click at [522, 197] on li "Duplicate Order" at bounding box center [634, 196] width 301 height 21
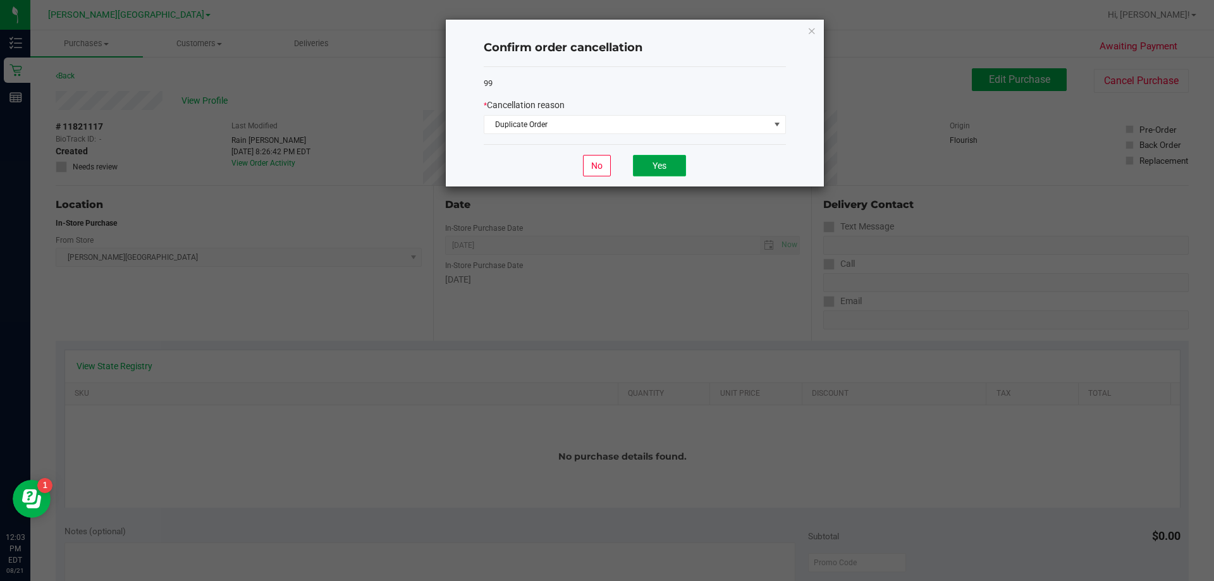
click at [600, 162] on button "Yes" at bounding box center [659, 165] width 53 height 21
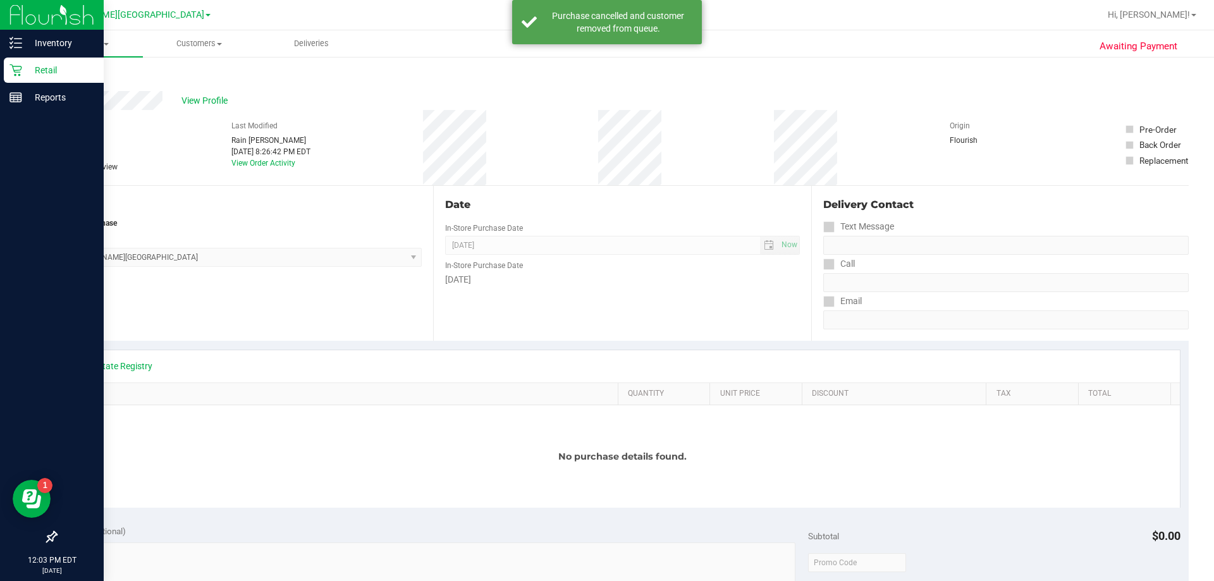
click at [43, 61] on div "Retail" at bounding box center [54, 70] width 100 height 25
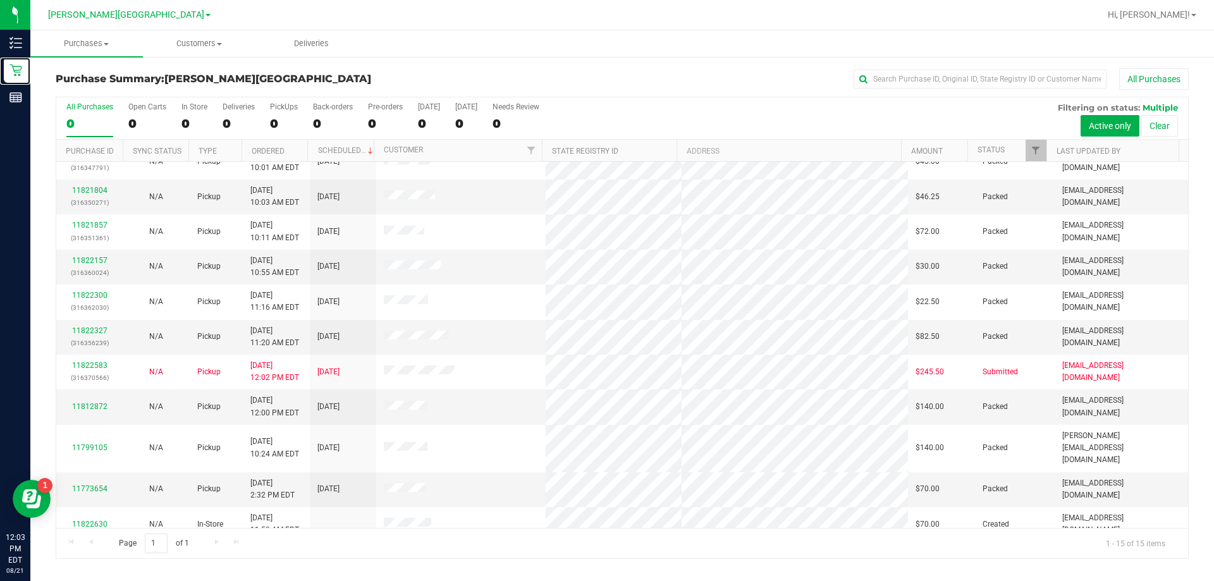
scroll to position [159, 0]
click at [280, 122] on div "12" at bounding box center [284, 123] width 28 height 15
click at [0, 0] on input "PickUps 12" at bounding box center [0, 0] width 0 height 0
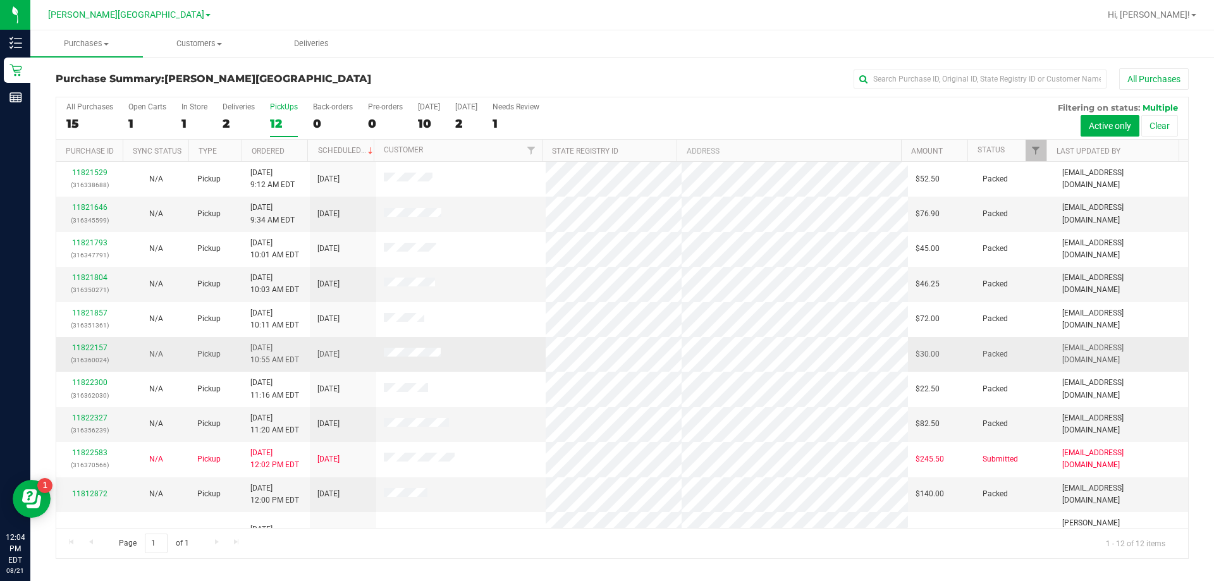
scroll to position [54, 0]
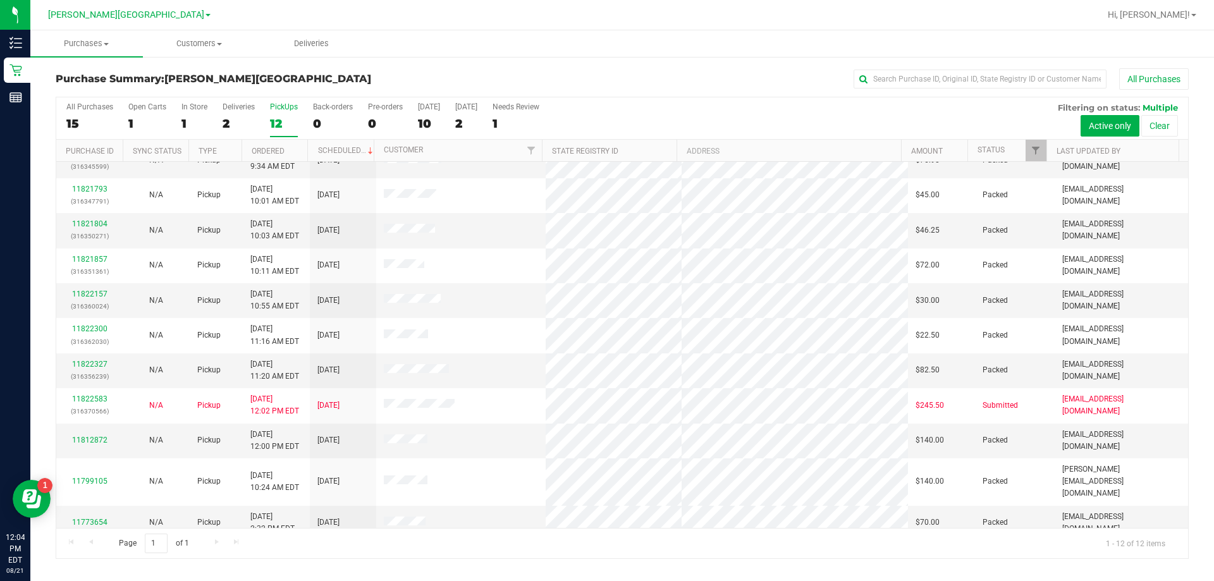
click at [273, 125] on div "12" at bounding box center [284, 123] width 28 height 15
click at [0, 0] on input "PickUps 12" at bounding box center [0, 0] width 0 height 0
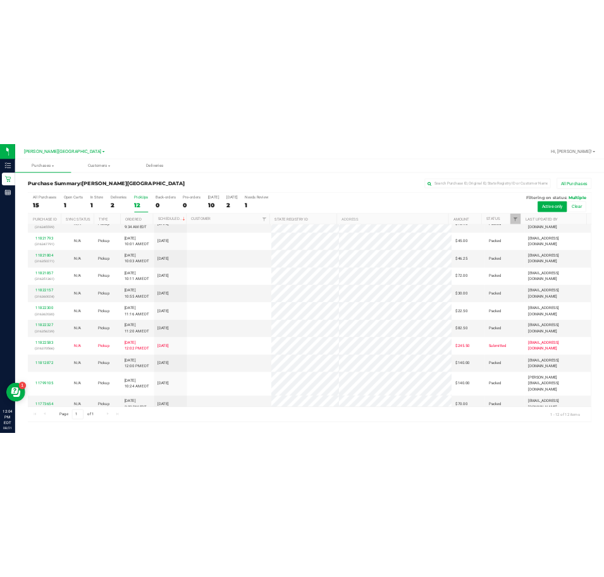
scroll to position [0, 0]
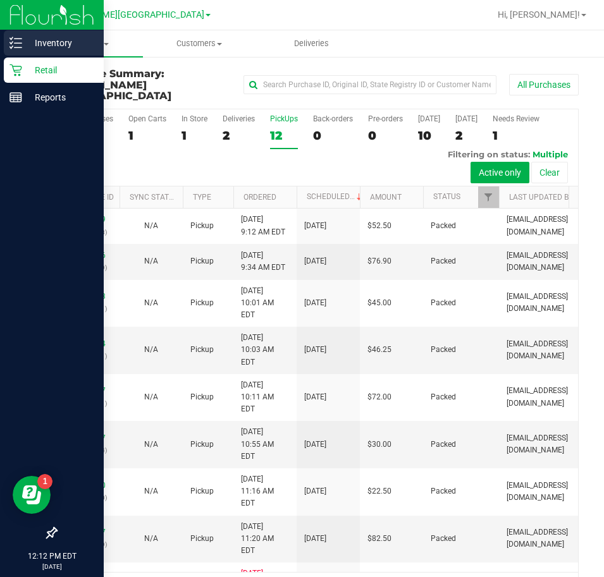
click at [19, 47] on line at bounding box center [18, 47] width 7 height 0
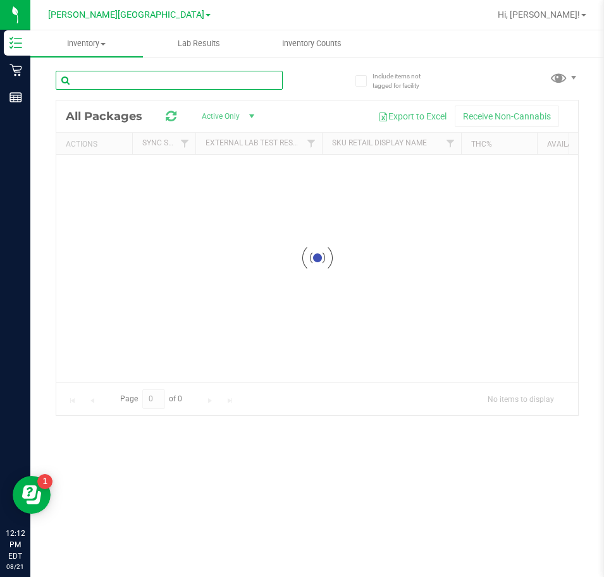
click at [185, 88] on div "Inventory All packages All inventory Waste log Lab Results Inventory Counts" at bounding box center [316, 303] width 573 height 547
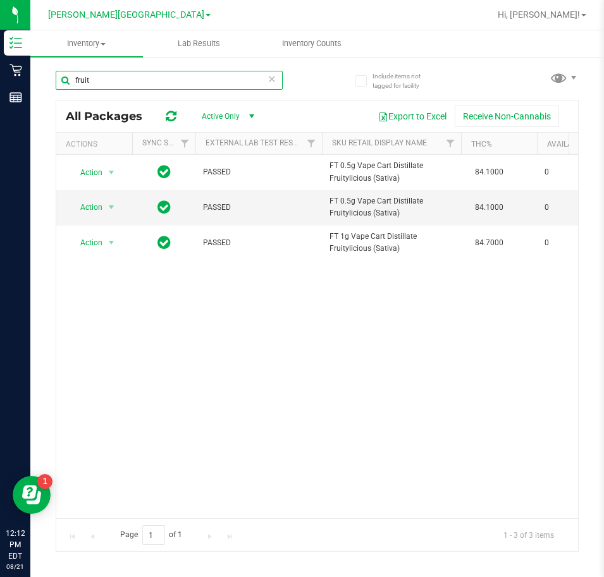
type input "fruit"
drag, startPoint x: 103, startPoint y: 84, endPoint x: -3, endPoint y: 97, distance: 106.3
click at [0, 97] on html "Inventory Retail Reports 12:15 PM EDT 08/21/2025 08/21 Bonita Springs WC Hi, Je…" at bounding box center [302, 288] width 604 height 577
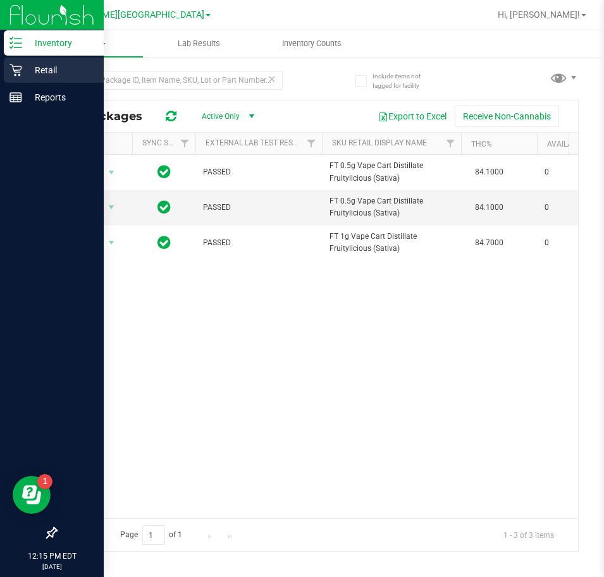
click at [38, 73] on p "Retail" at bounding box center [60, 70] width 76 height 15
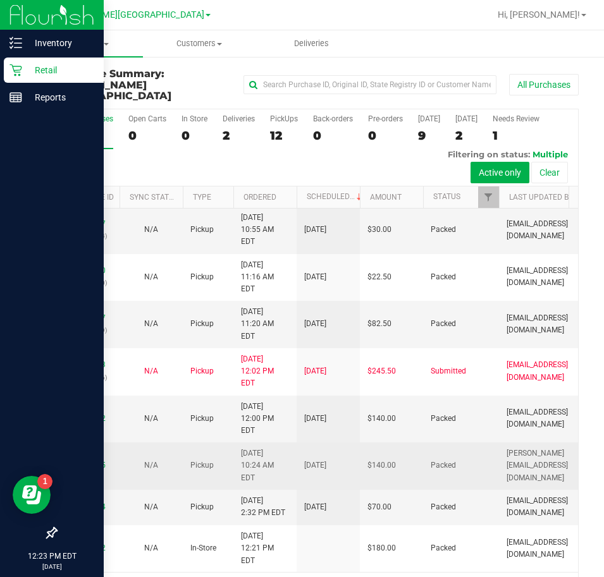
scroll to position [30, 0]
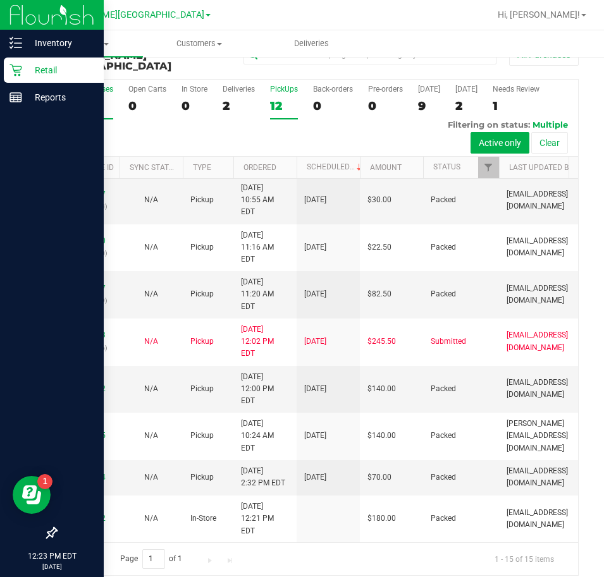
click at [274, 99] on div "12" at bounding box center [284, 106] width 28 height 15
click at [0, 0] on input "PickUps 12" at bounding box center [0, 0] width 0 height 0
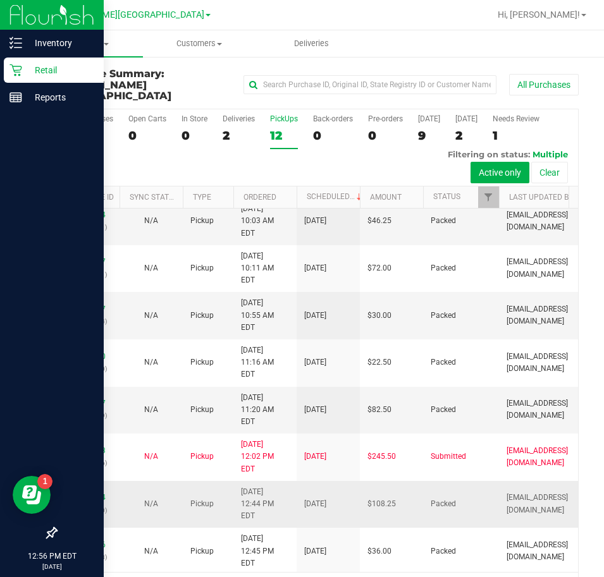
scroll to position [245, 0]
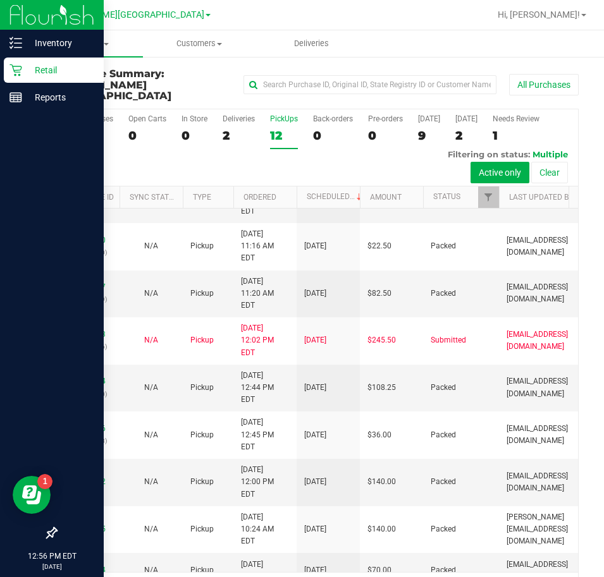
click at [274, 128] on div "12" at bounding box center [284, 135] width 28 height 15
click at [0, 0] on input "PickUps 12" at bounding box center [0, 0] width 0 height 0
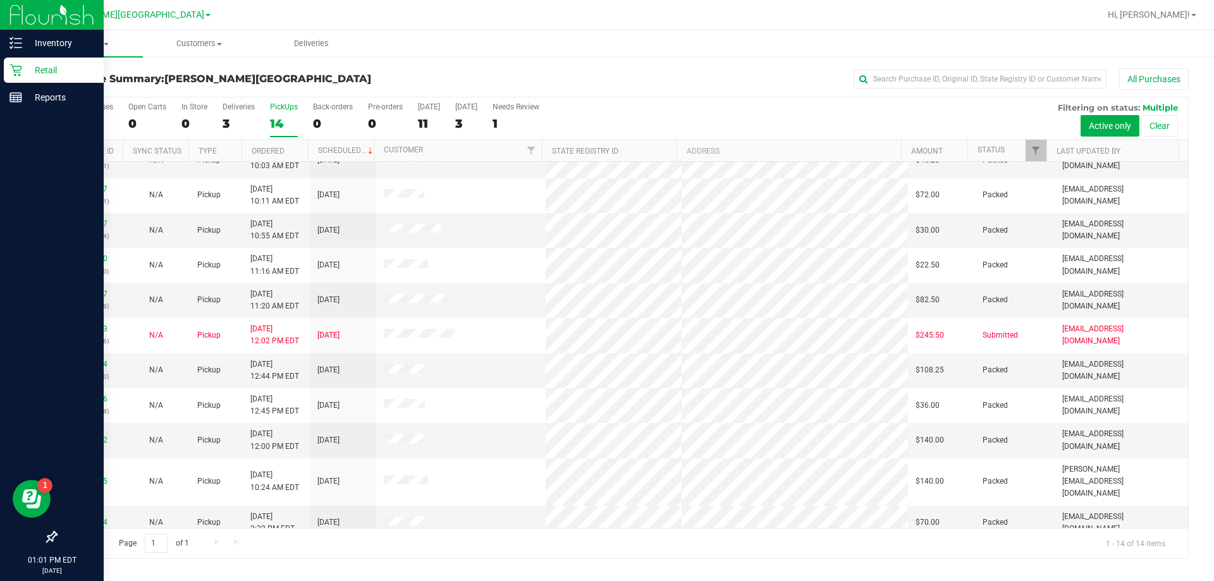
scroll to position [0, 0]
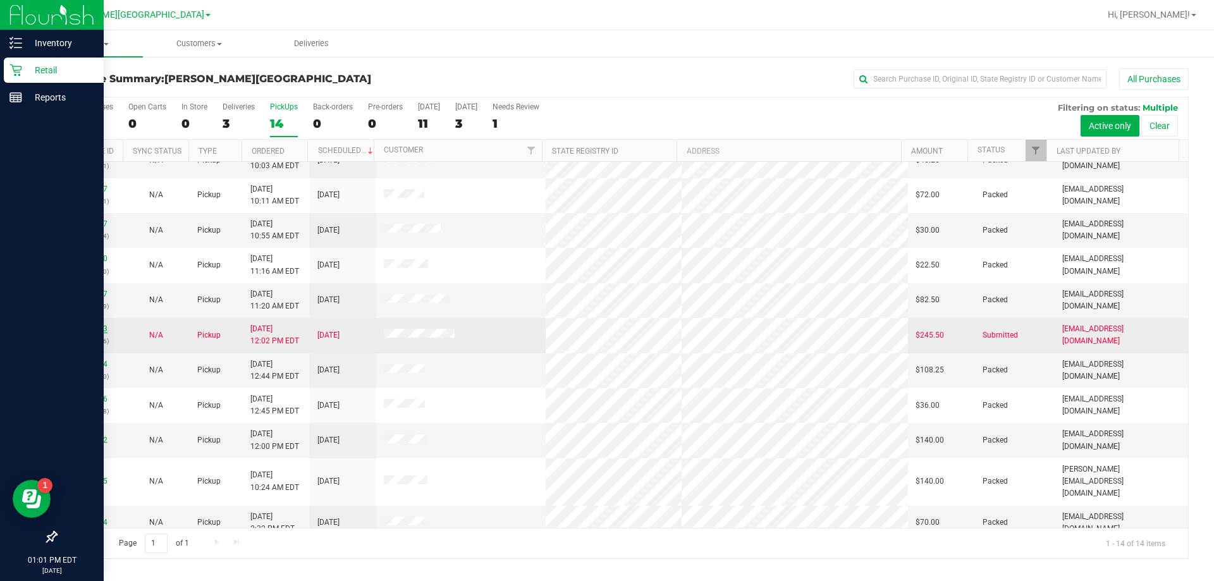
click at [98, 327] on link "11822583" at bounding box center [89, 328] width 35 height 9
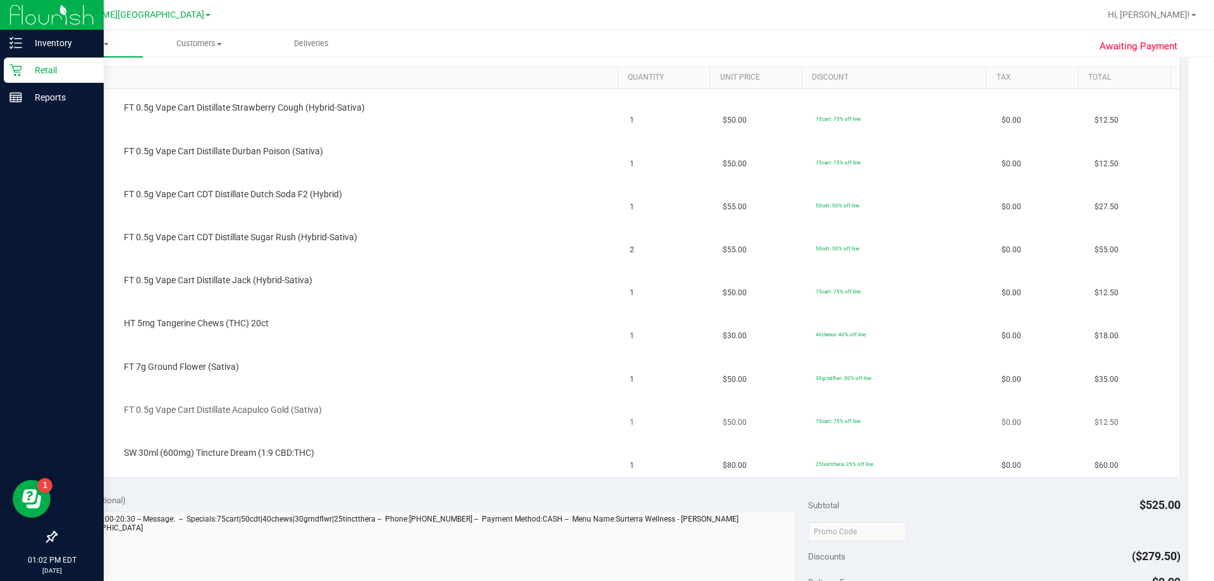
scroll to position [253, 0]
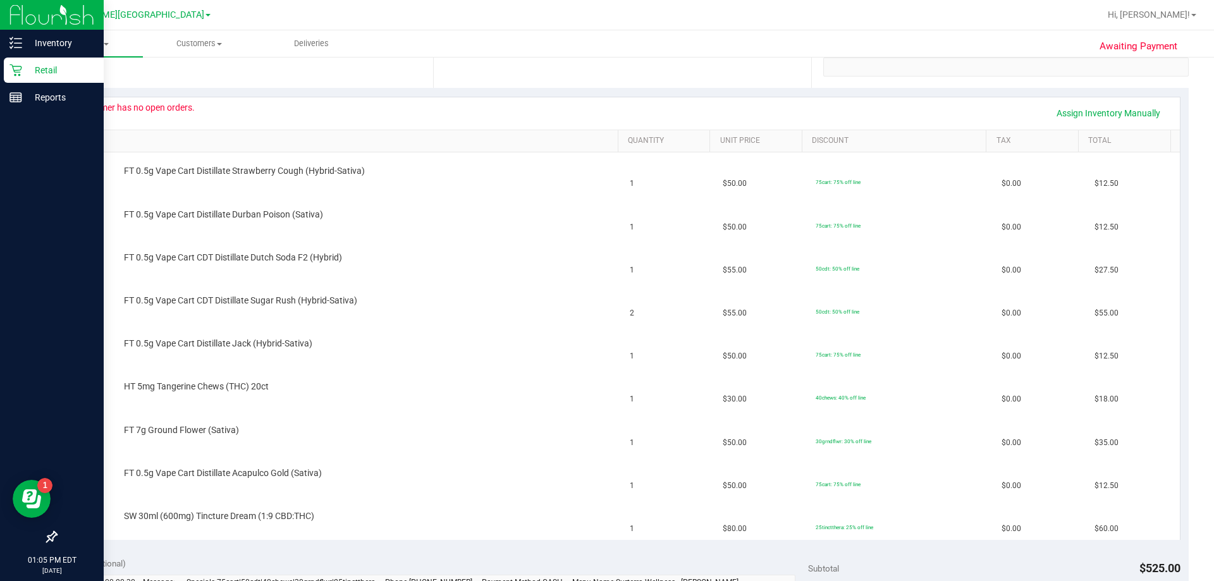
click at [23, 68] on p "Retail" at bounding box center [60, 70] width 76 height 15
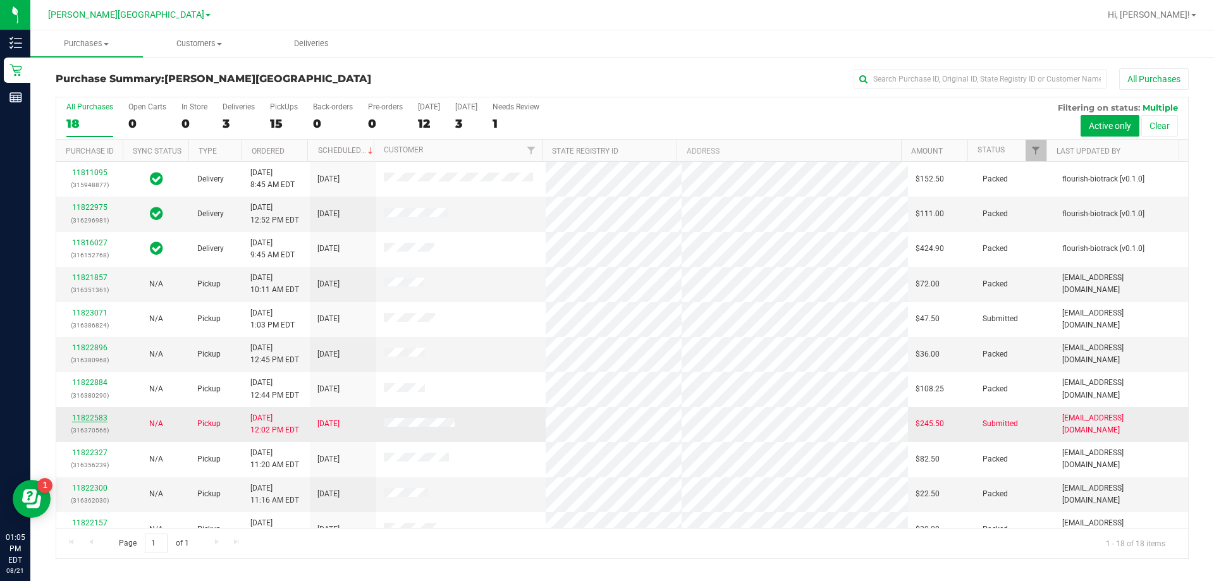
click at [84, 418] on link "11822583" at bounding box center [89, 417] width 35 height 9
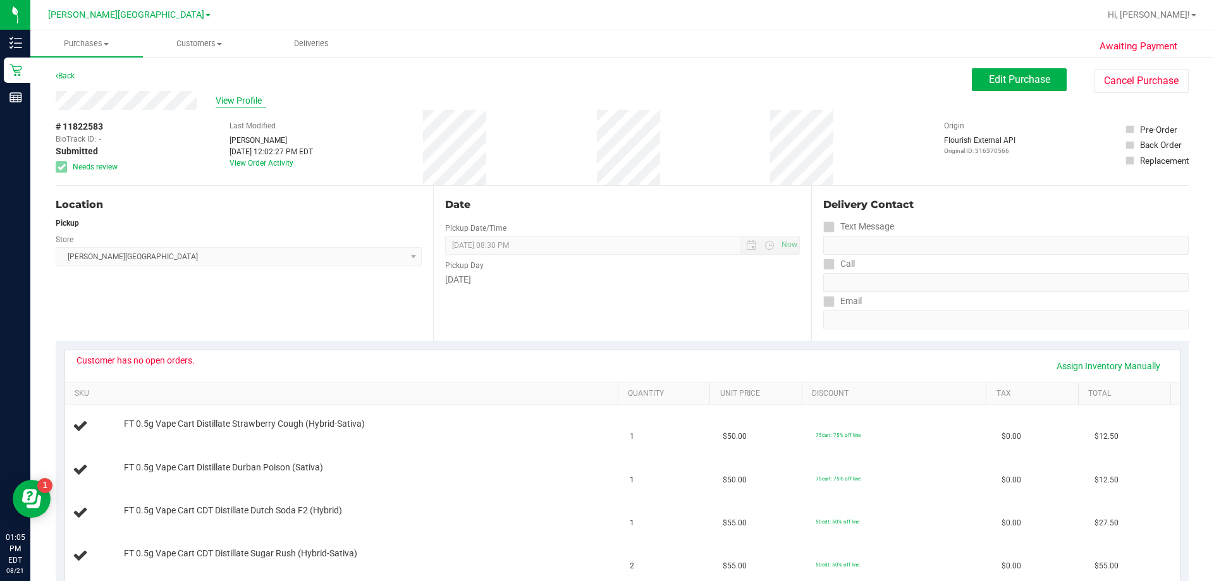
click at [226, 95] on span "View Profile" at bounding box center [241, 100] width 51 height 13
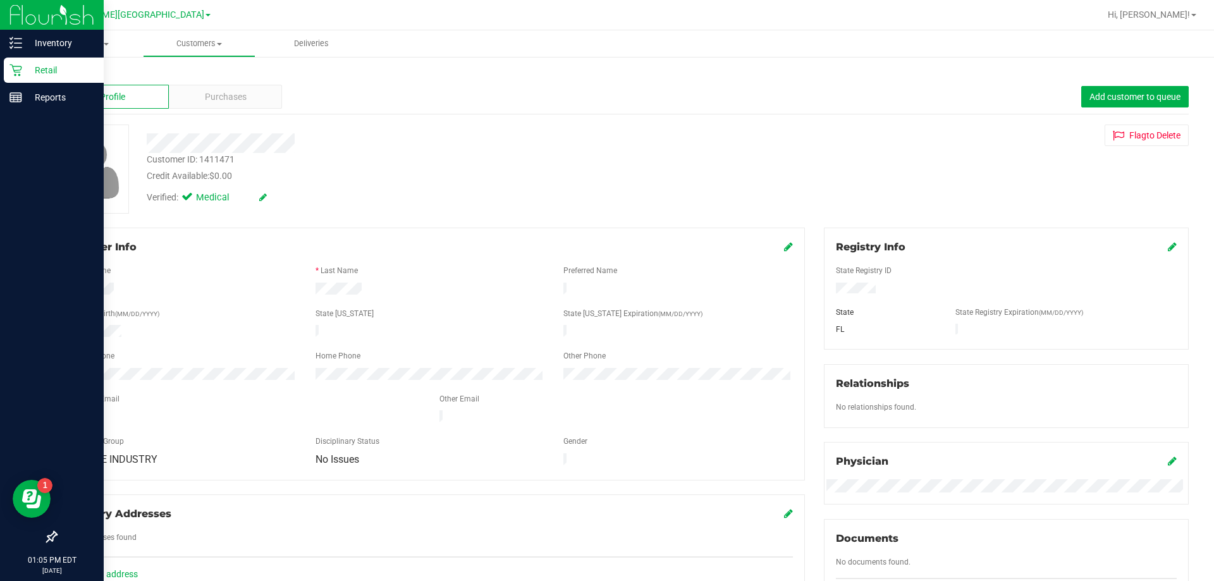
click at [44, 66] on p "Retail" at bounding box center [60, 70] width 76 height 15
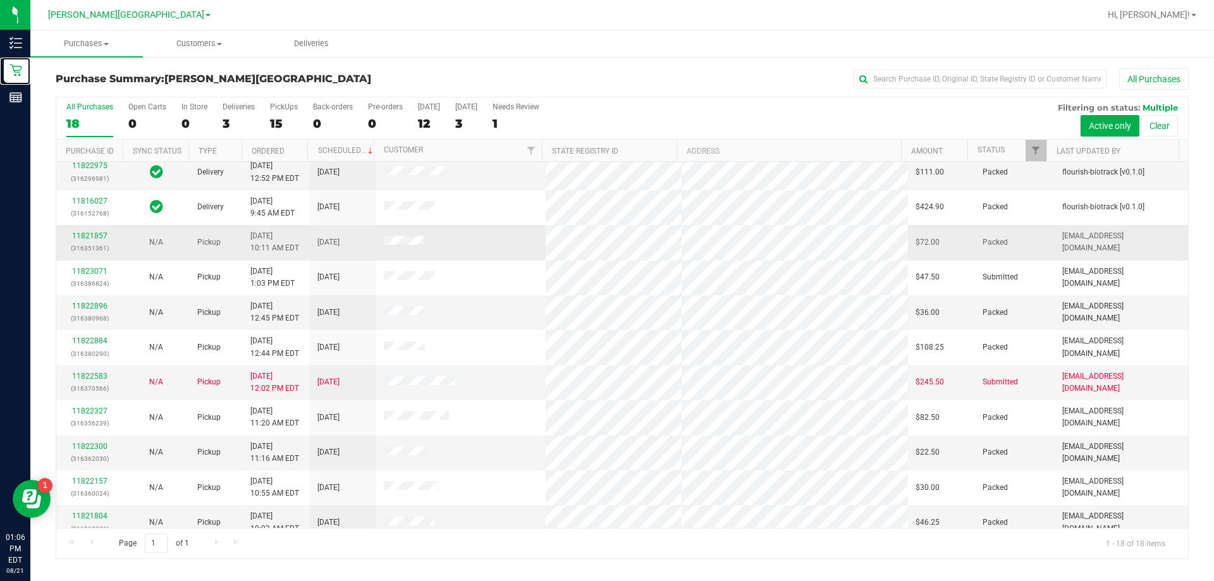
scroll to position [63, 0]
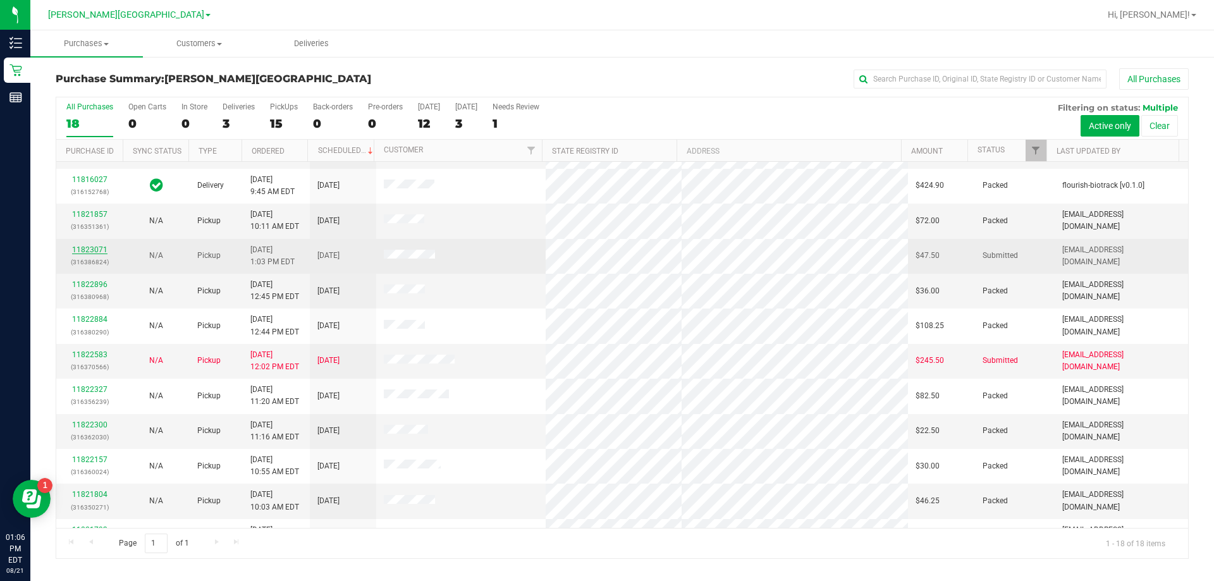
click at [93, 246] on link "11823071" at bounding box center [89, 249] width 35 height 9
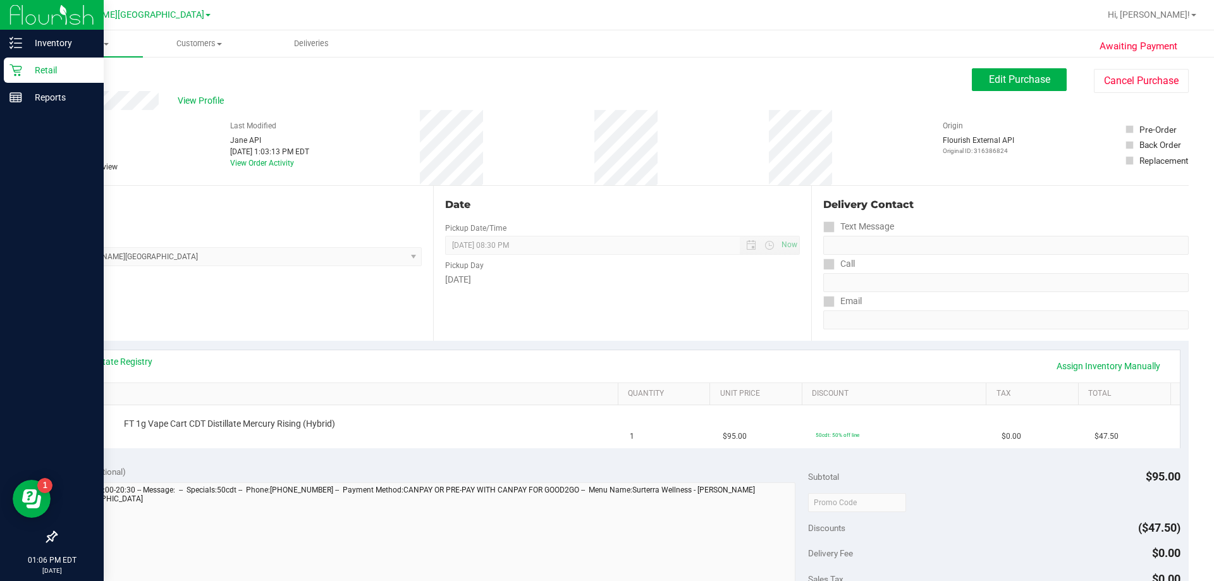
click at [44, 77] on p "Retail" at bounding box center [60, 70] width 76 height 15
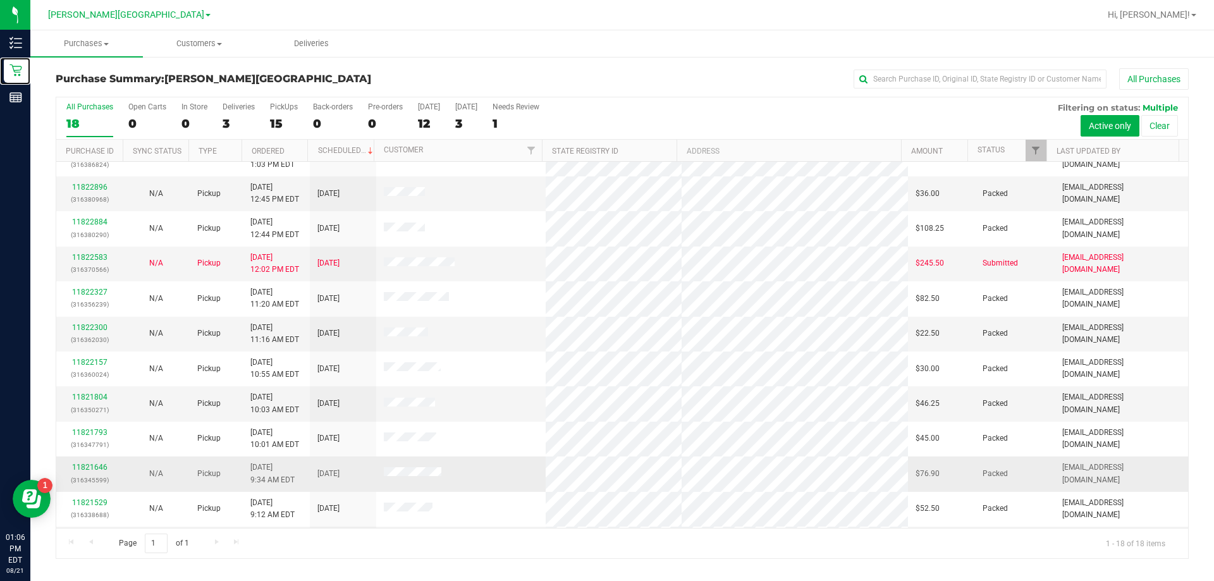
scroll to position [74, 0]
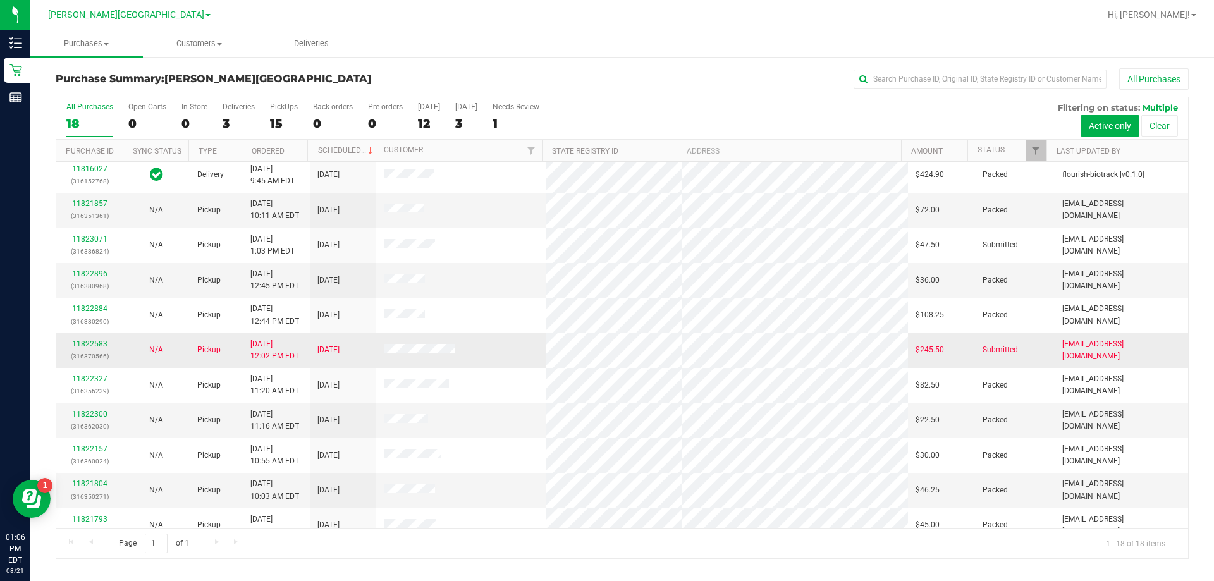
click at [91, 339] on link "11822583" at bounding box center [89, 343] width 35 height 9
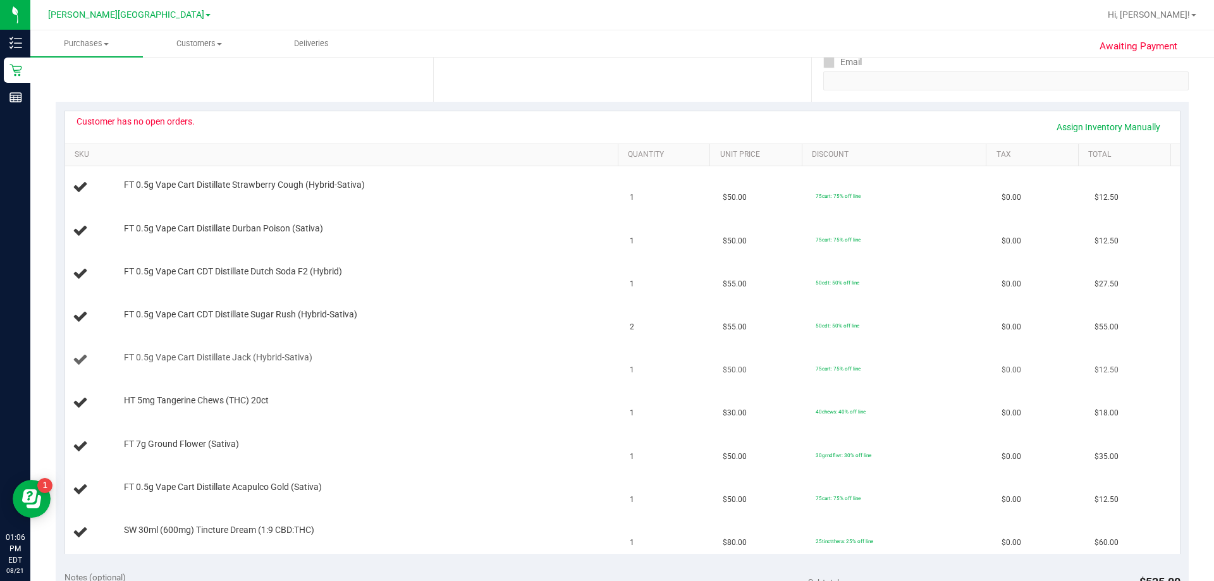
scroll to position [253, 0]
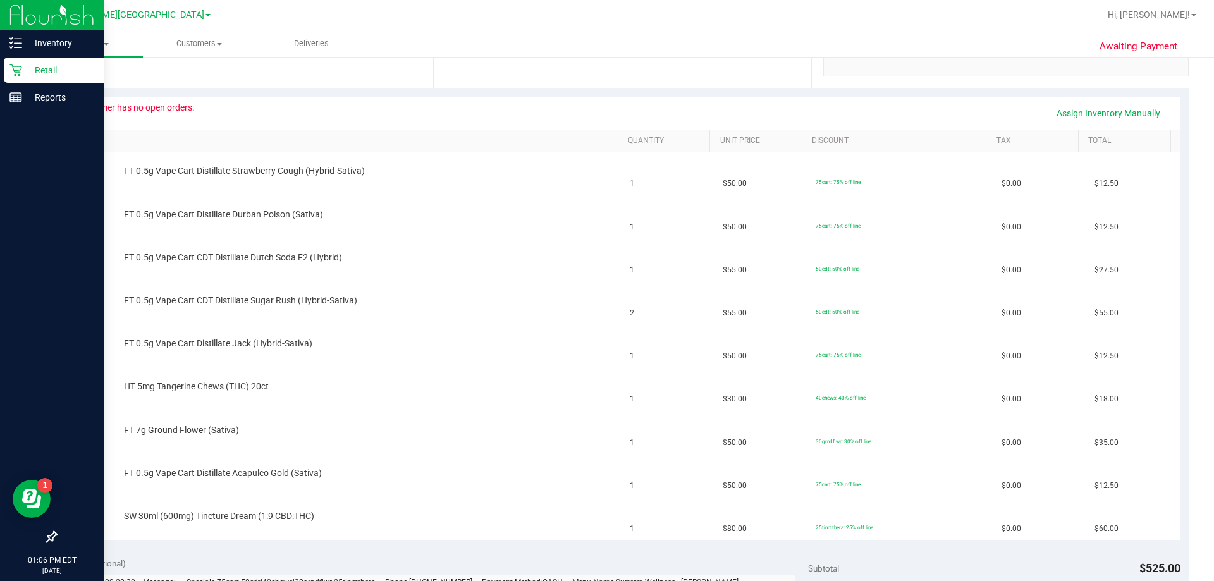
click at [35, 69] on p "Retail" at bounding box center [60, 70] width 76 height 15
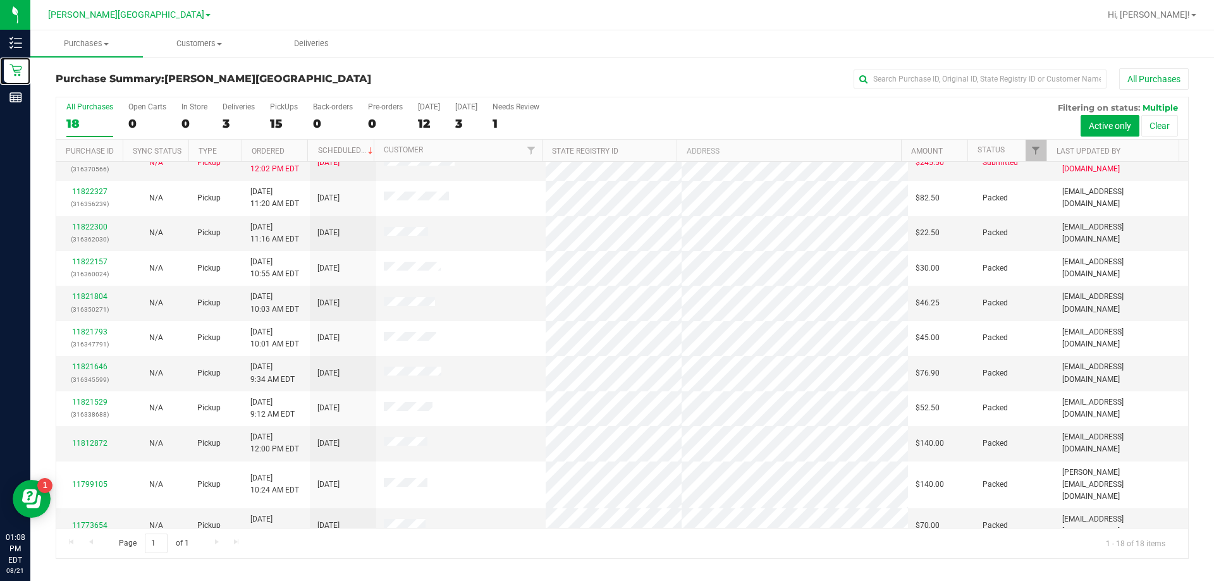
scroll to position [264, 0]
click at [278, 125] on div "15" at bounding box center [284, 123] width 28 height 15
click at [0, 0] on input "PickUps 15" at bounding box center [0, 0] width 0 height 0
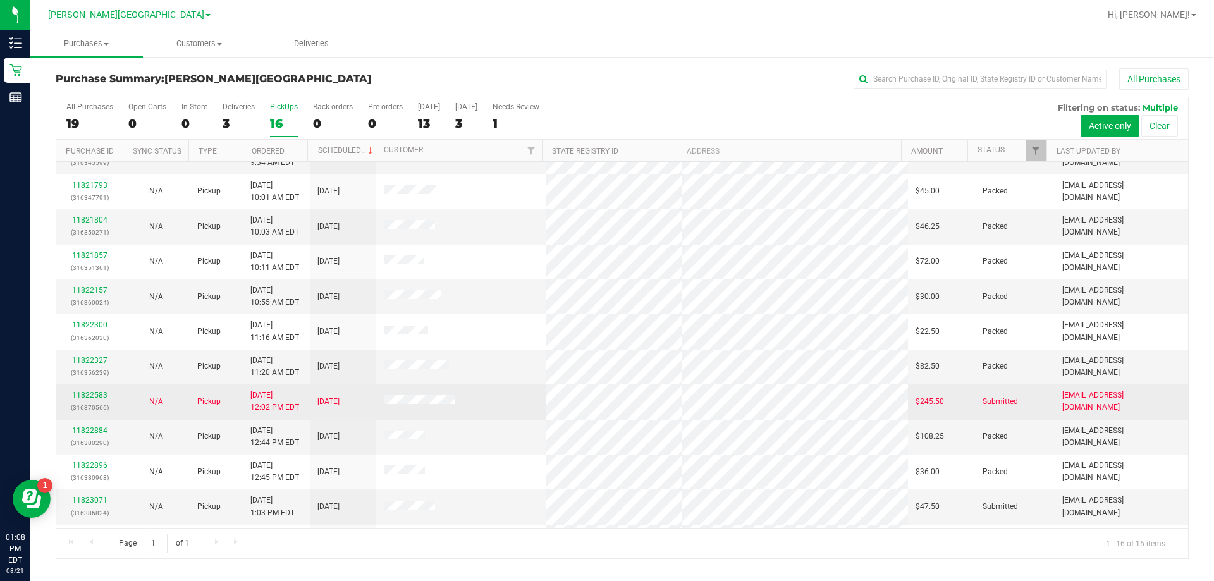
scroll to position [194, 0]
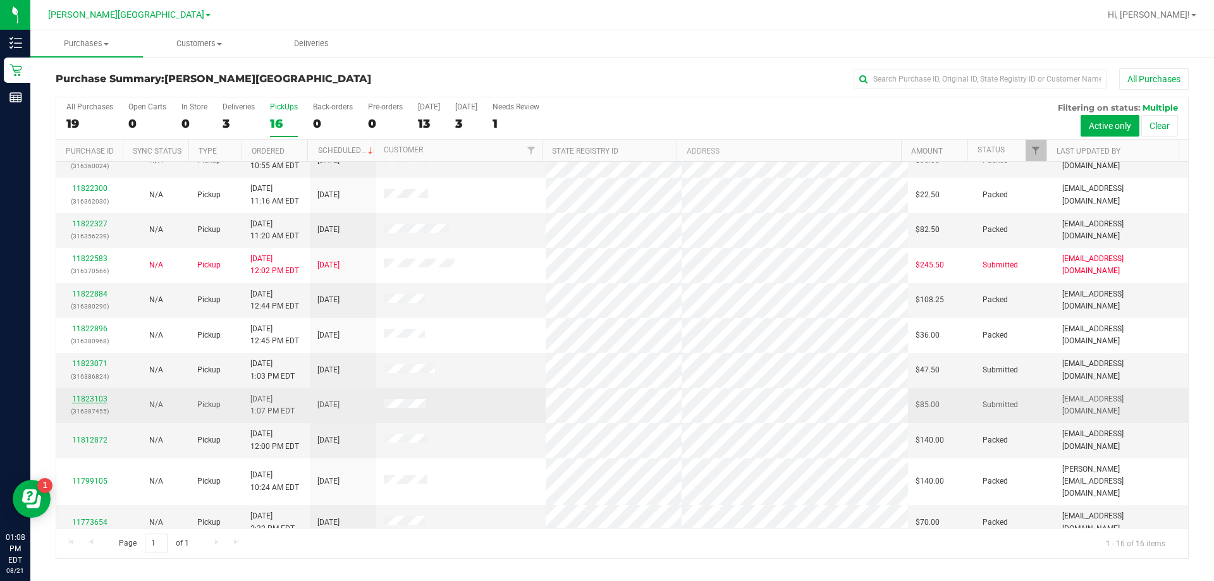
click at [100, 397] on link "11823103" at bounding box center [89, 398] width 35 height 9
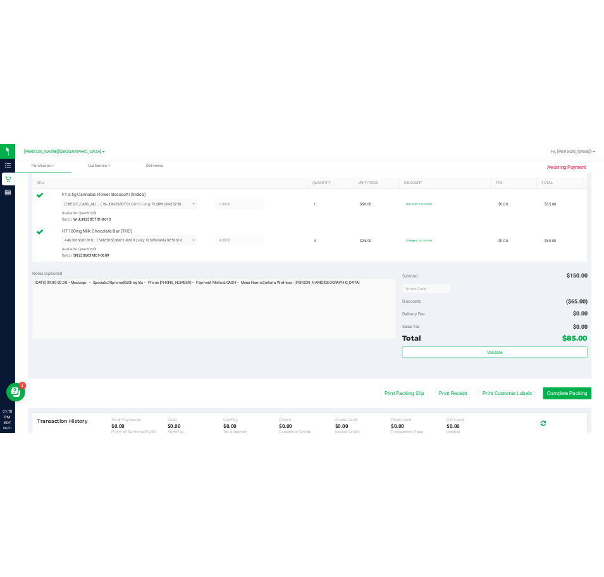
scroll to position [316, 0]
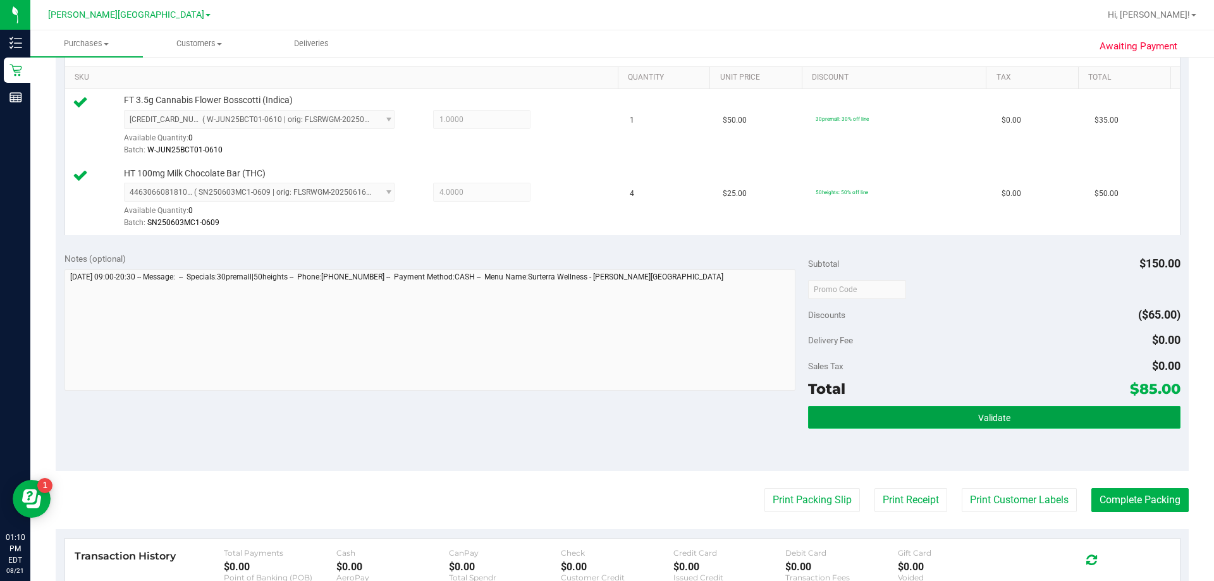
click at [600, 420] on button "Validate" at bounding box center [994, 417] width 372 height 23
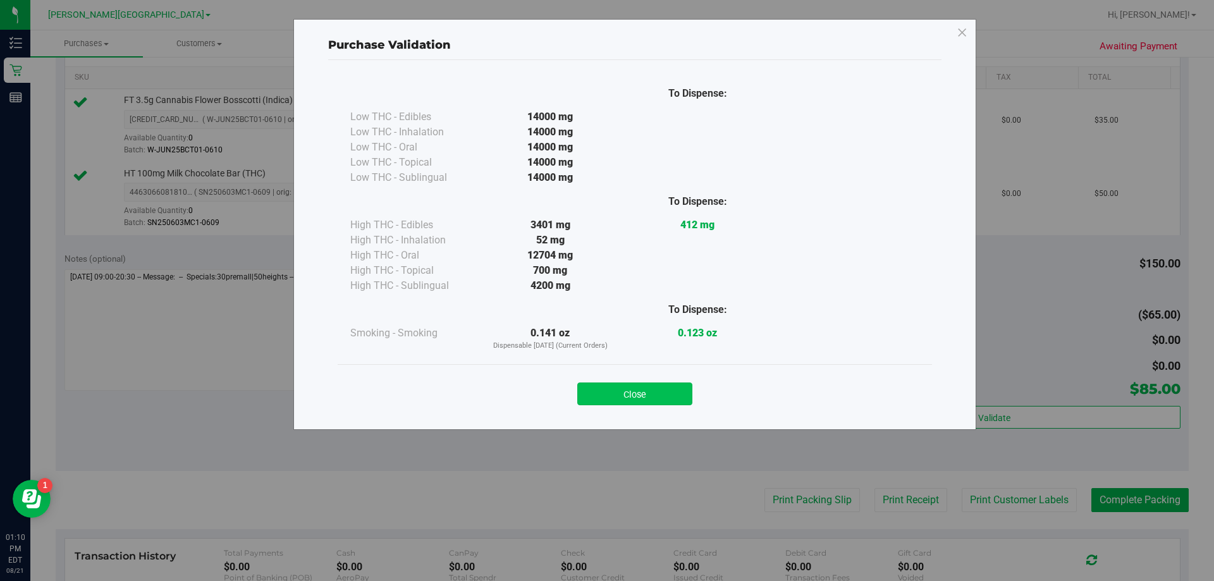
click at [600, 399] on button "Close" at bounding box center [634, 393] width 115 height 23
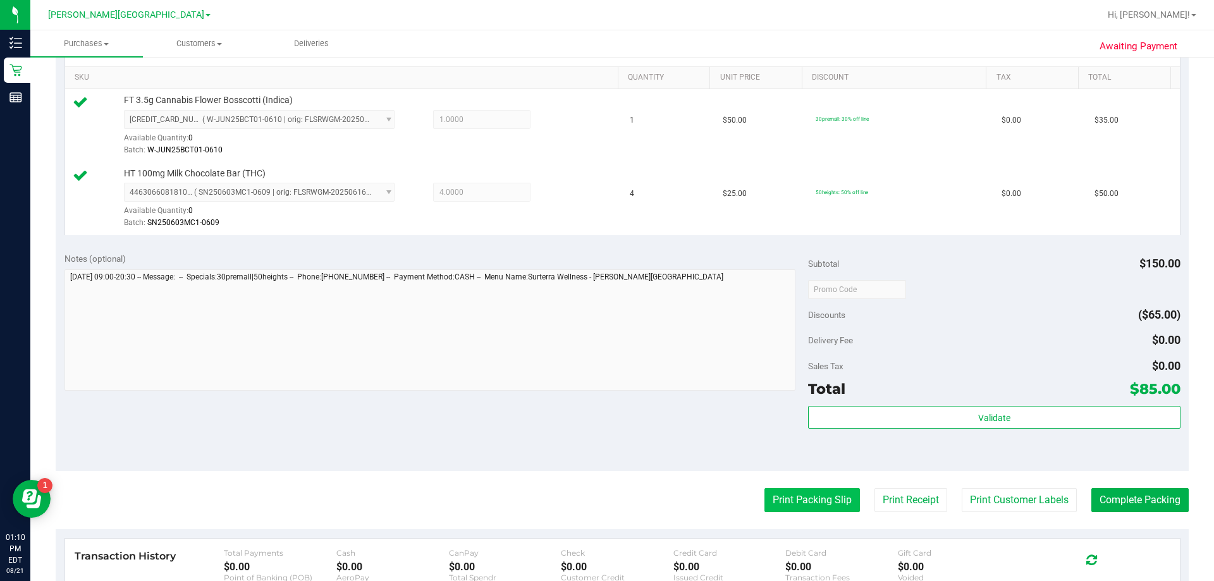
click at [600, 501] on button "Print Packing Slip" at bounding box center [811, 500] width 95 height 24
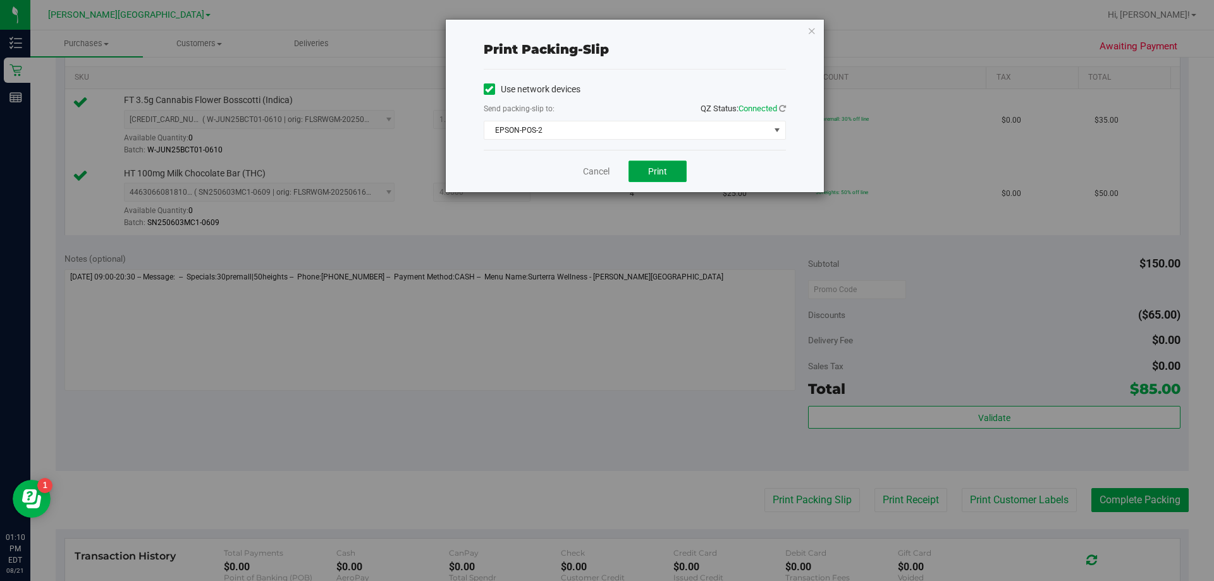
click at [600, 169] on span "Print" at bounding box center [657, 171] width 19 height 10
click at [600, 28] on icon "button" at bounding box center [811, 30] width 9 height 15
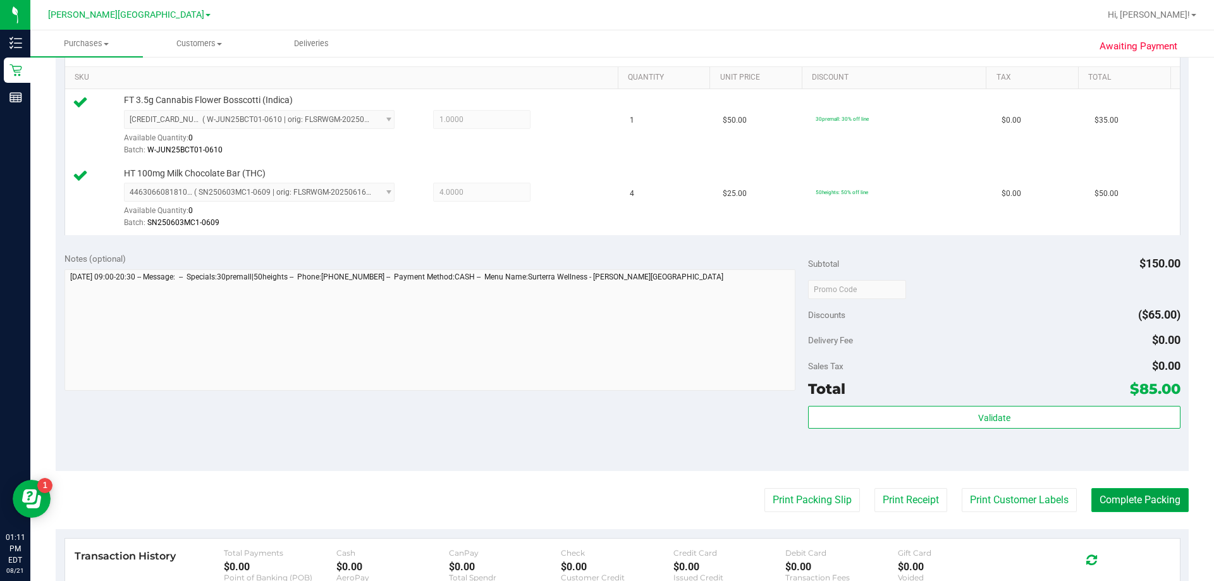
click at [600, 497] on button "Complete Packing" at bounding box center [1139, 500] width 97 height 24
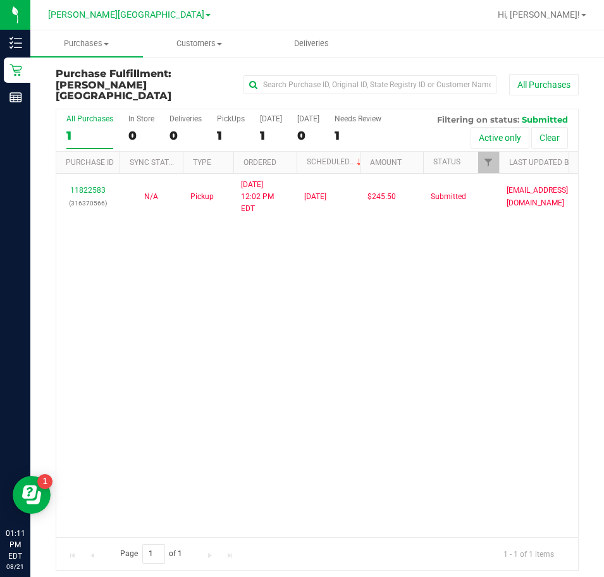
click at [419, 301] on div "11822583 (316370566) N/A Pickup 8/21/2025 12:02 PM EDT 8/21/2025 $245.50 Submit…" at bounding box center [317, 355] width 522 height 363
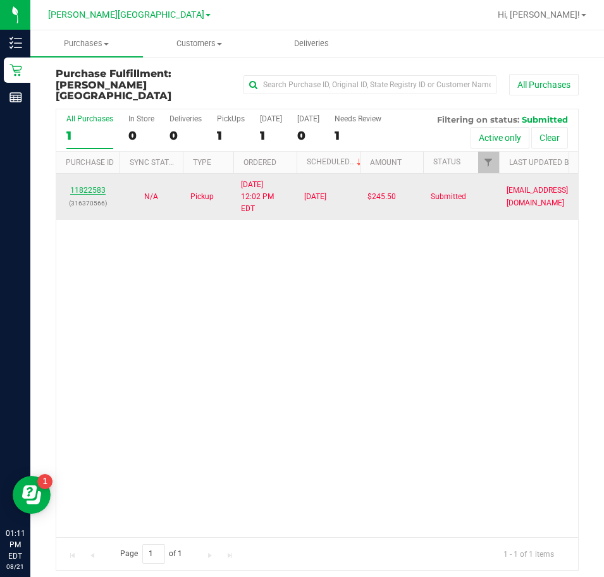
click at [93, 186] on link "11822583" at bounding box center [87, 190] width 35 height 9
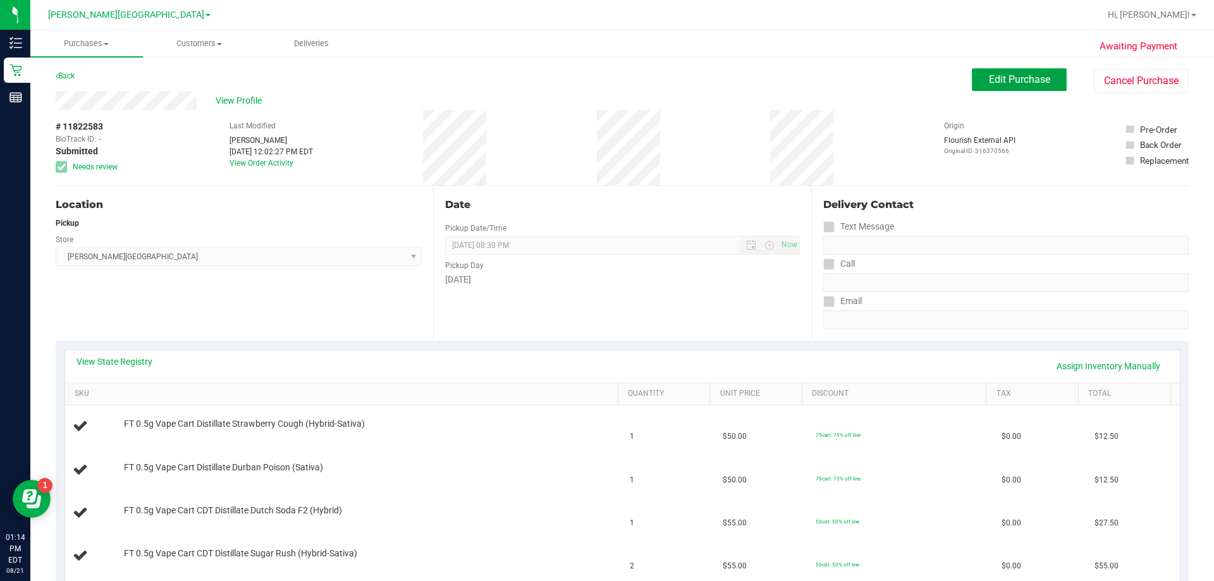
click at [600, 73] on span "Edit Purchase" at bounding box center [1019, 79] width 61 height 12
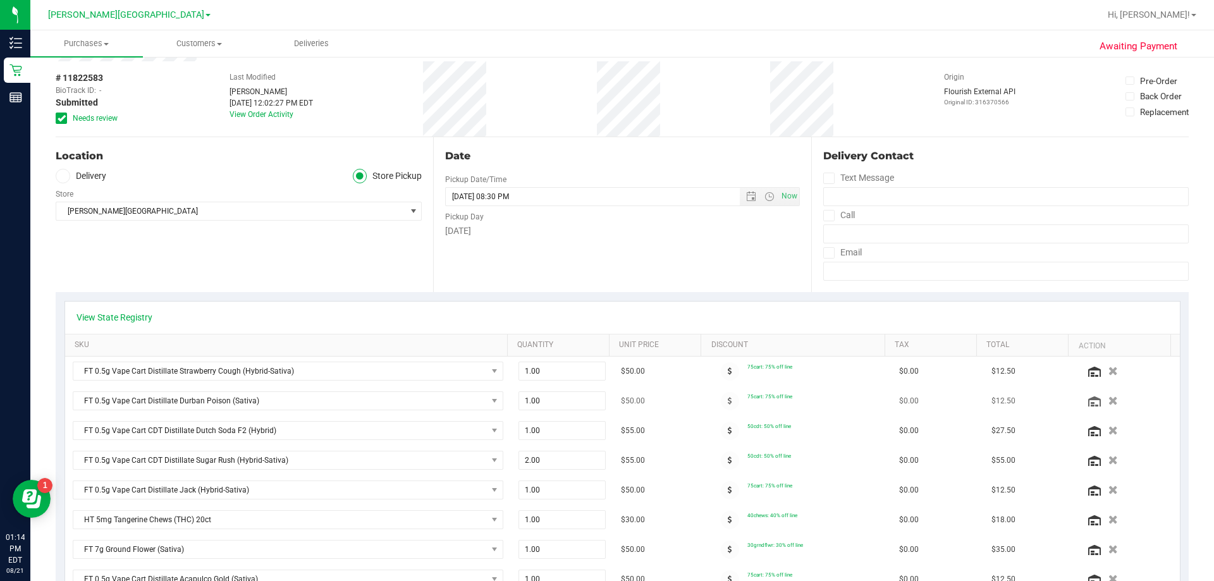
scroll to position [63, 0]
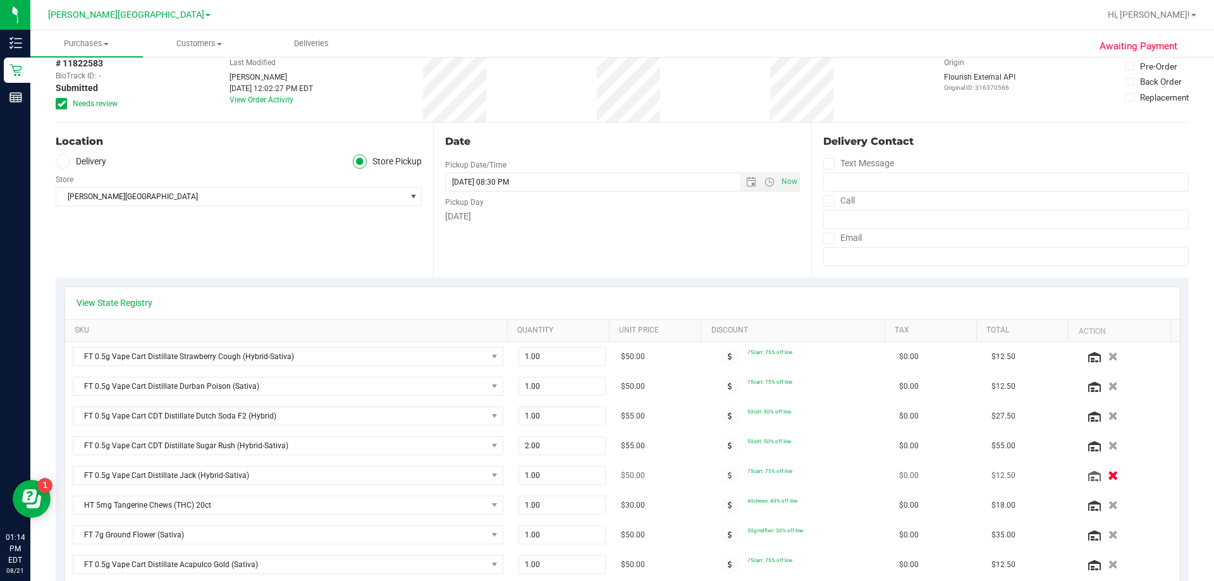
click at [600, 478] on icon "button" at bounding box center [1112, 475] width 11 height 9
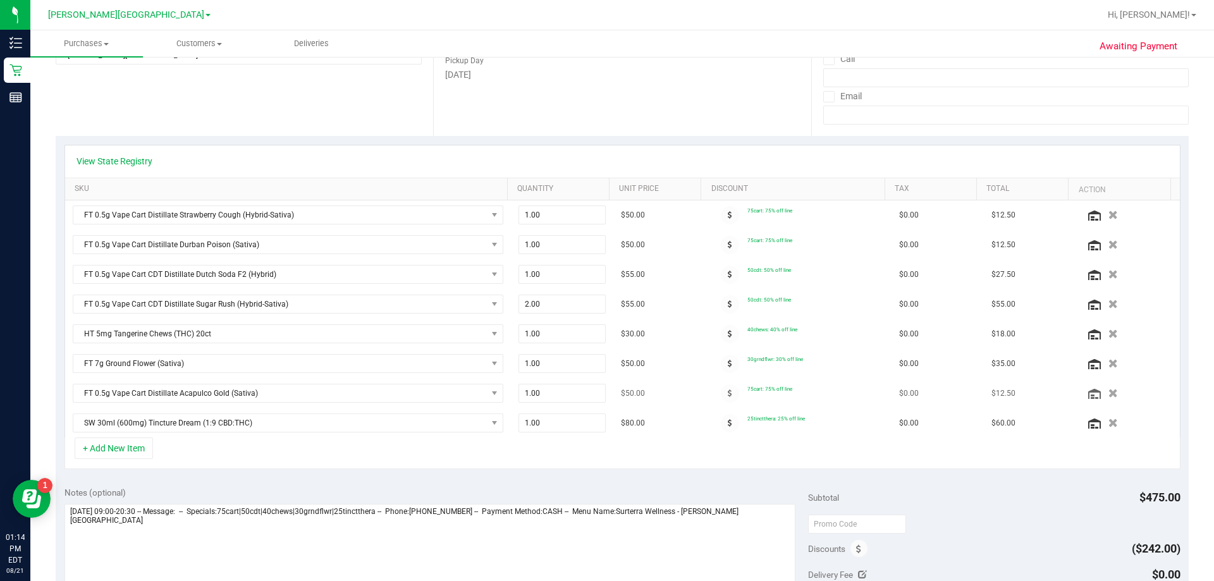
scroll to position [253, 0]
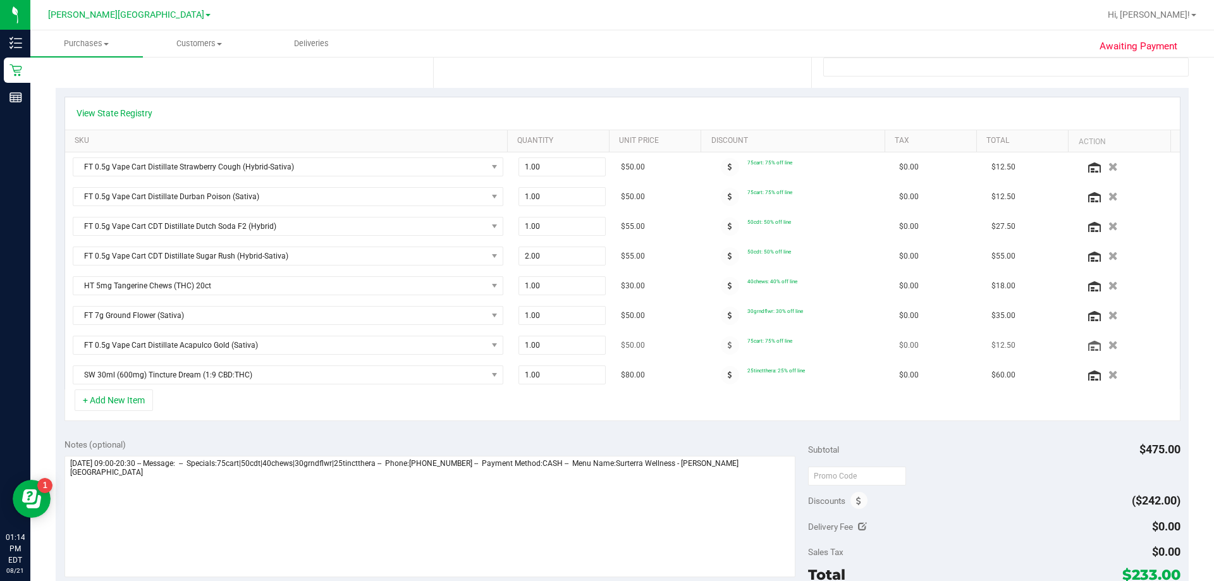
click at [600, 346] on icon "button" at bounding box center [1112, 345] width 9 height 9
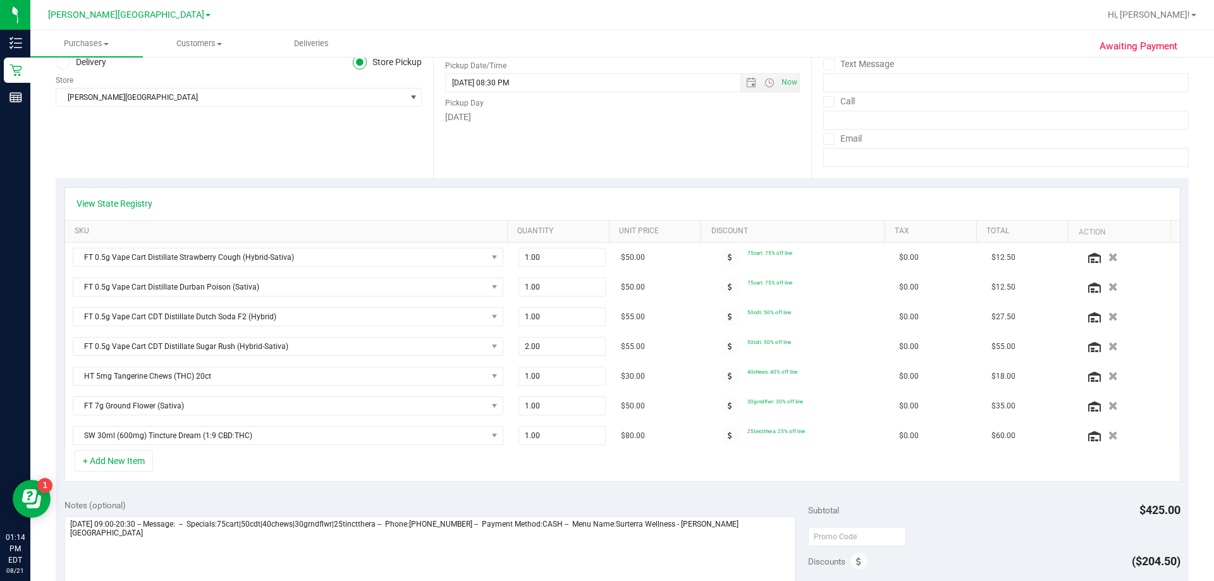
scroll to position [0, 0]
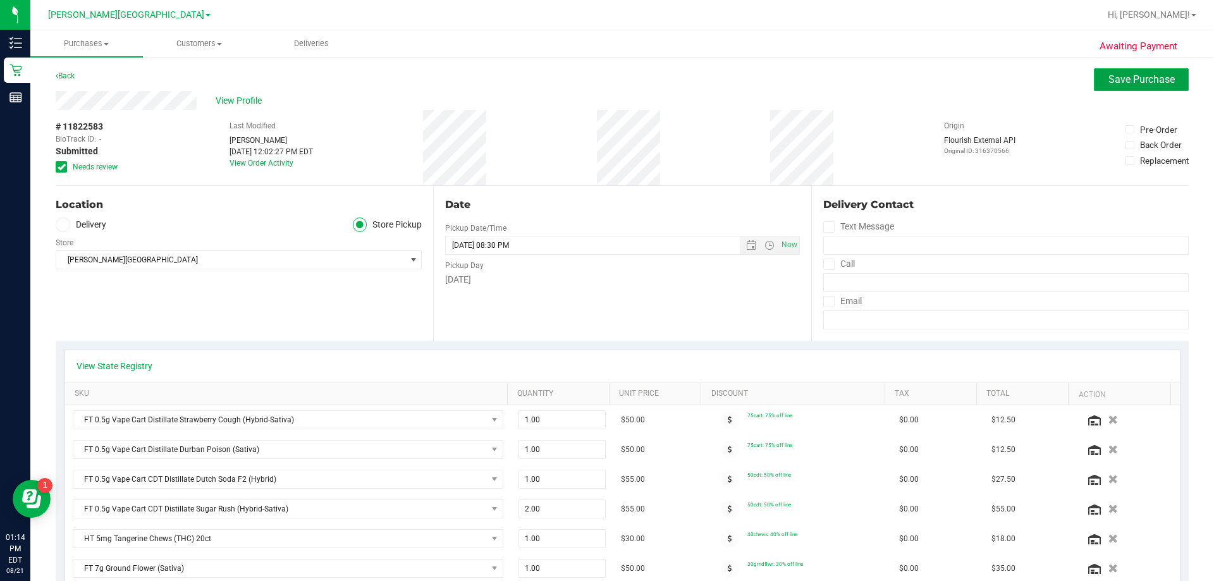
click at [600, 79] on span "Save Purchase" at bounding box center [1141, 79] width 66 height 12
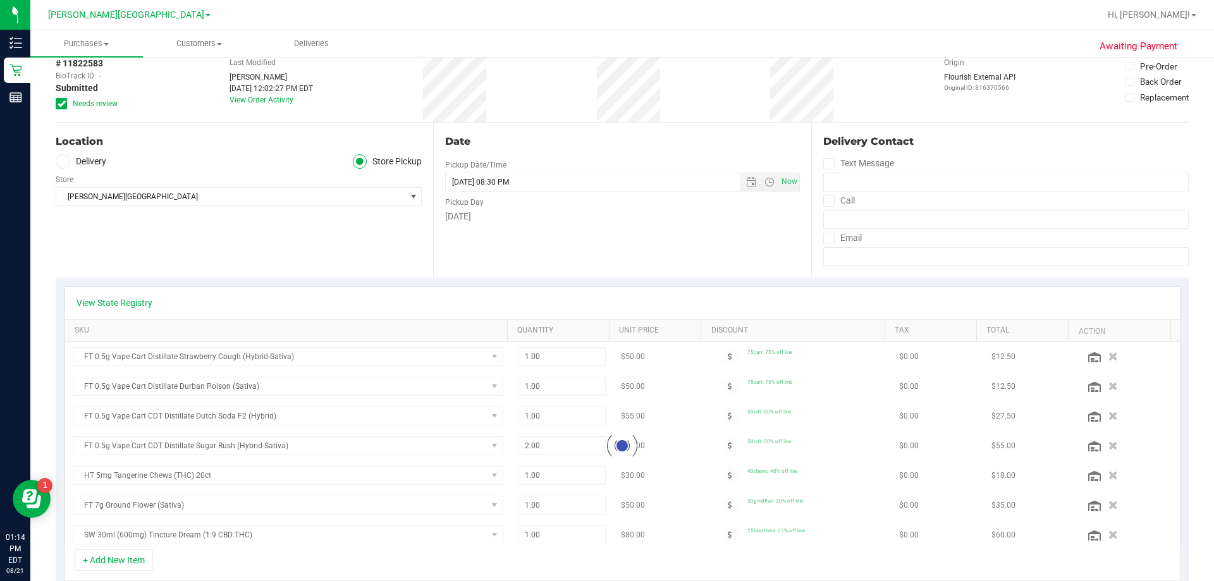
scroll to position [126, 0]
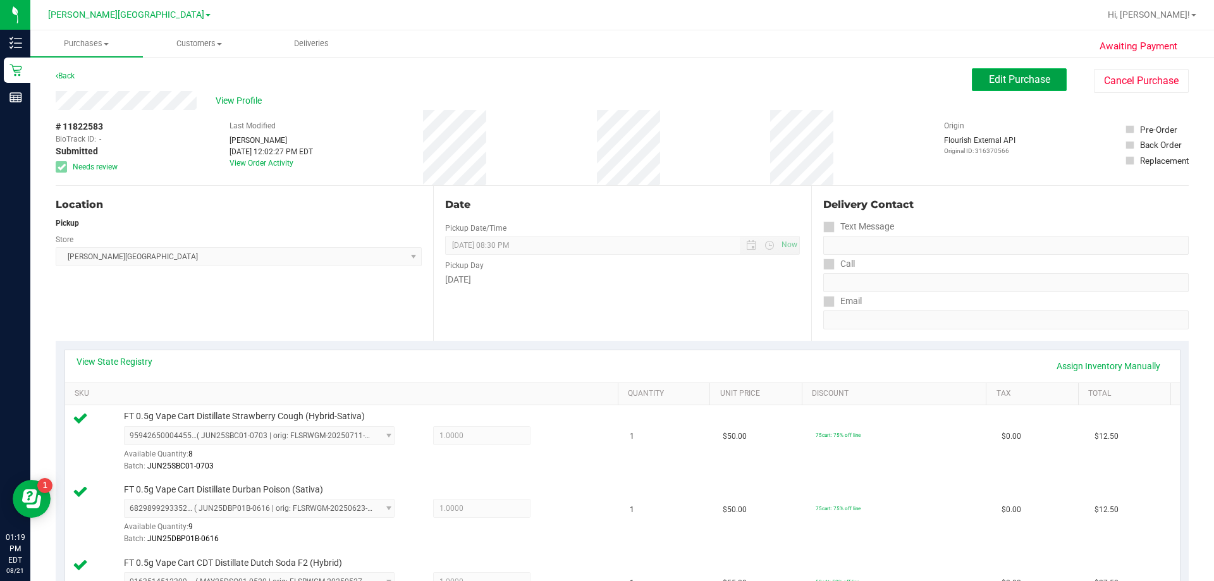
click at [600, 75] on span "Edit Purchase" at bounding box center [1019, 79] width 61 height 12
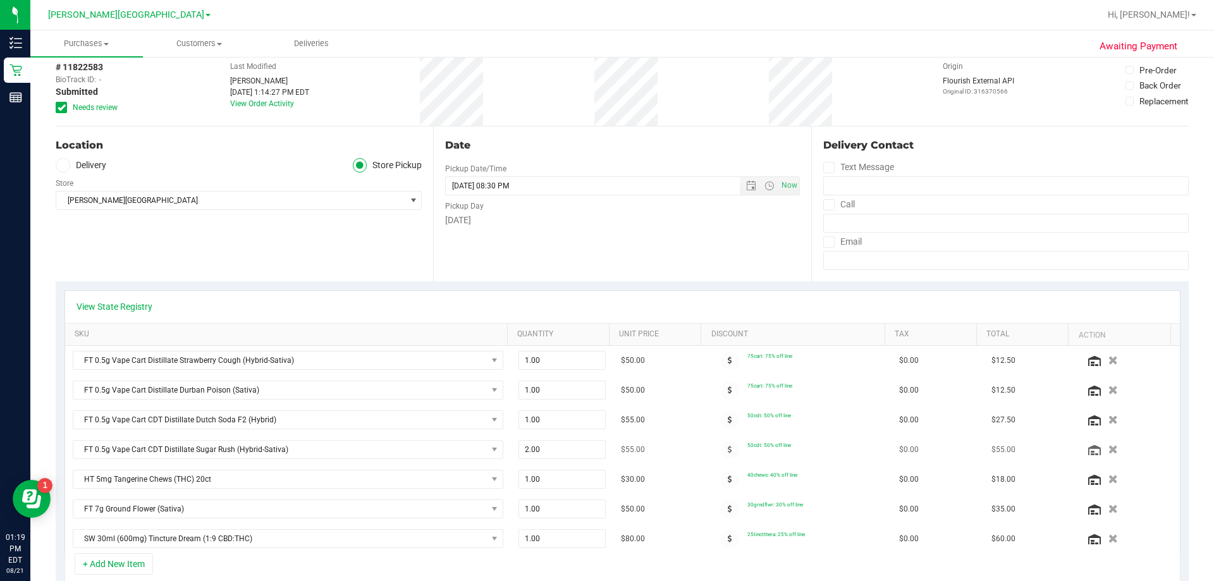
scroll to position [126, 0]
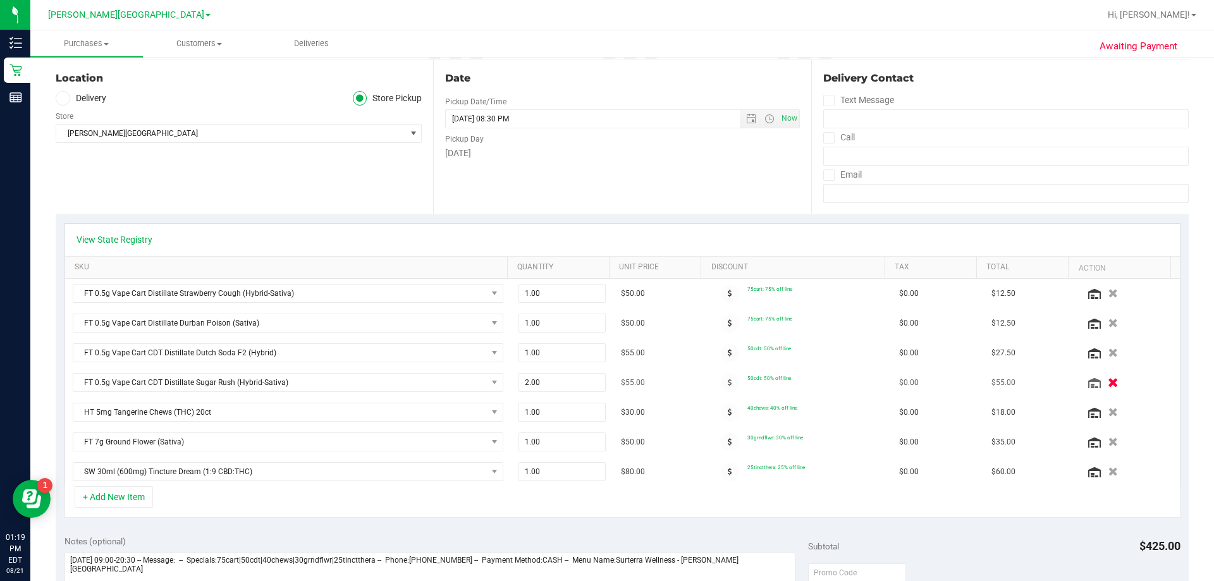
click at [600, 382] on icon "button" at bounding box center [1112, 382] width 11 height 9
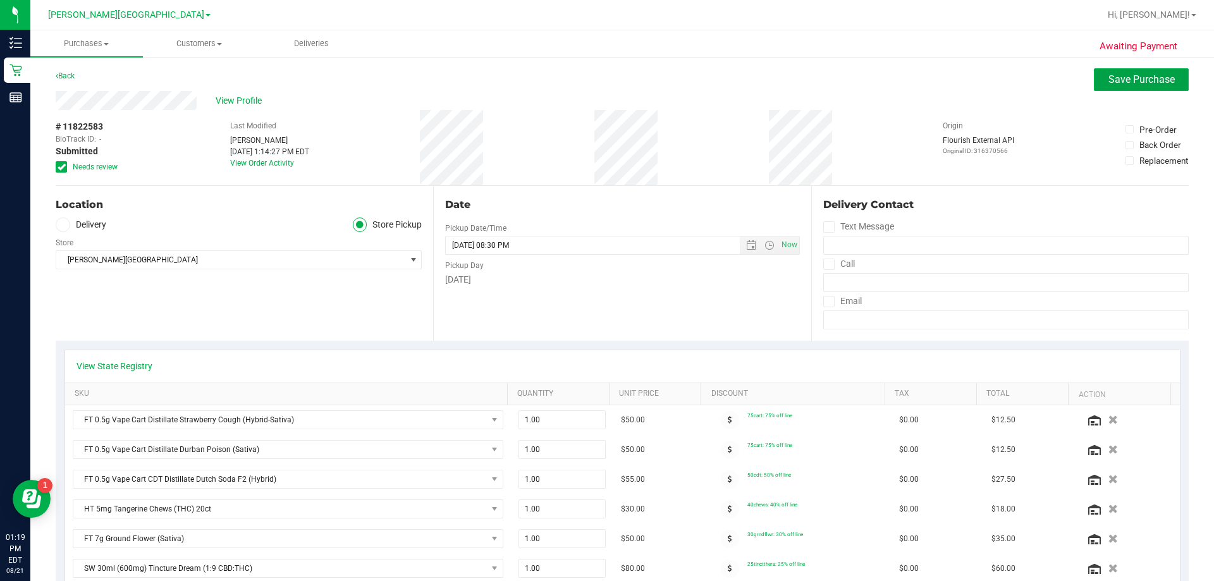
click at [600, 81] on span "Save Purchase" at bounding box center [1141, 79] width 66 height 12
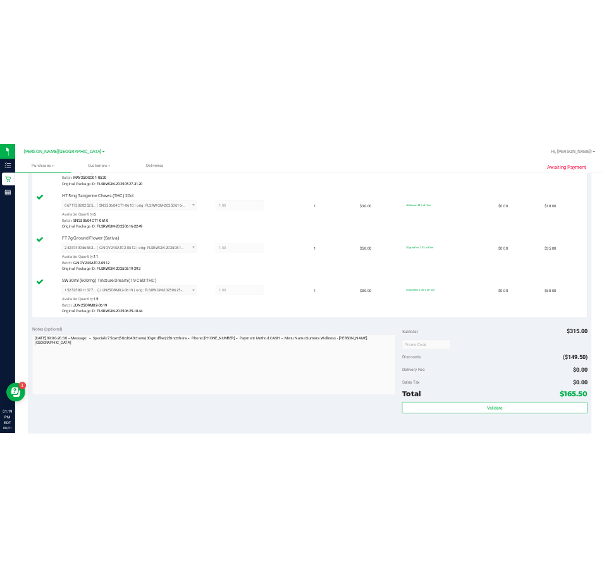
scroll to position [885, 0]
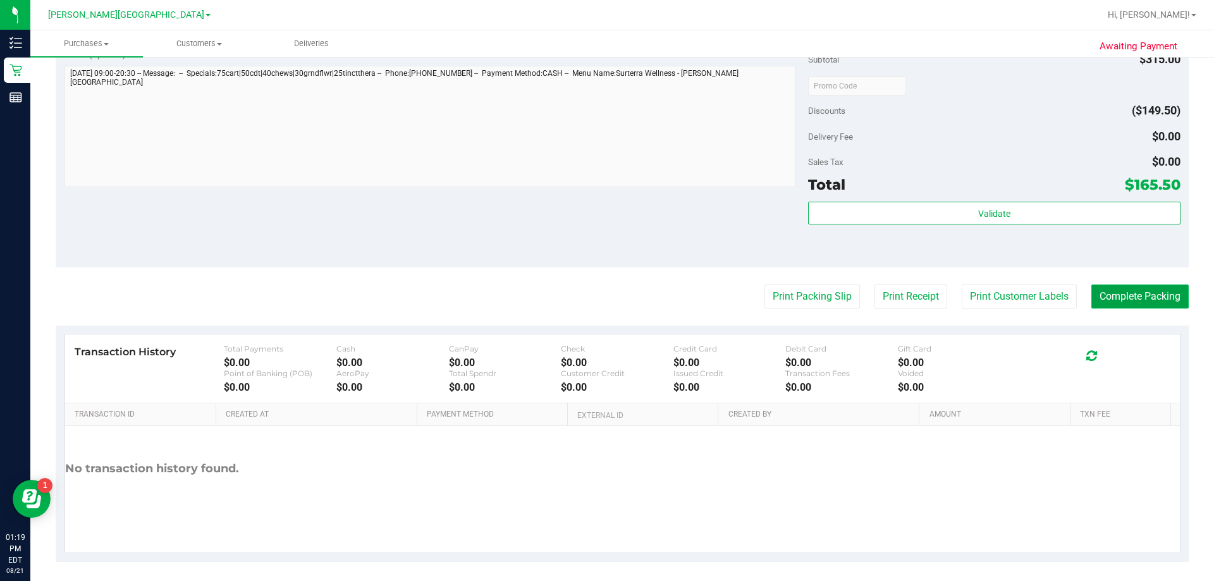
click at [600, 298] on button "Complete Packing" at bounding box center [1139, 296] width 97 height 24
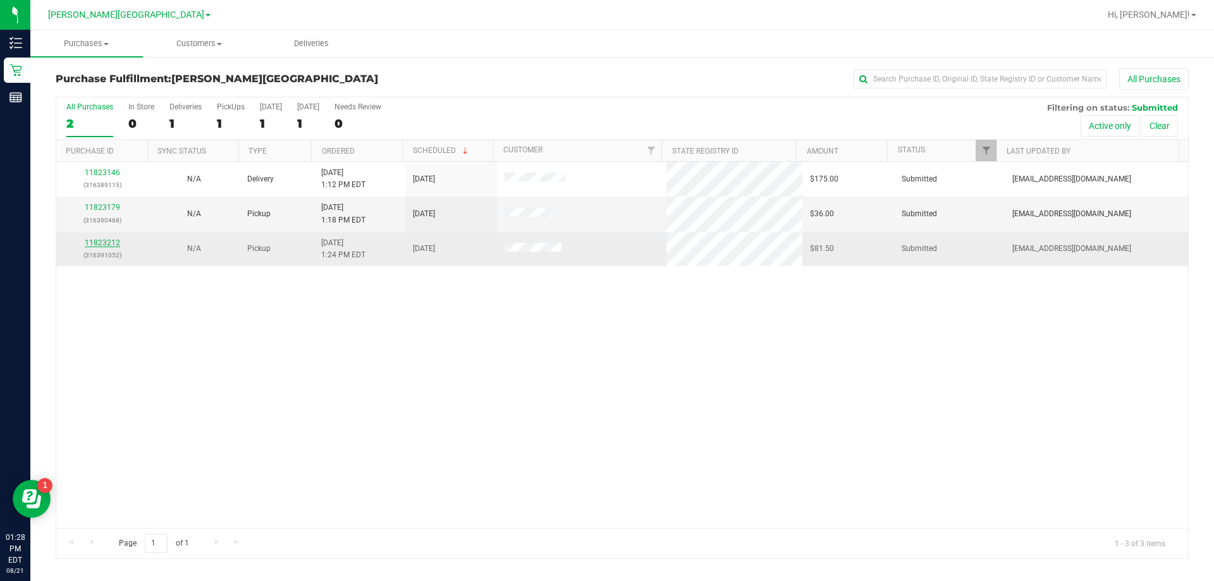
click at [111, 241] on link "11823212" at bounding box center [102, 242] width 35 height 9
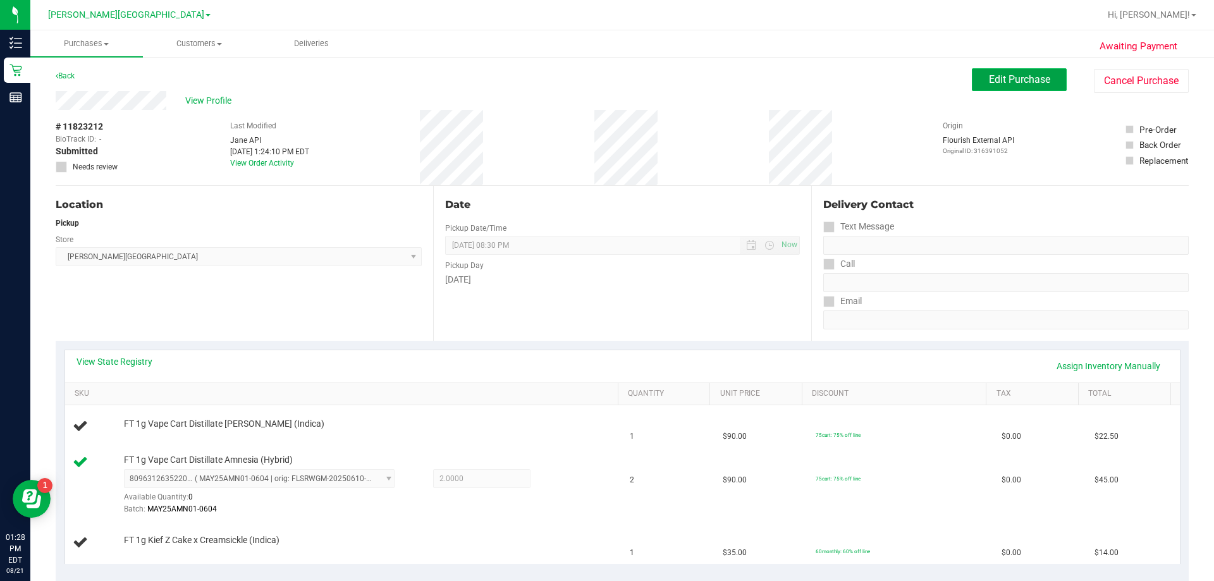
click at [600, 79] on button "Edit Purchase" at bounding box center [1019, 79] width 95 height 23
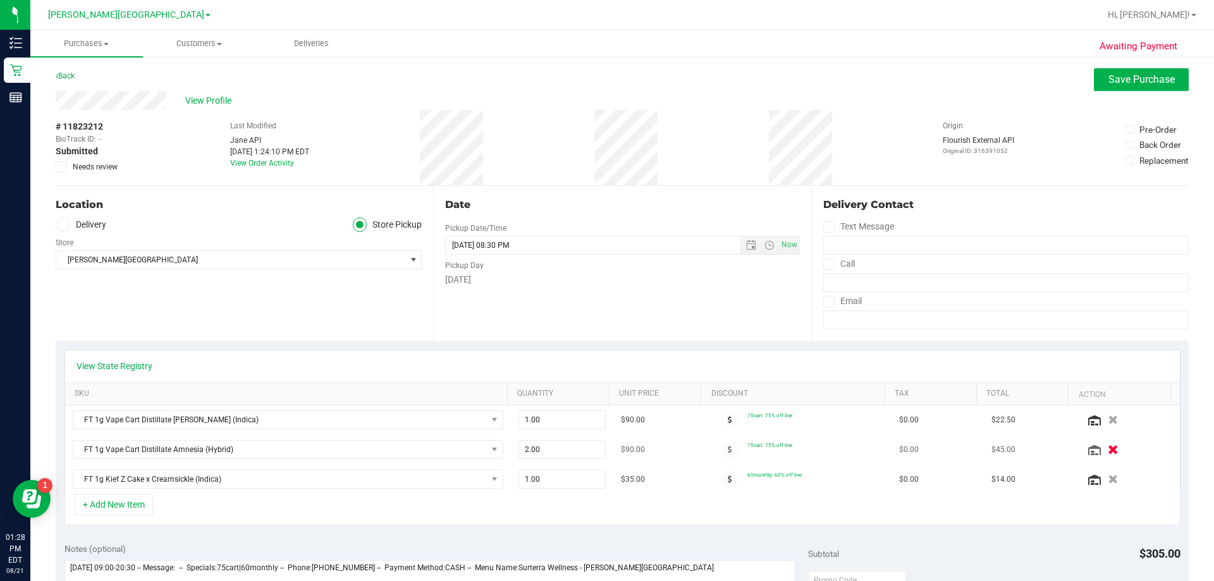
click at [600, 446] on icon "button" at bounding box center [1112, 449] width 11 height 9
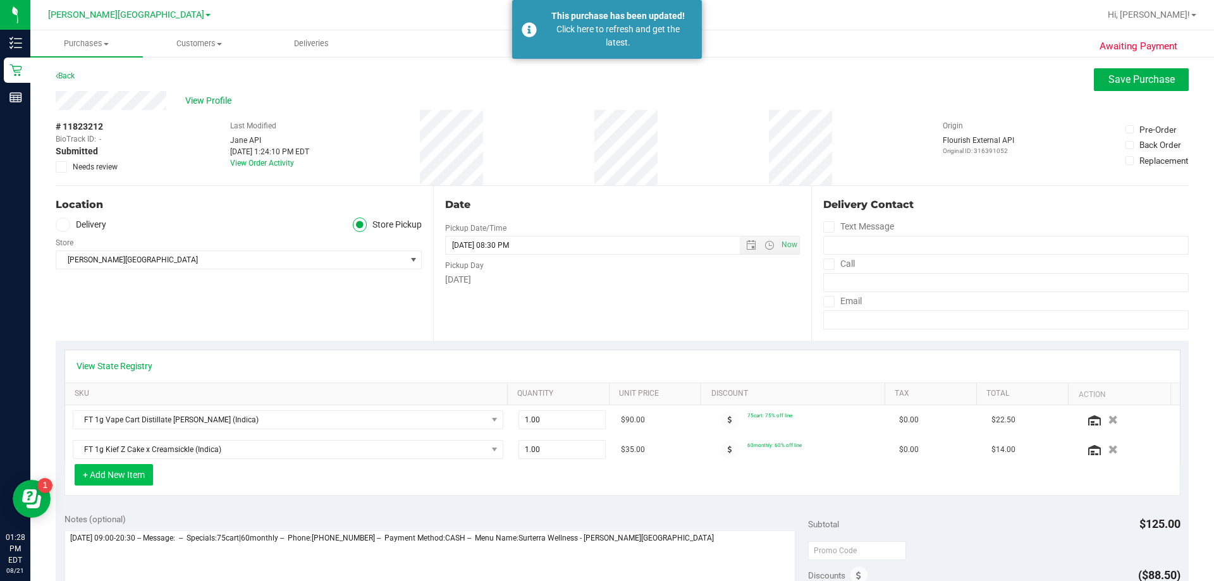
click at [107, 474] on button "+ Add New Item" at bounding box center [114, 474] width 78 height 21
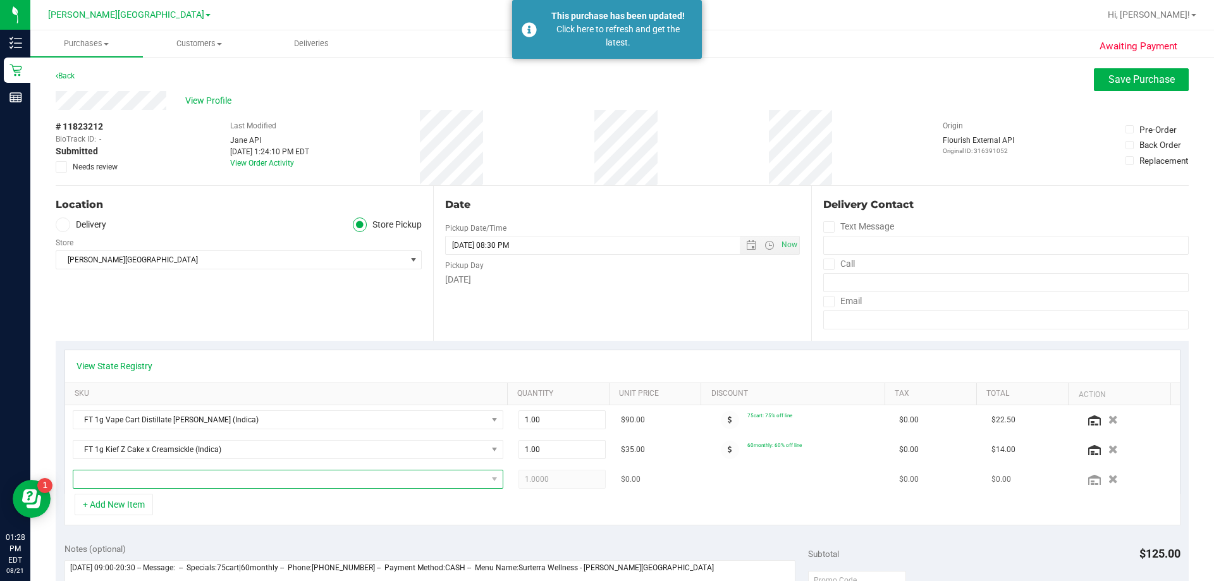
click at [133, 480] on span "NO DATA FOUND" at bounding box center [279, 479] width 413 height 18
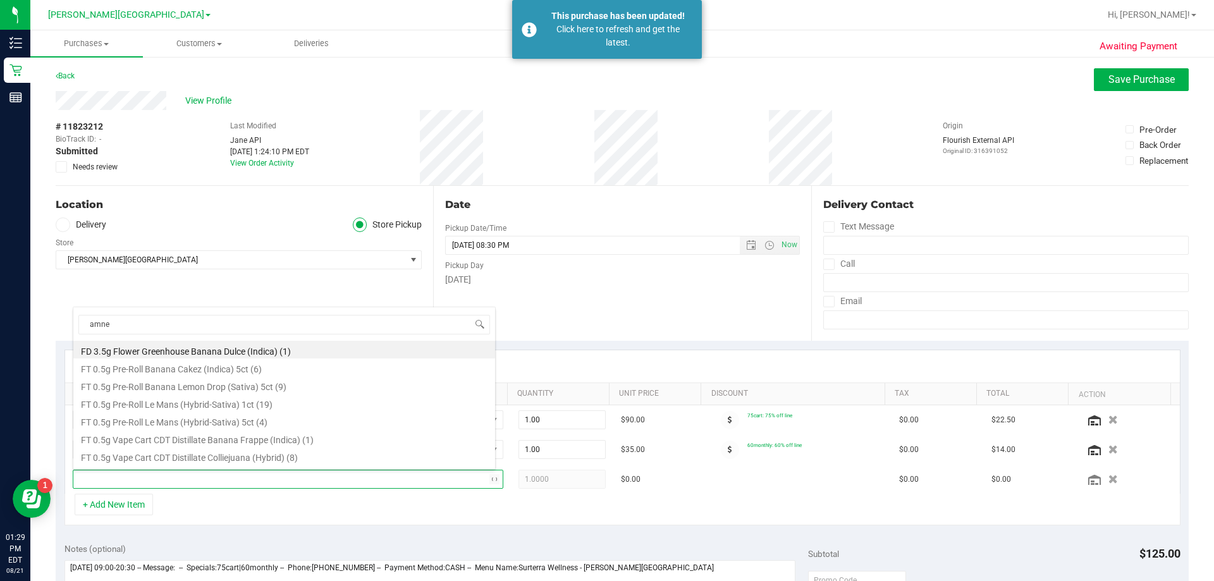
type input "amnes"
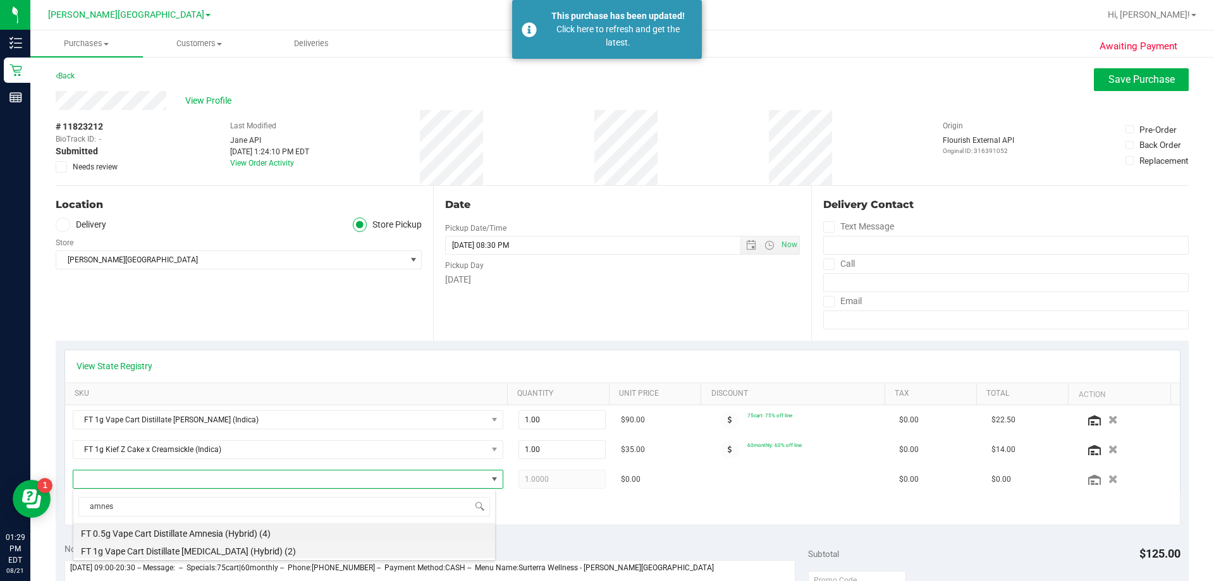
click at [219, 547] on li "FT 1g Vape Cart Distillate Amnesia (Hybrid) (2)" at bounding box center [284, 549] width 422 height 18
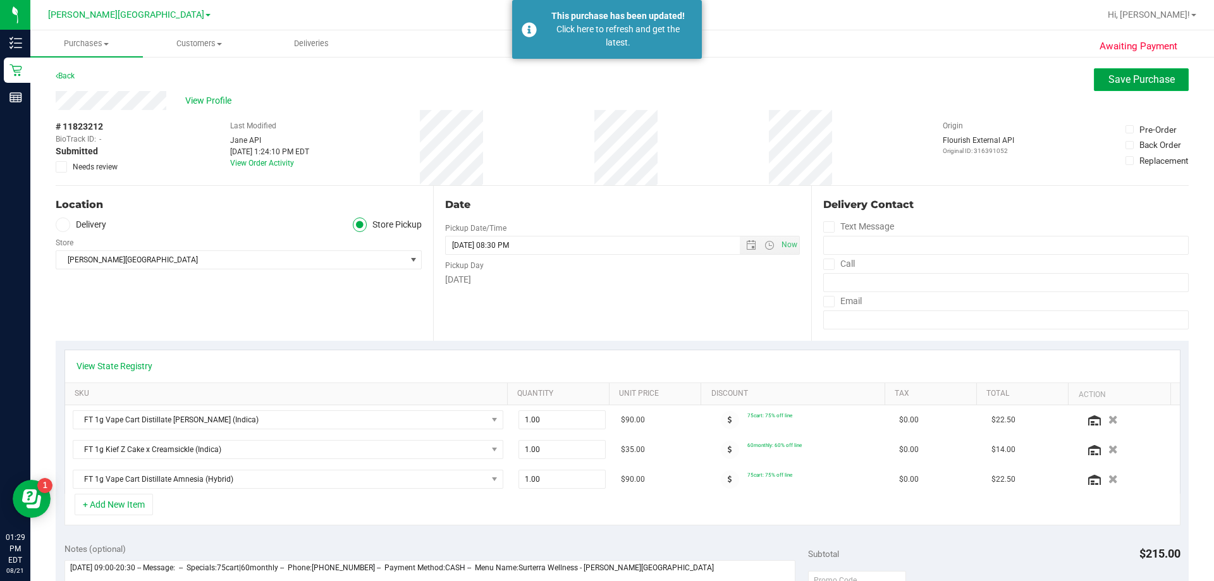
click at [600, 84] on span "Save Purchase" at bounding box center [1141, 79] width 66 height 12
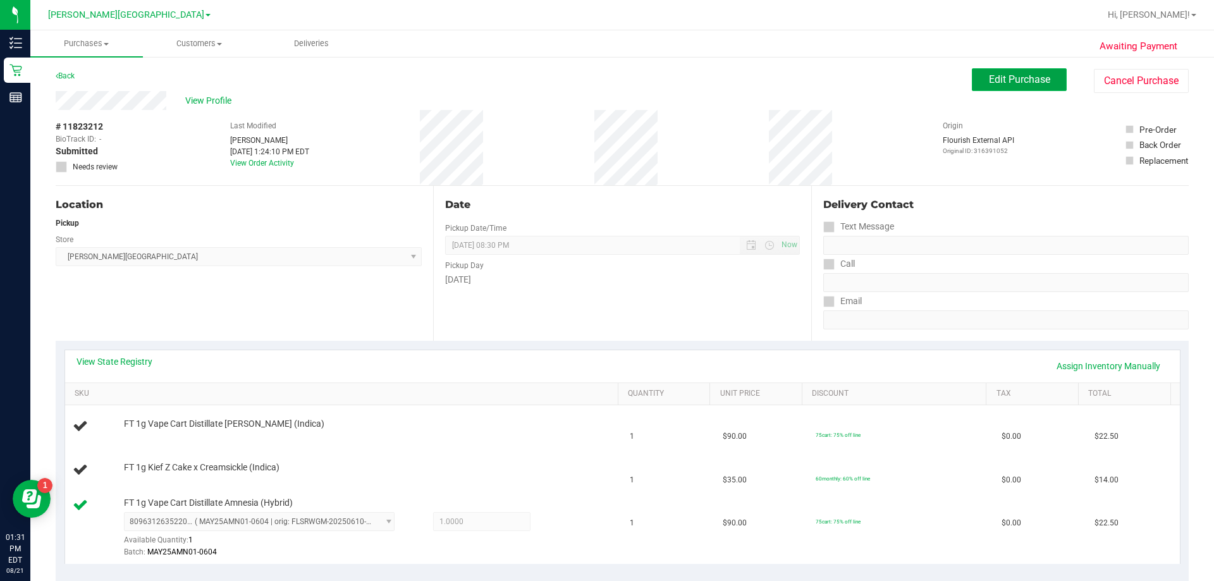
click at [600, 79] on span "Edit Purchase" at bounding box center [1019, 79] width 61 height 12
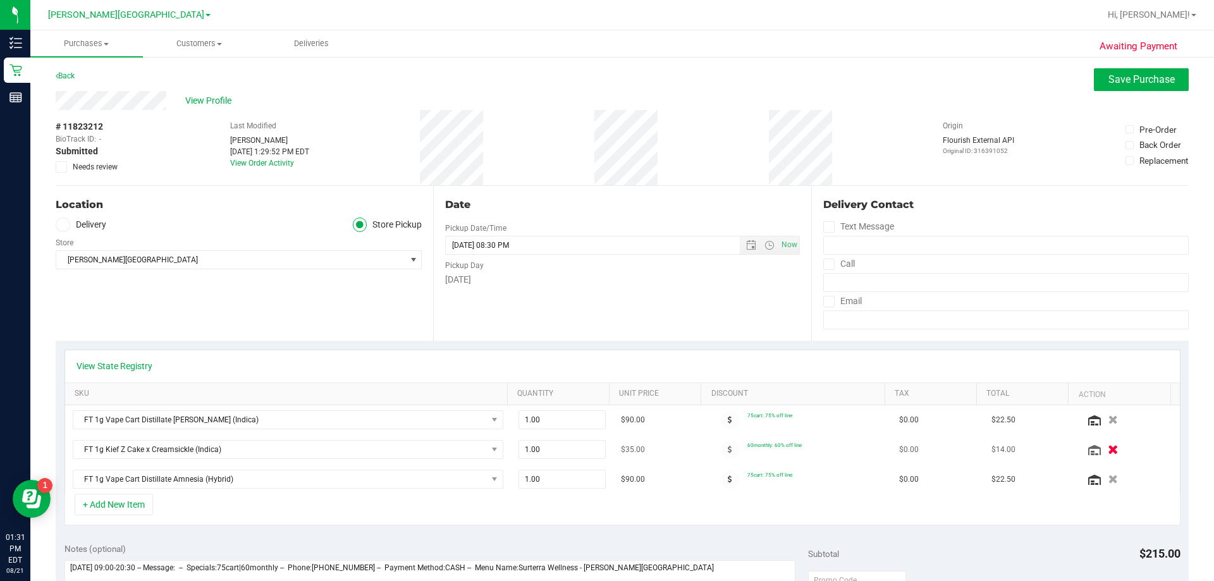
click at [600, 448] on icon "button" at bounding box center [1112, 449] width 11 height 9
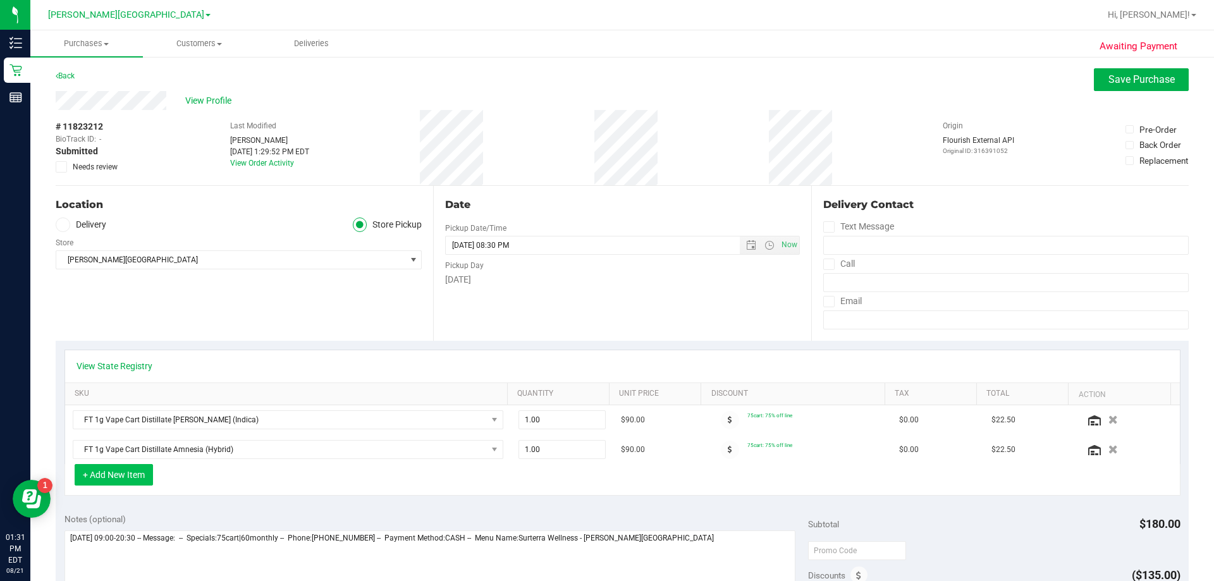
click at [131, 479] on button "+ Add New Item" at bounding box center [114, 474] width 78 height 21
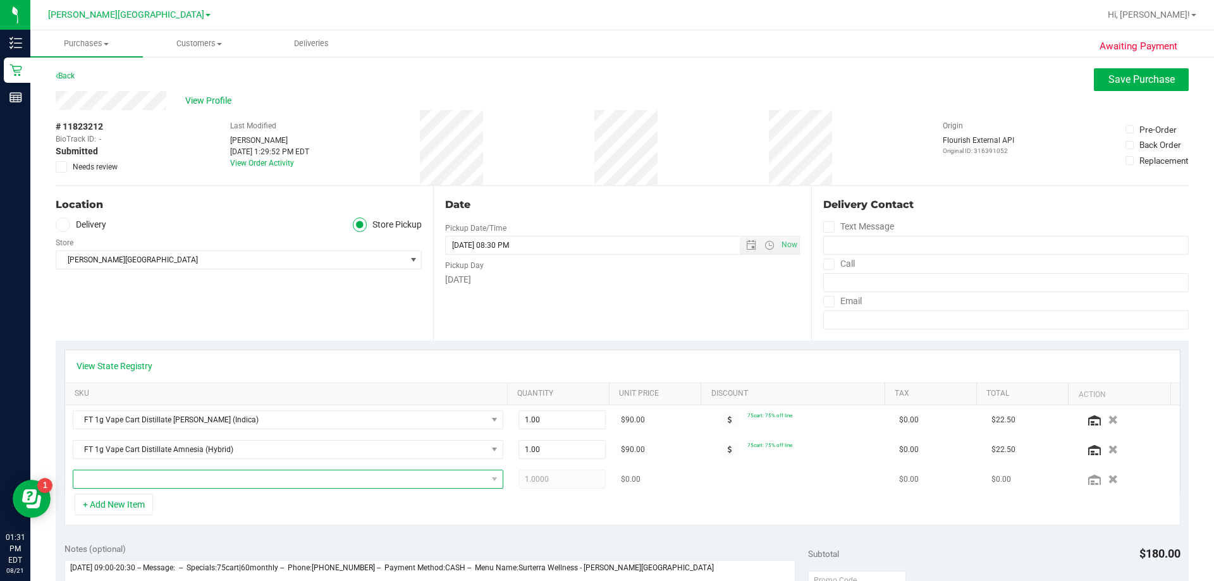
click at [161, 489] on span "NO DATA FOUND" at bounding box center [288, 479] width 430 height 19
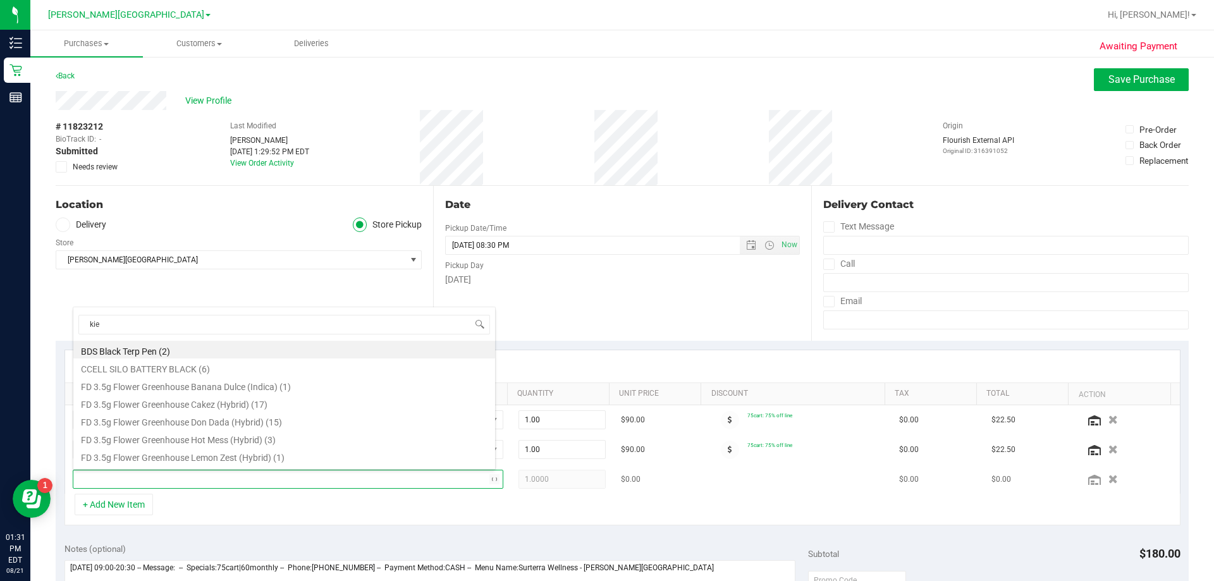
type input "kief"
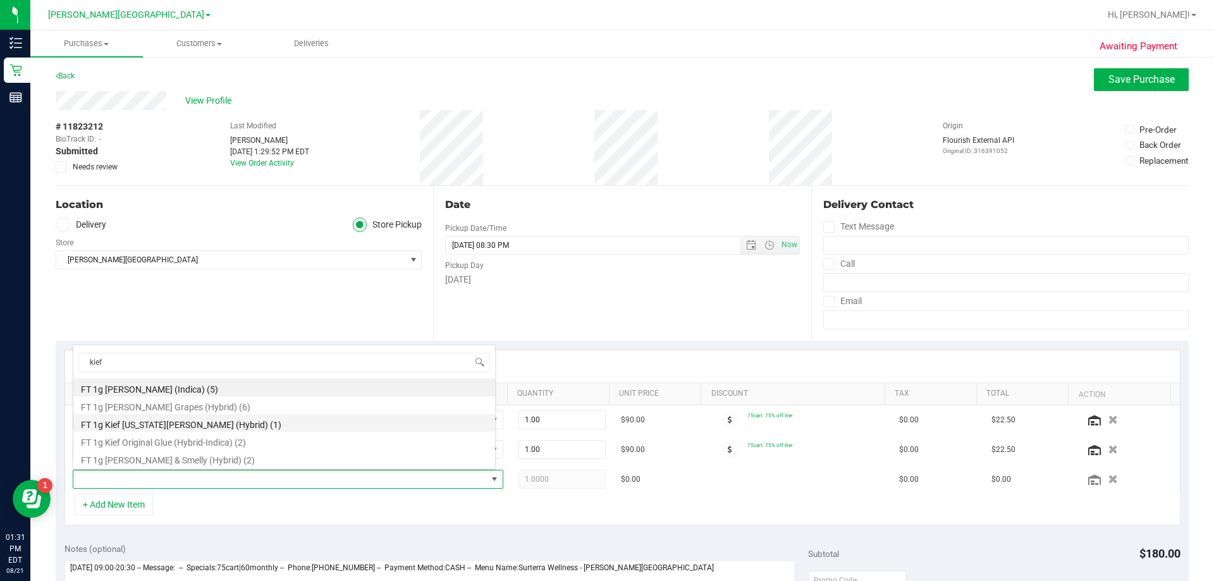
click at [164, 429] on li "FT 1g Kief Georgia Runtz (Hybrid) (1)" at bounding box center [284, 423] width 422 height 18
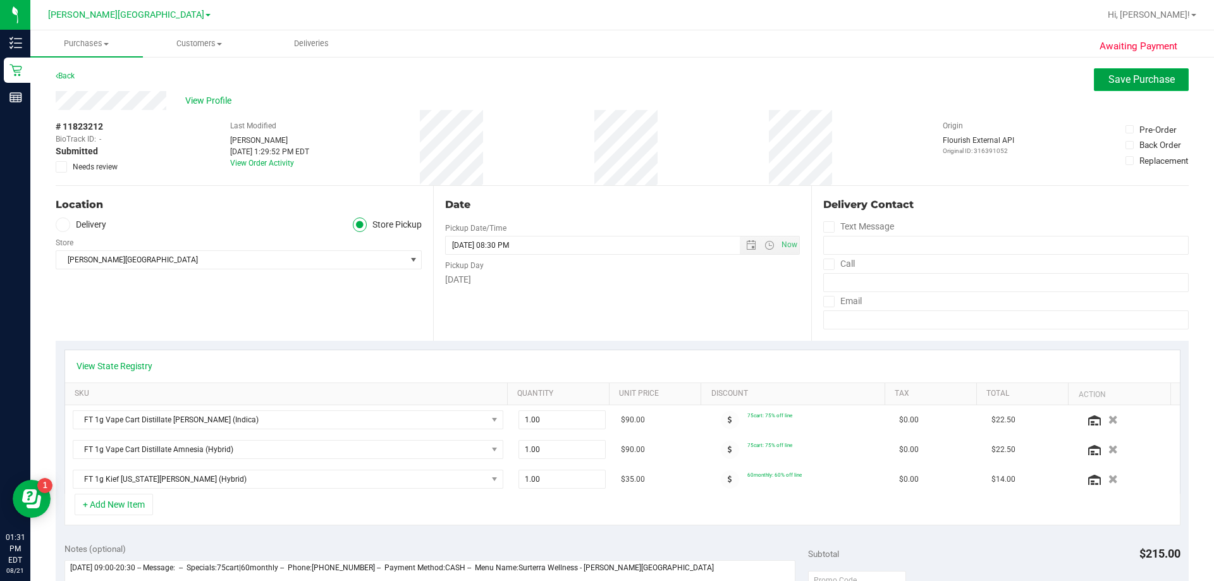
click at [600, 76] on span "Save Purchase" at bounding box center [1141, 79] width 66 height 12
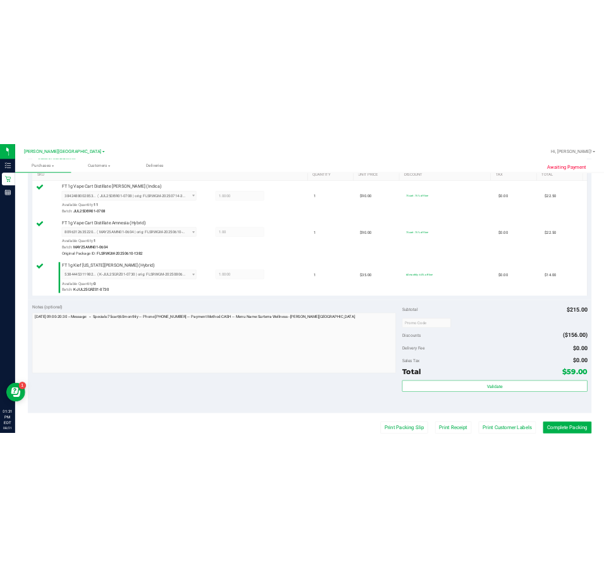
scroll to position [506, 0]
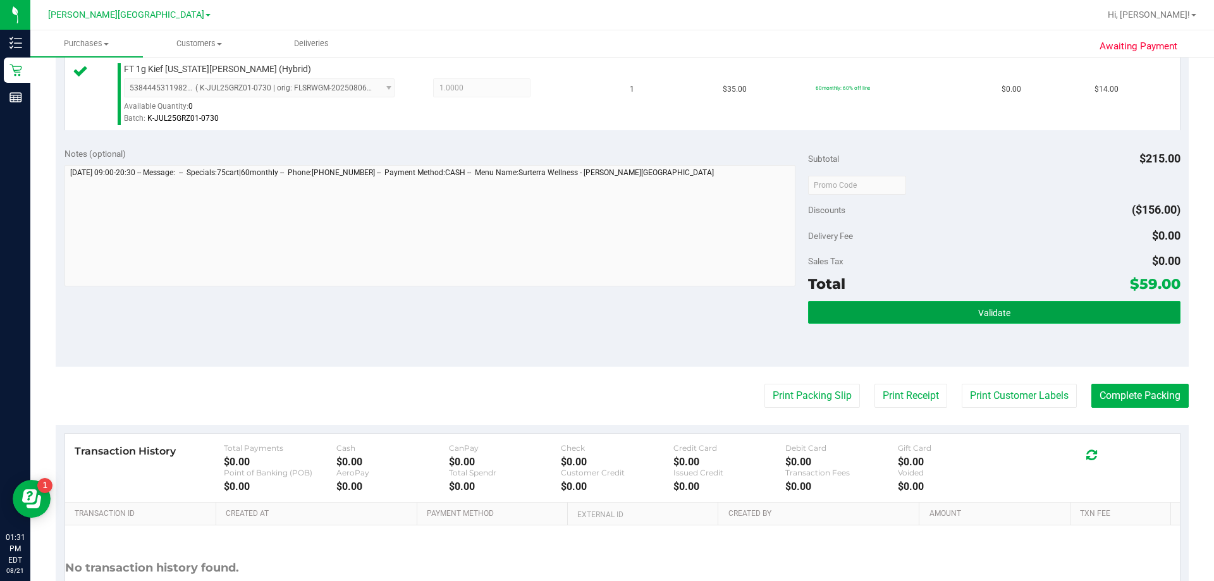
click at [600, 324] on button "Validate" at bounding box center [994, 312] width 372 height 23
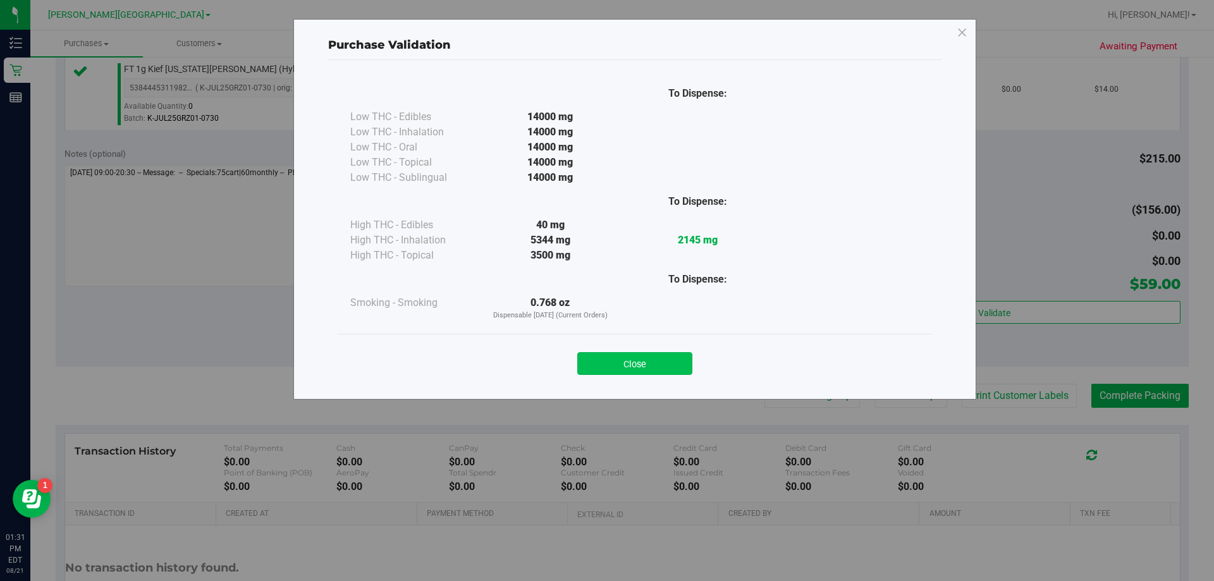
click at [600, 367] on button "Close" at bounding box center [634, 363] width 115 height 23
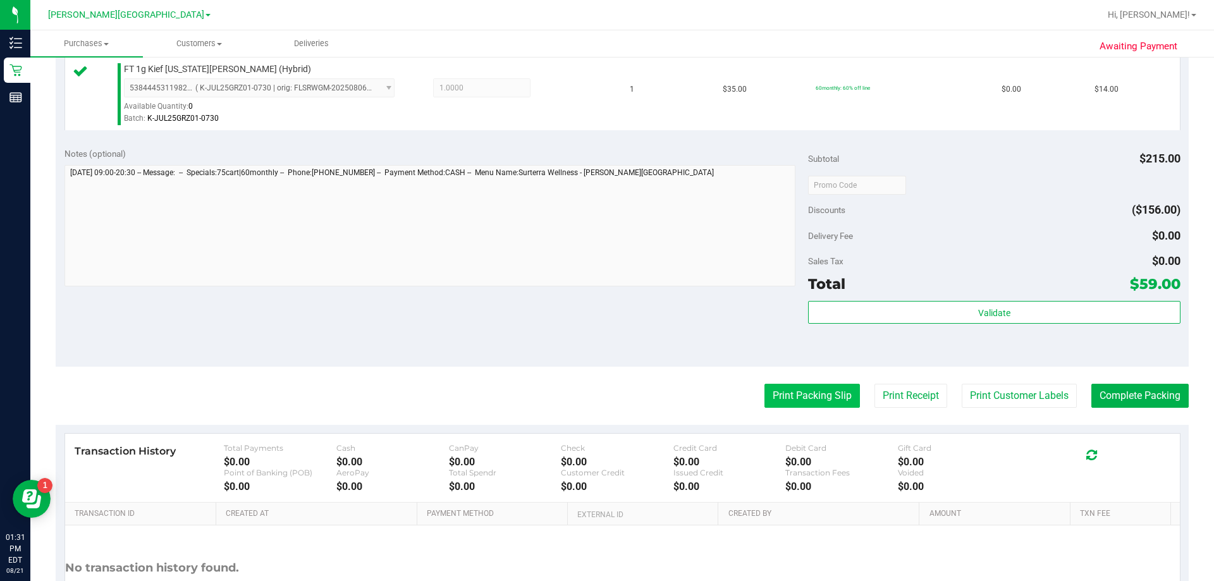
click at [600, 400] on button "Print Packing Slip" at bounding box center [811, 396] width 95 height 24
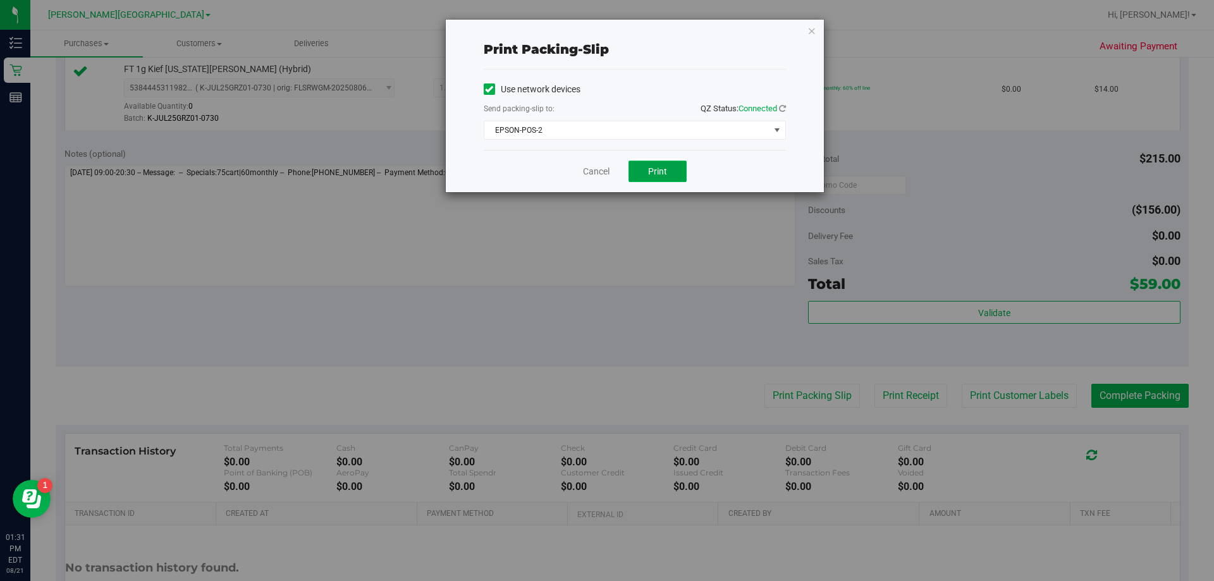
click at [600, 173] on span "Print" at bounding box center [657, 171] width 19 height 10
click at [600, 33] on icon "button" at bounding box center [811, 30] width 9 height 15
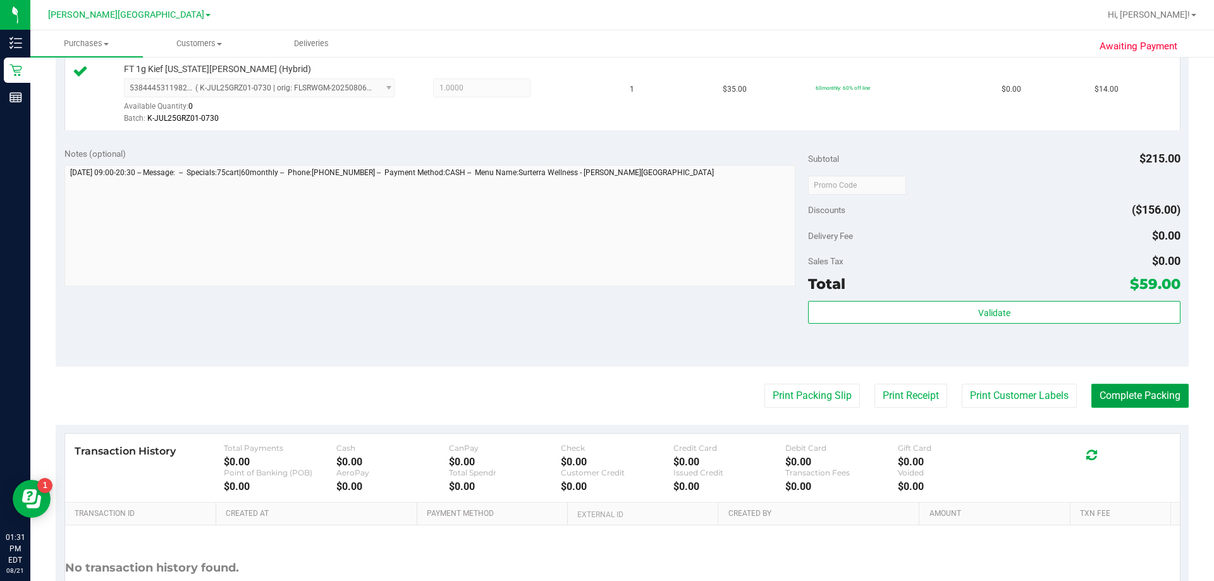
click at [600, 395] on button "Complete Packing" at bounding box center [1139, 396] width 97 height 24
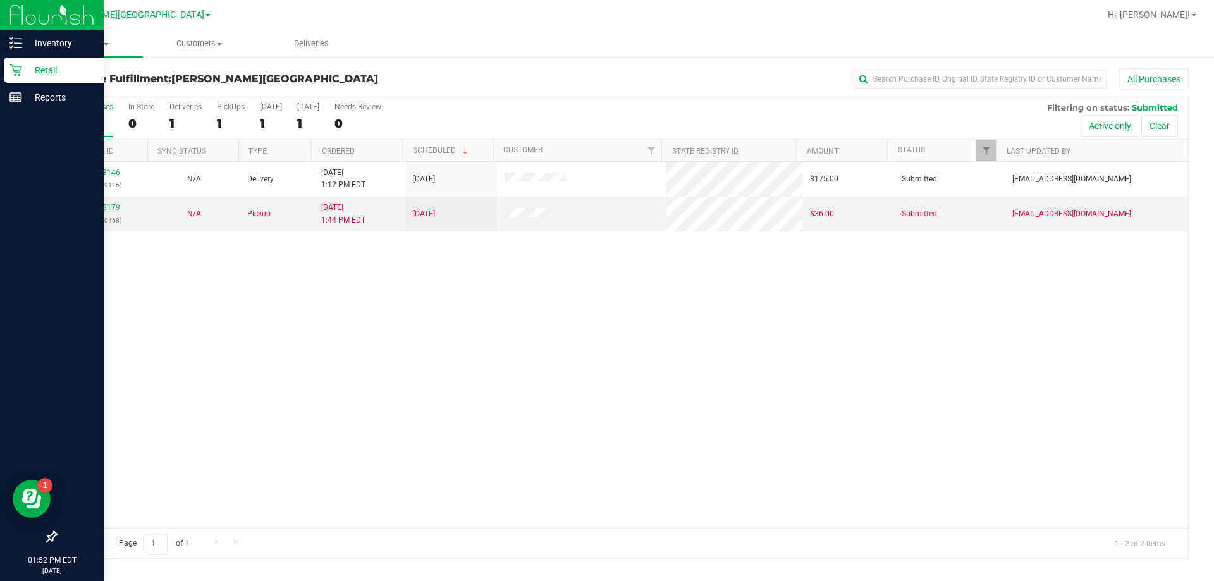
click at [34, 75] on p "Retail" at bounding box center [60, 70] width 76 height 15
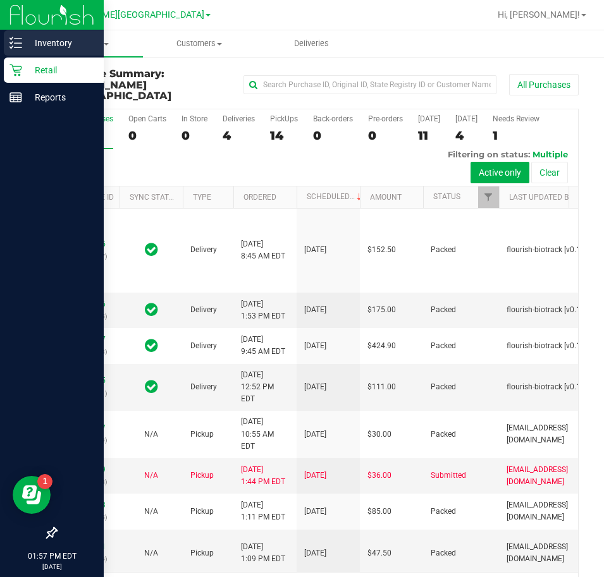
click at [25, 39] on p "Inventory" at bounding box center [60, 42] width 76 height 15
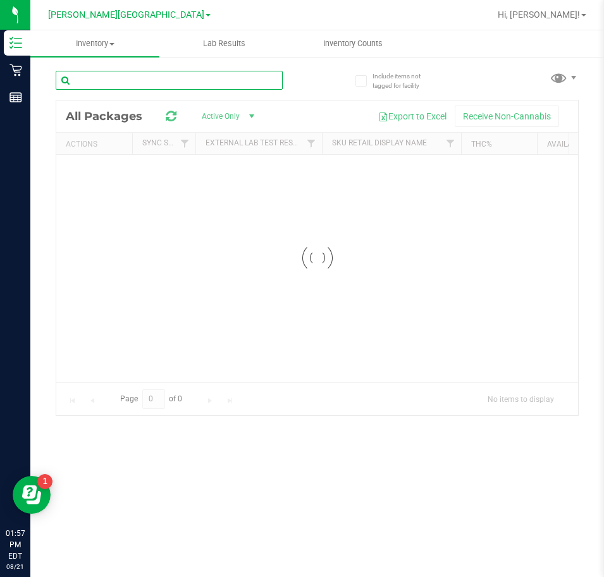
click at [128, 85] on input "text" at bounding box center [169, 80] width 227 height 19
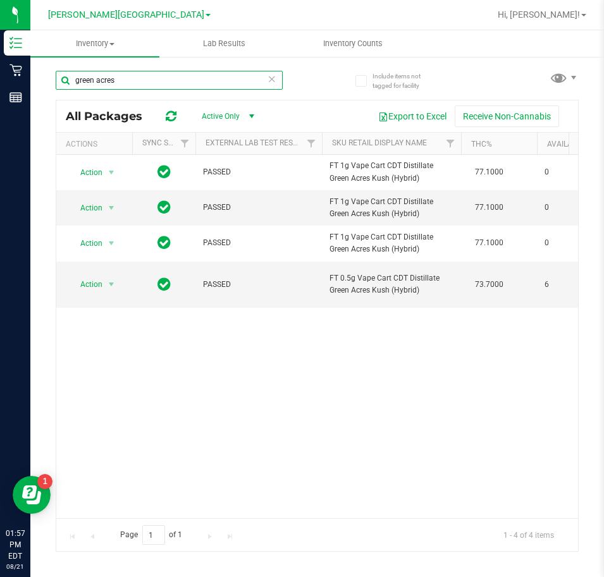
type input "green acres"
drag, startPoint x: 123, startPoint y: 82, endPoint x: 31, endPoint y: 85, distance: 92.4
click at [31, 85] on div "Include items not tagged for facility green acres All Packages Active Only Acti…" at bounding box center [316, 249] width 573 height 386
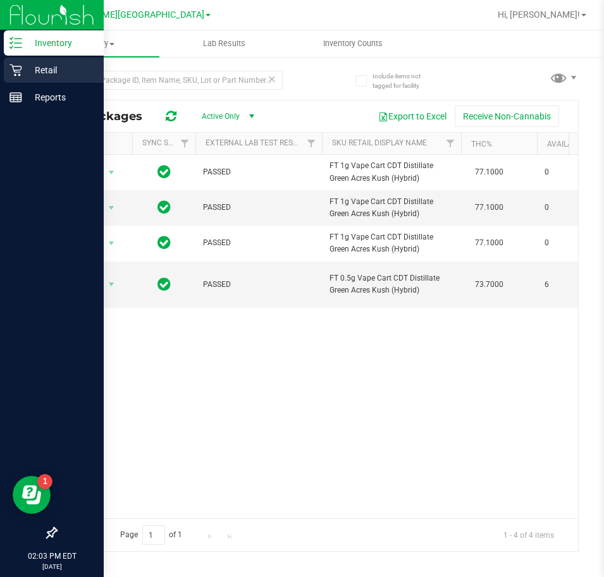
click at [43, 59] on div "Retail" at bounding box center [54, 70] width 100 height 25
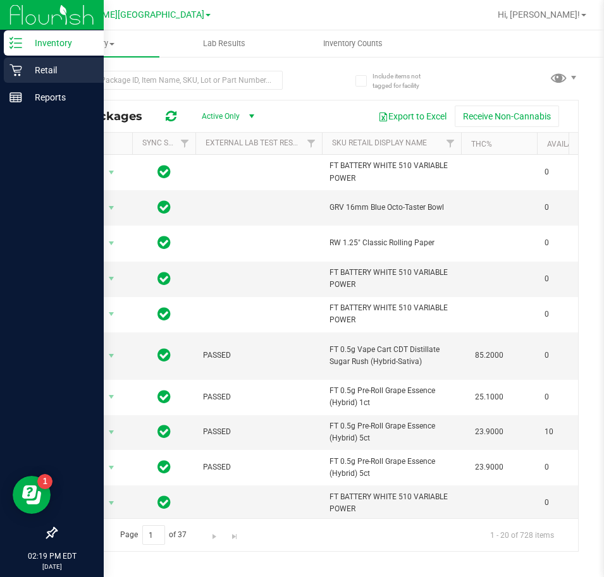
click at [40, 66] on p "Retail" at bounding box center [60, 70] width 76 height 15
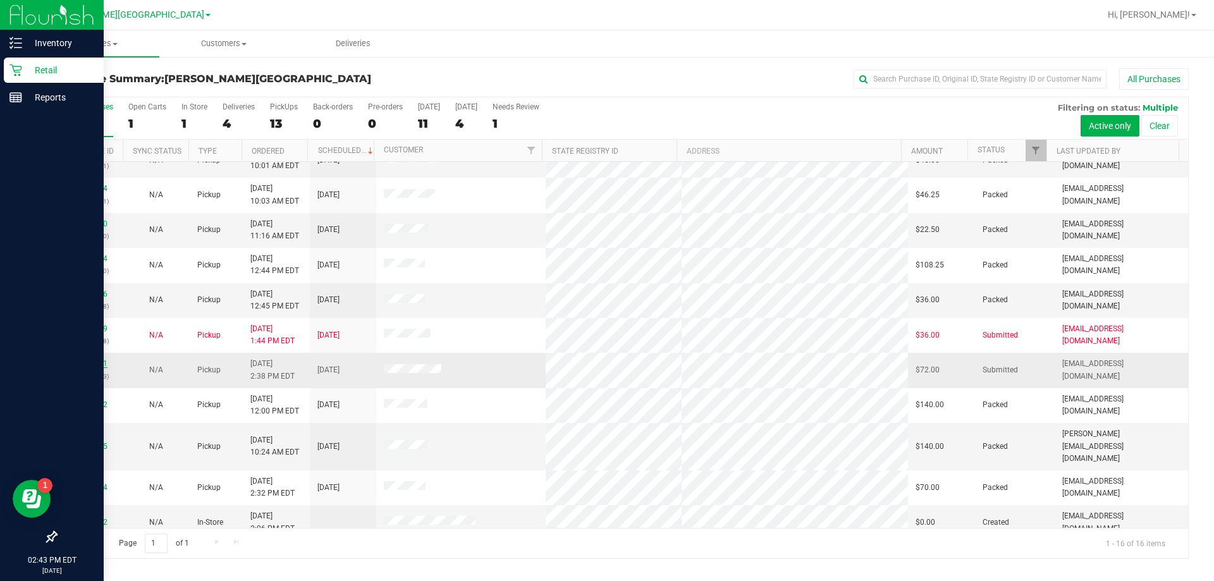
click at [80, 363] on link "11823731" at bounding box center [89, 363] width 35 height 9
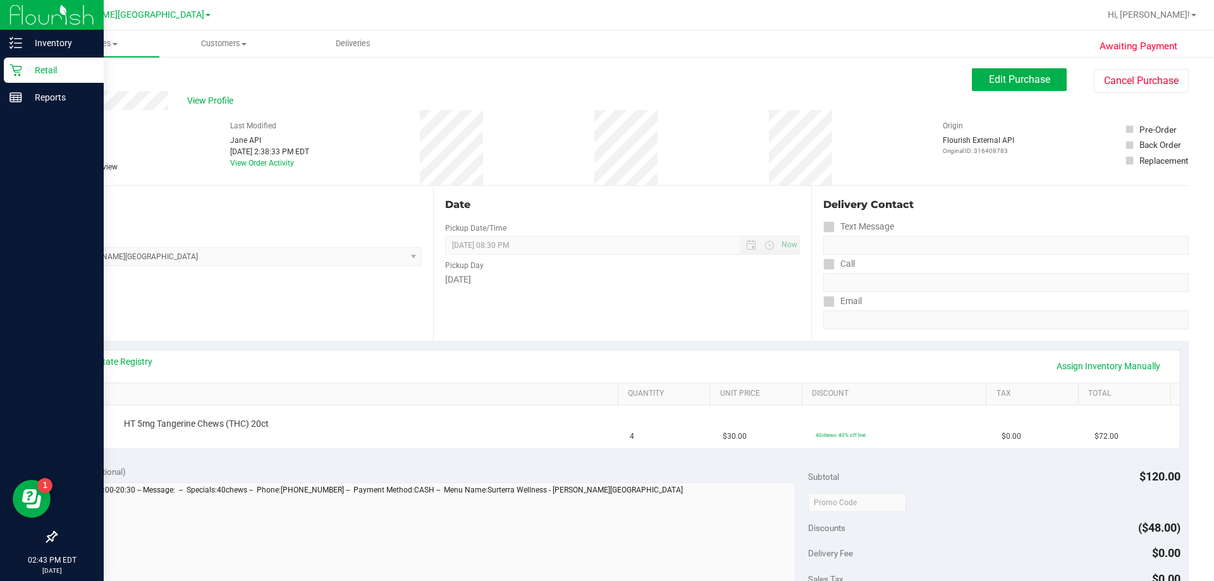
click at [33, 69] on p "Retail" at bounding box center [60, 70] width 76 height 15
